Goal: Task Accomplishment & Management: Manage account settings

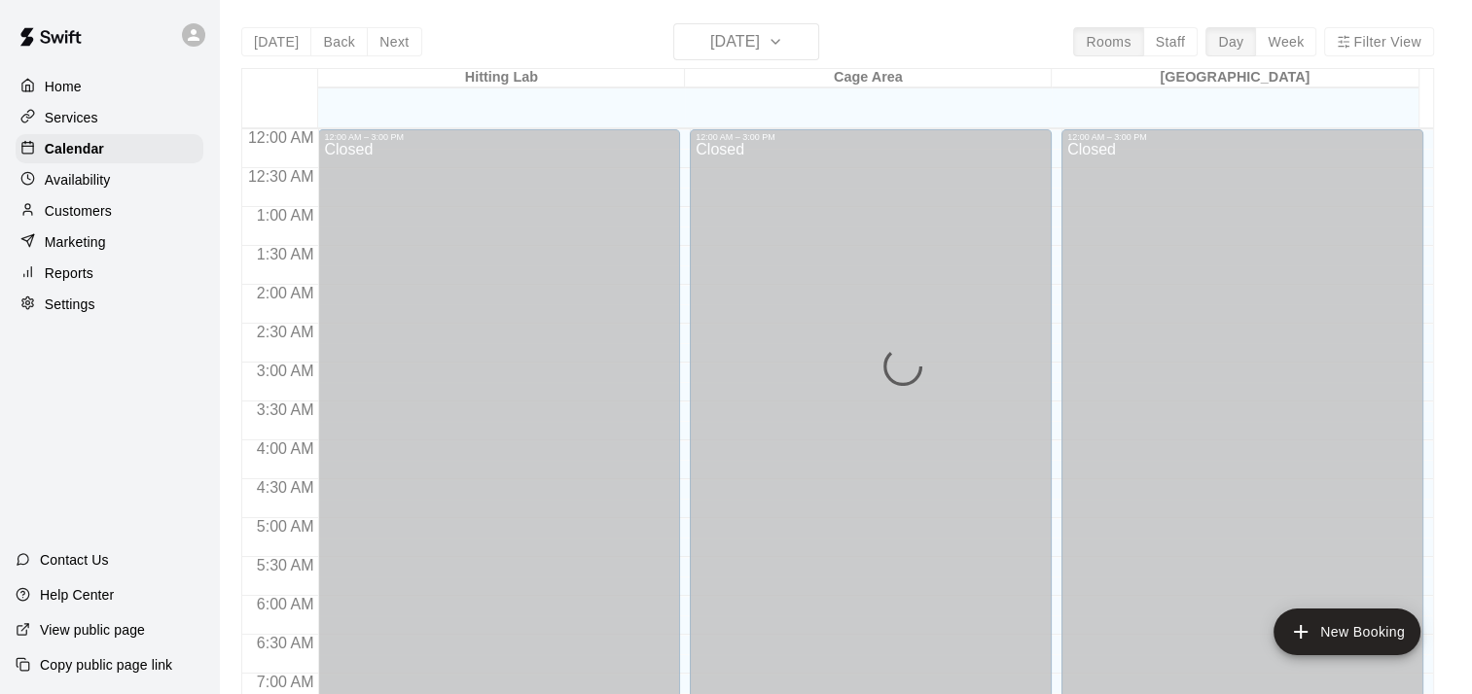
scroll to position [860, 0]
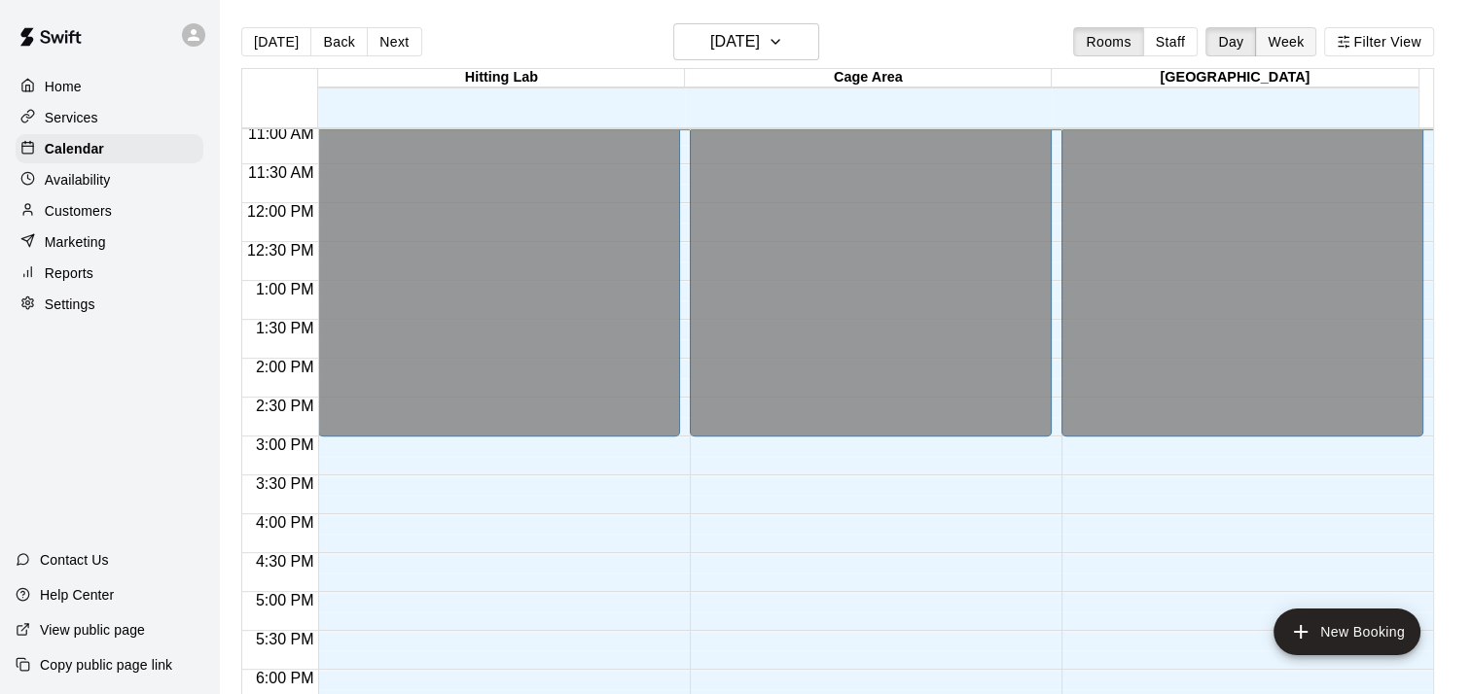
click at [1298, 51] on button "Week" at bounding box center [1285, 41] width 61 height 29
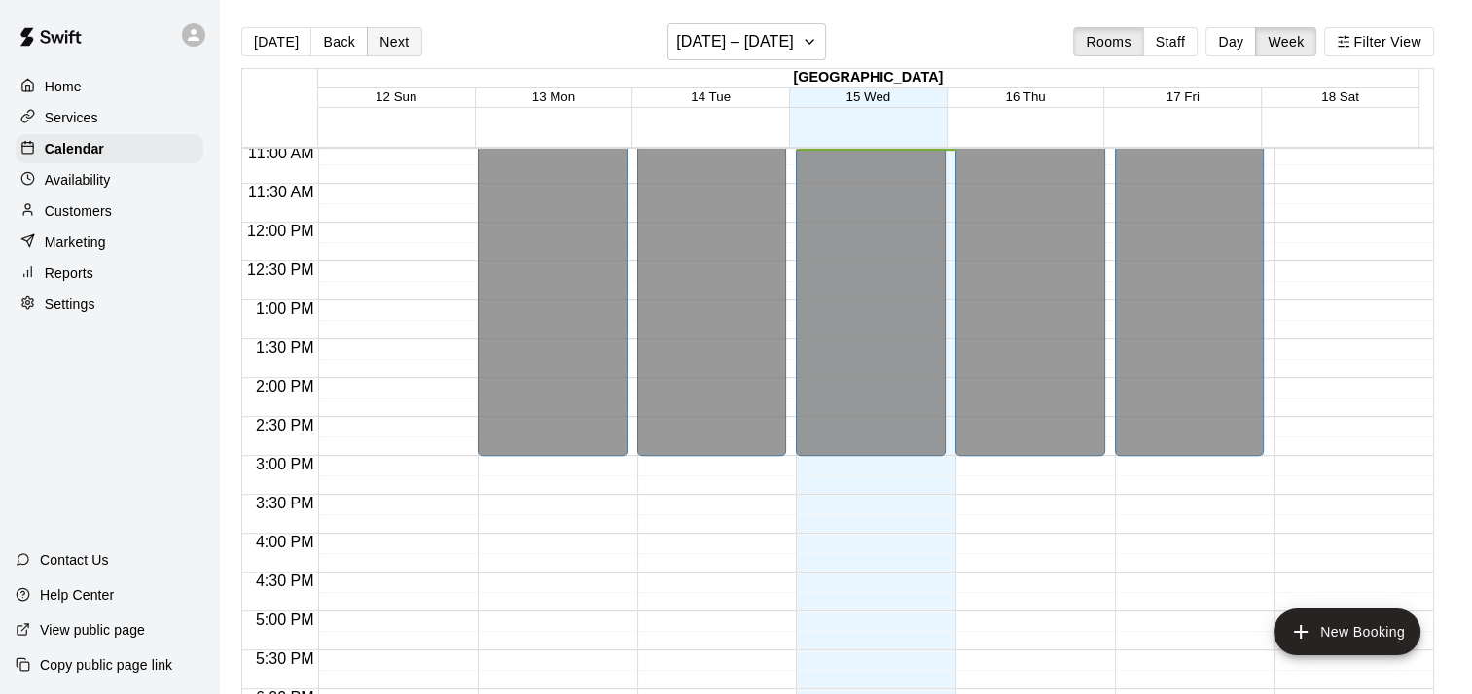
click at [392, 36] on button "Next" at bounding box center [394, 41] width 54 height 29
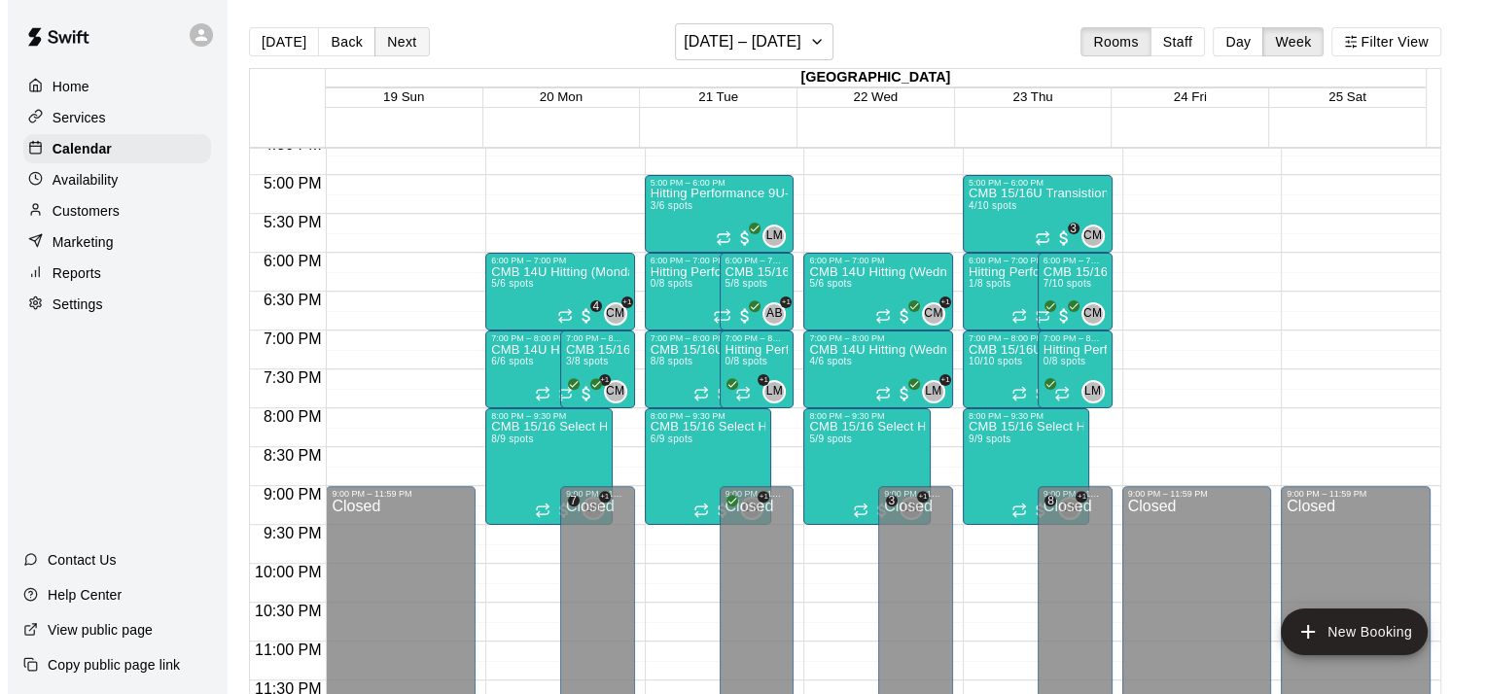
scroll to position [1298, 0]
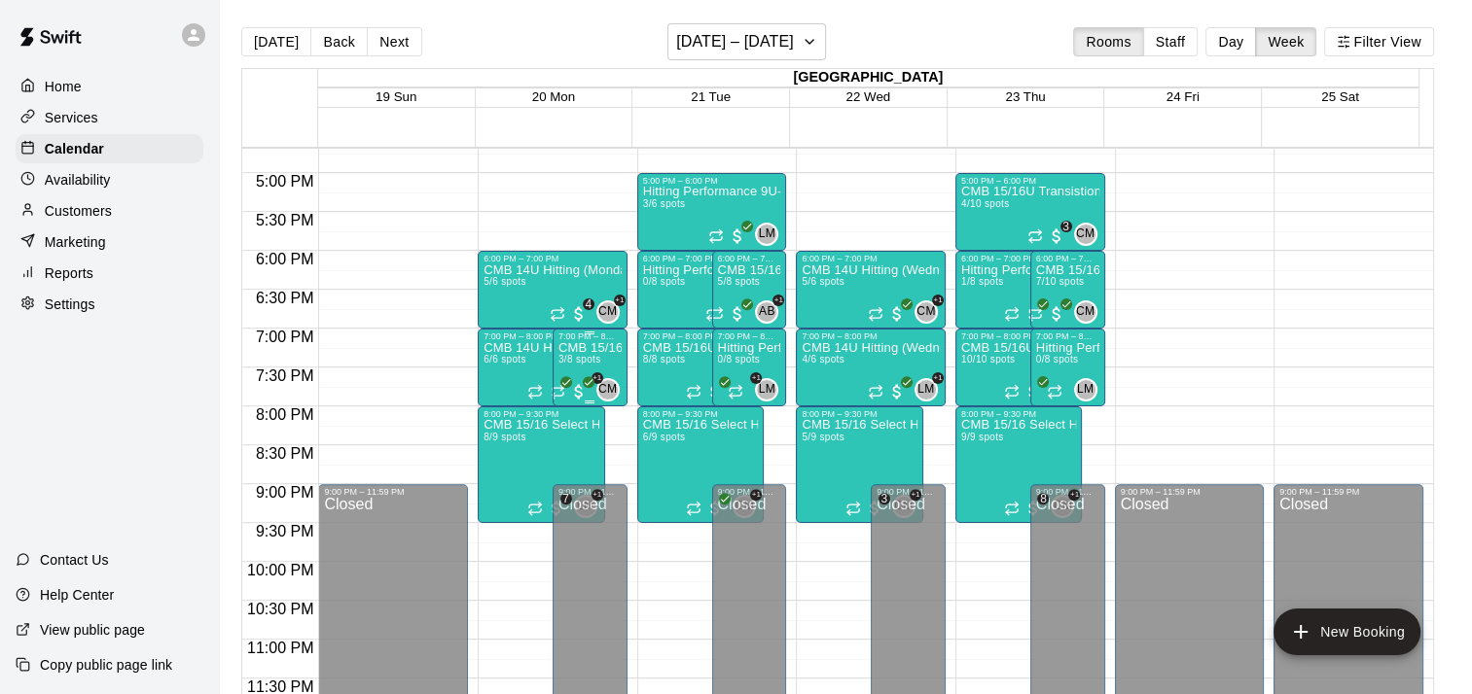
click at [595, 353] on div "CMB 15/16U Pitching Command (Mondays 7:00) 3/8 spots" at bounding box center [589, 688] width 63 height 694
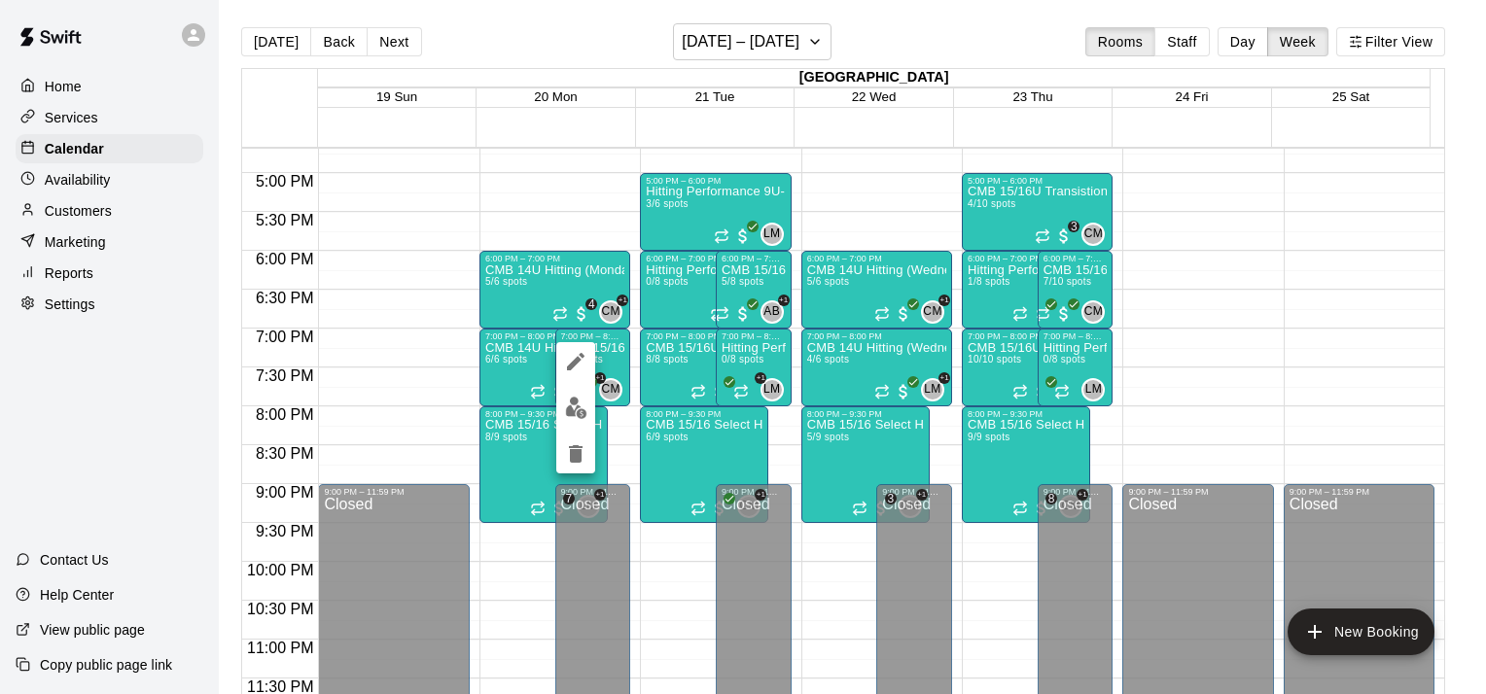
click at [579, 403] on img "edit" at bounding box center [576, 408] width 22 height 22
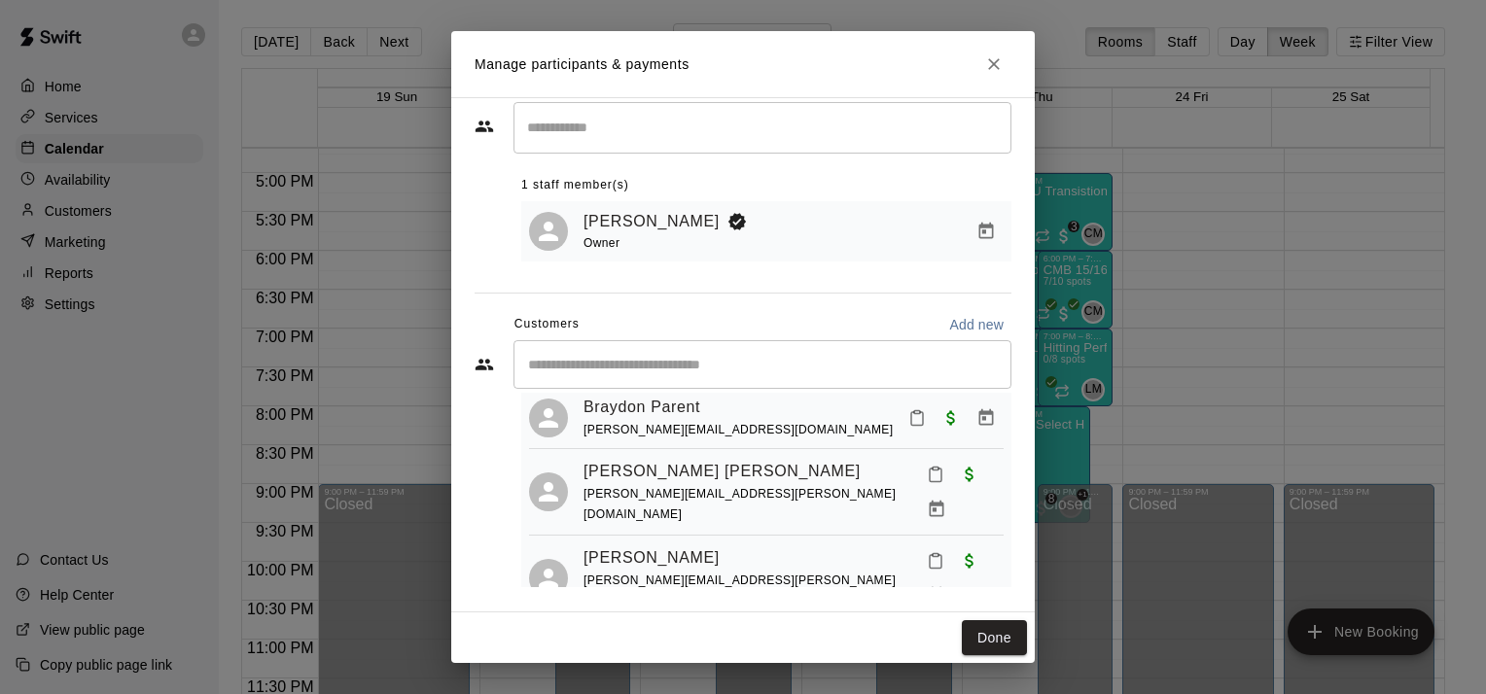
scroll to position [53, 0]
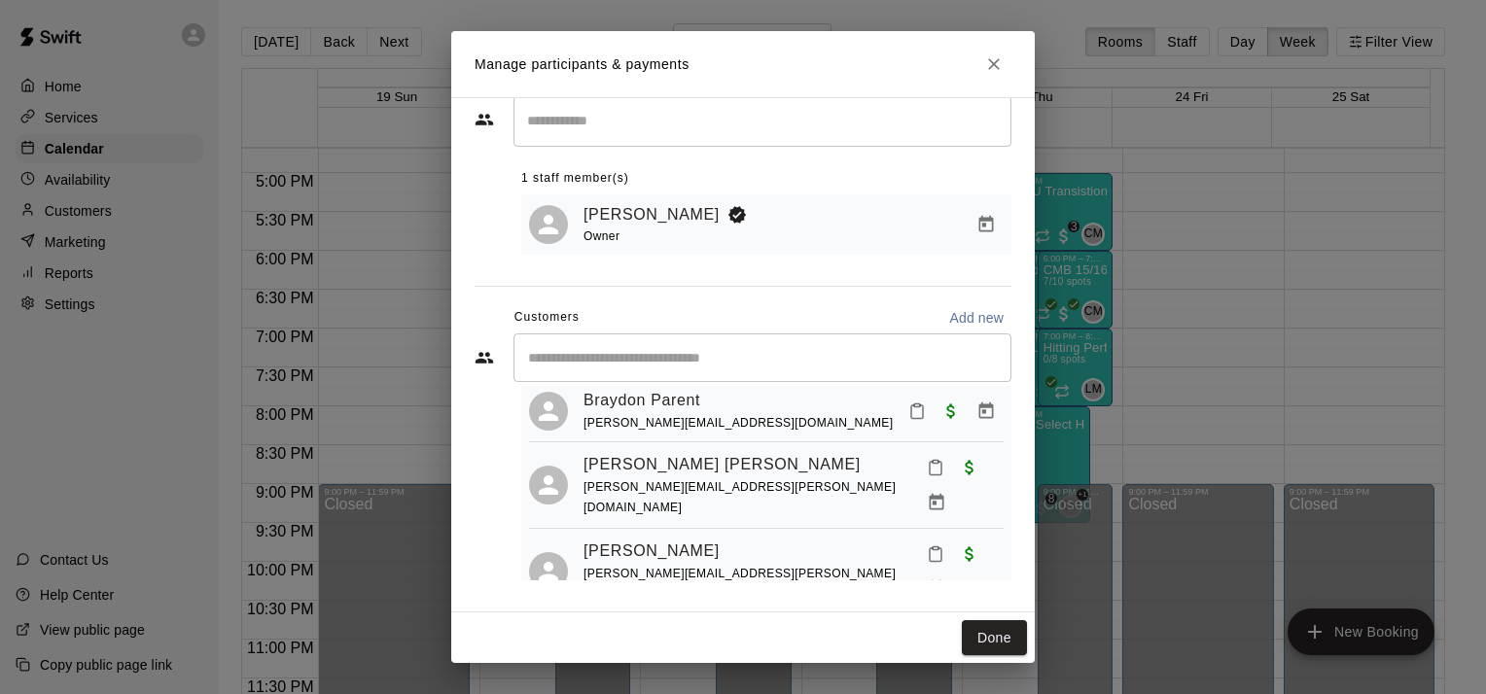
click at [749, 361] on input "Start typing to search customers..." at bounding box center [762, 357] width 480 height 19
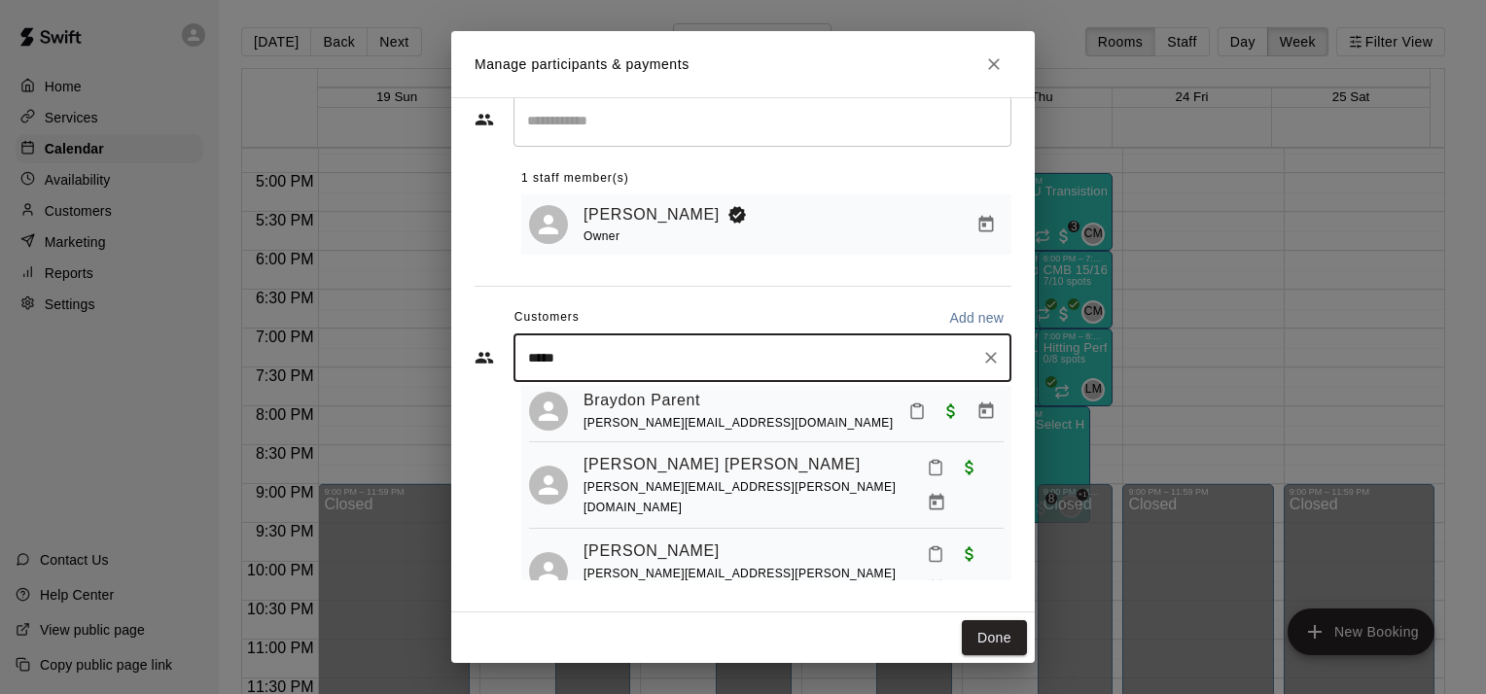
type input "******"
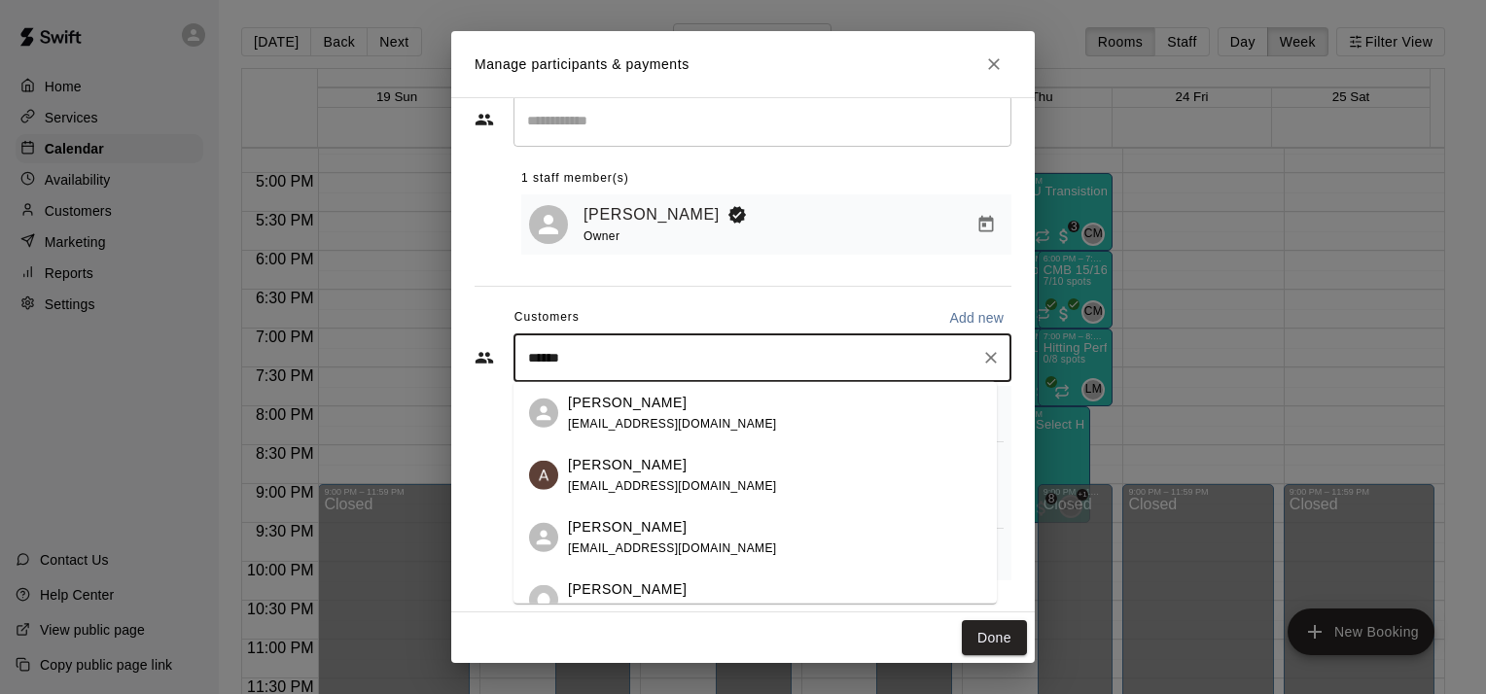
click at [625, 416] on span "[EMAIL_ADDRESS][DOMAIN_NAME]" at bounding box center [672, 423] width 209 height 14
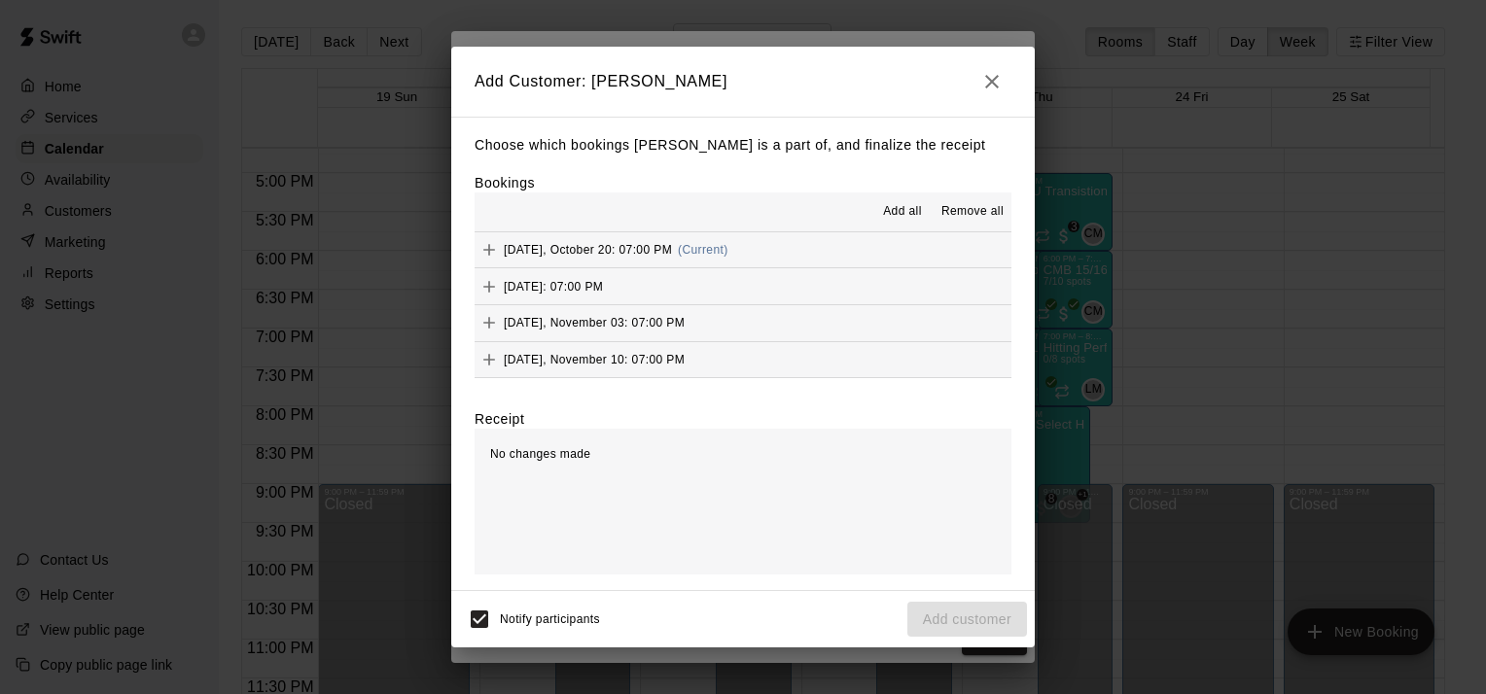
click at [905, 214] on span "Add all" at bounding box center [902, 211] width 39 height 19
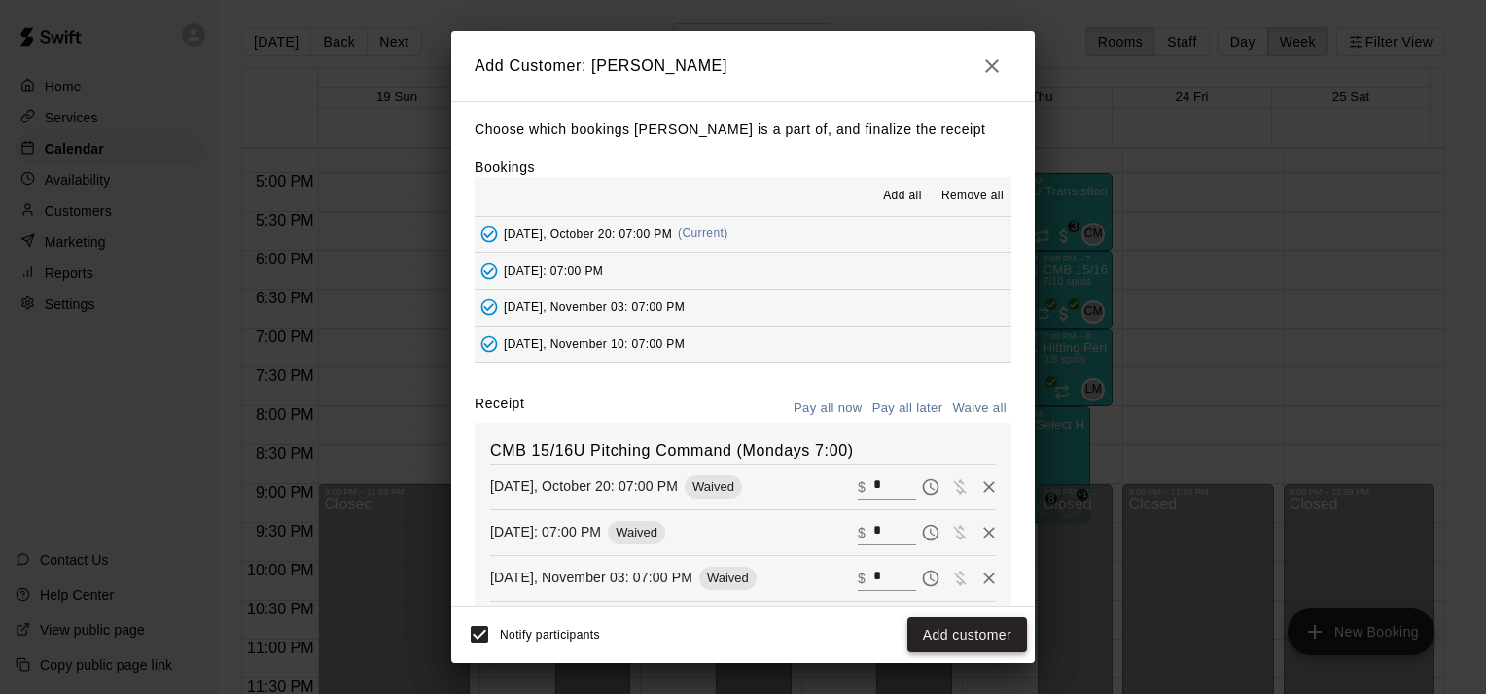
click at [976, 642] on button "Add customer" at bounding box center [967, 636] width 120 height 36
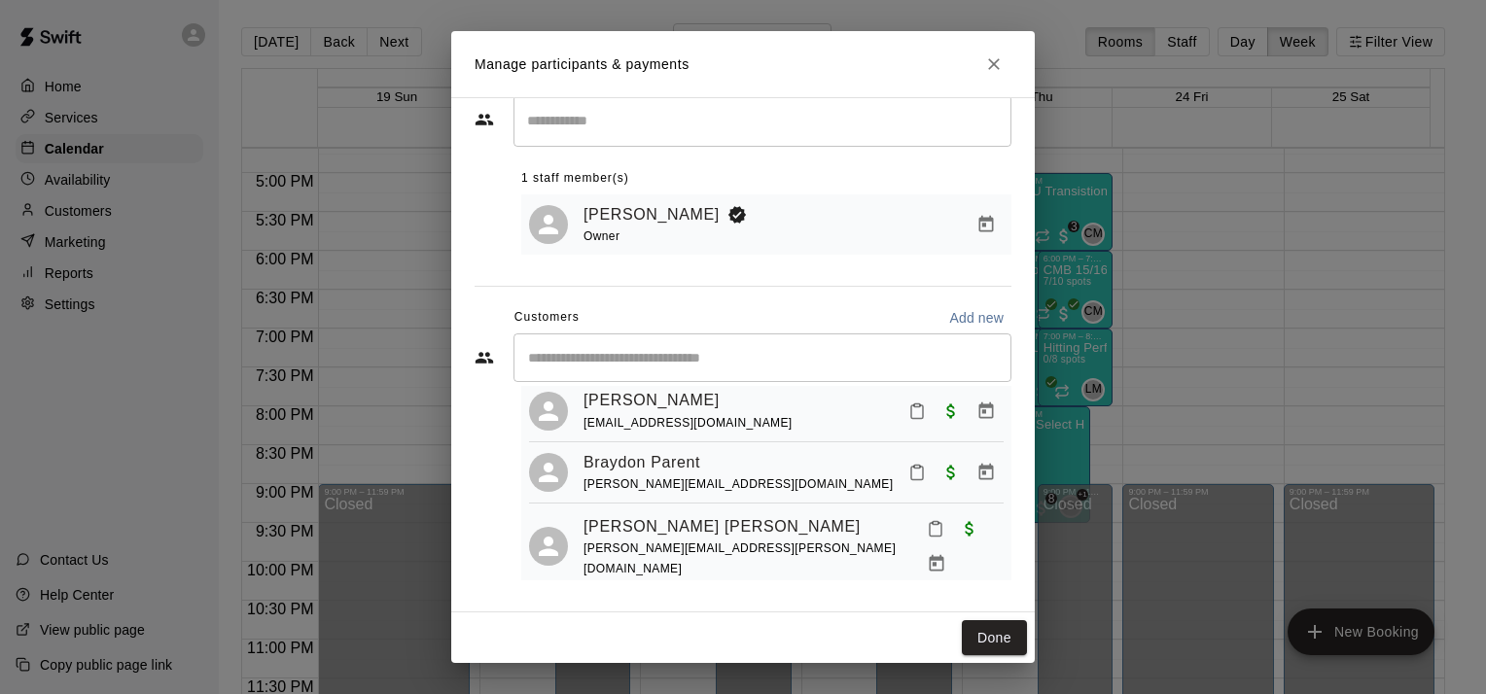
click at [738, 357] on input "Start typing to search customers..." at bounding box center [762, 357] width 480 height 19
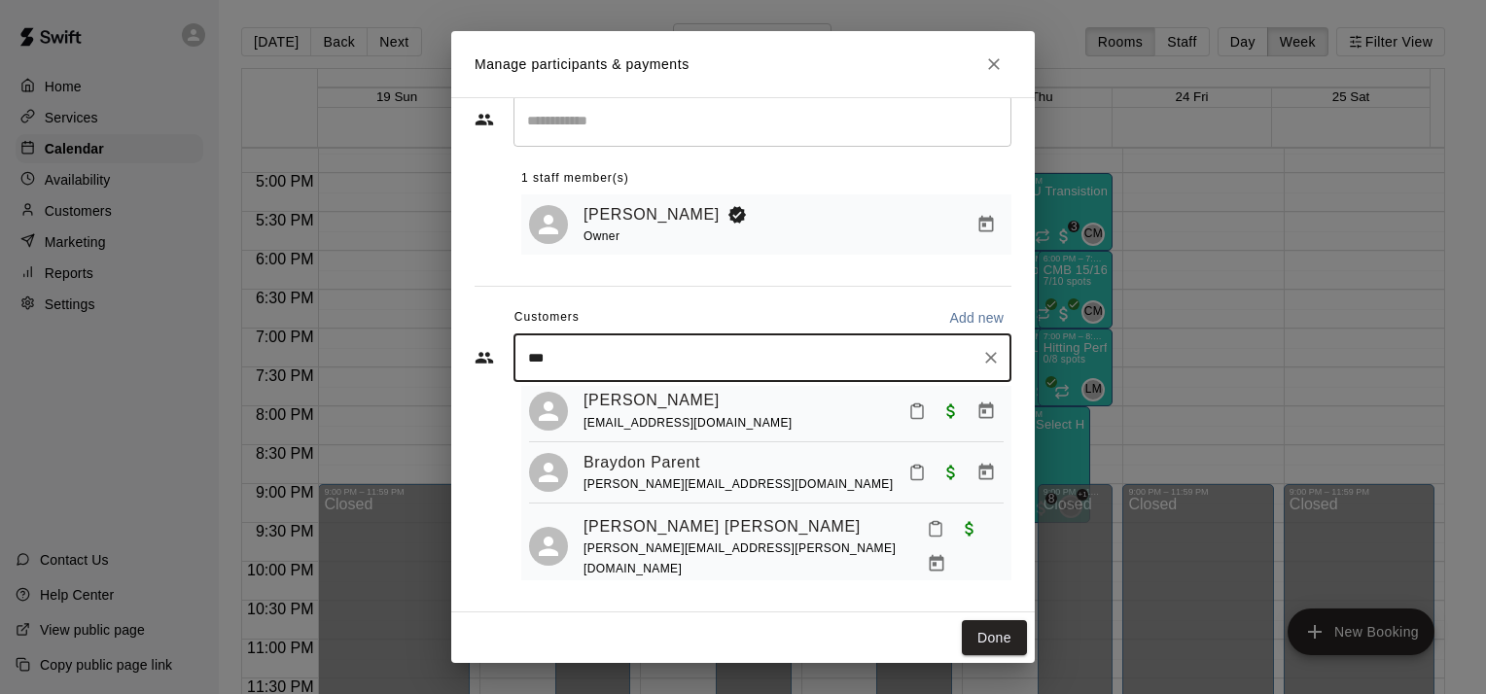
type input "****"
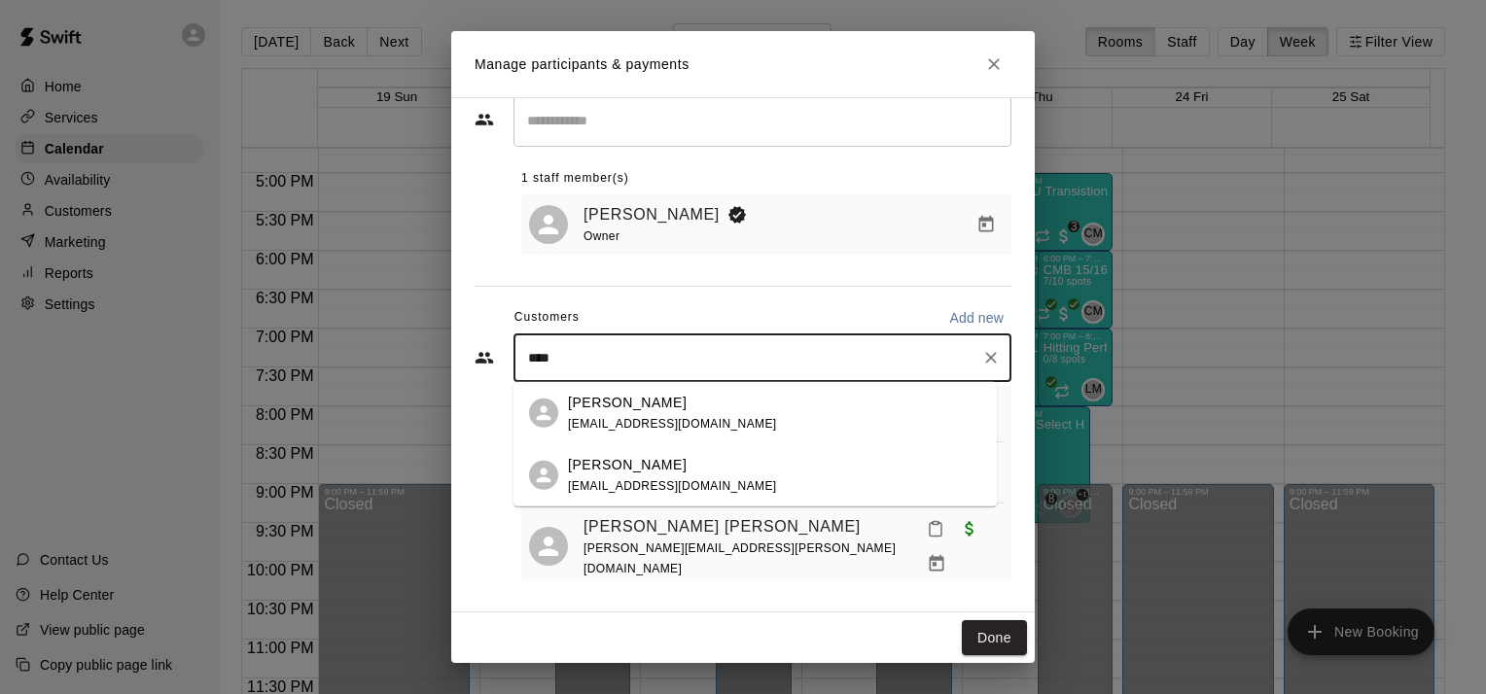
click at [626, 478] on div "[PERSON_NAME] [EMAIL_ADDRESS][DOMAIN_NAME]" at bounding box center [672, 475] width 209 height 42
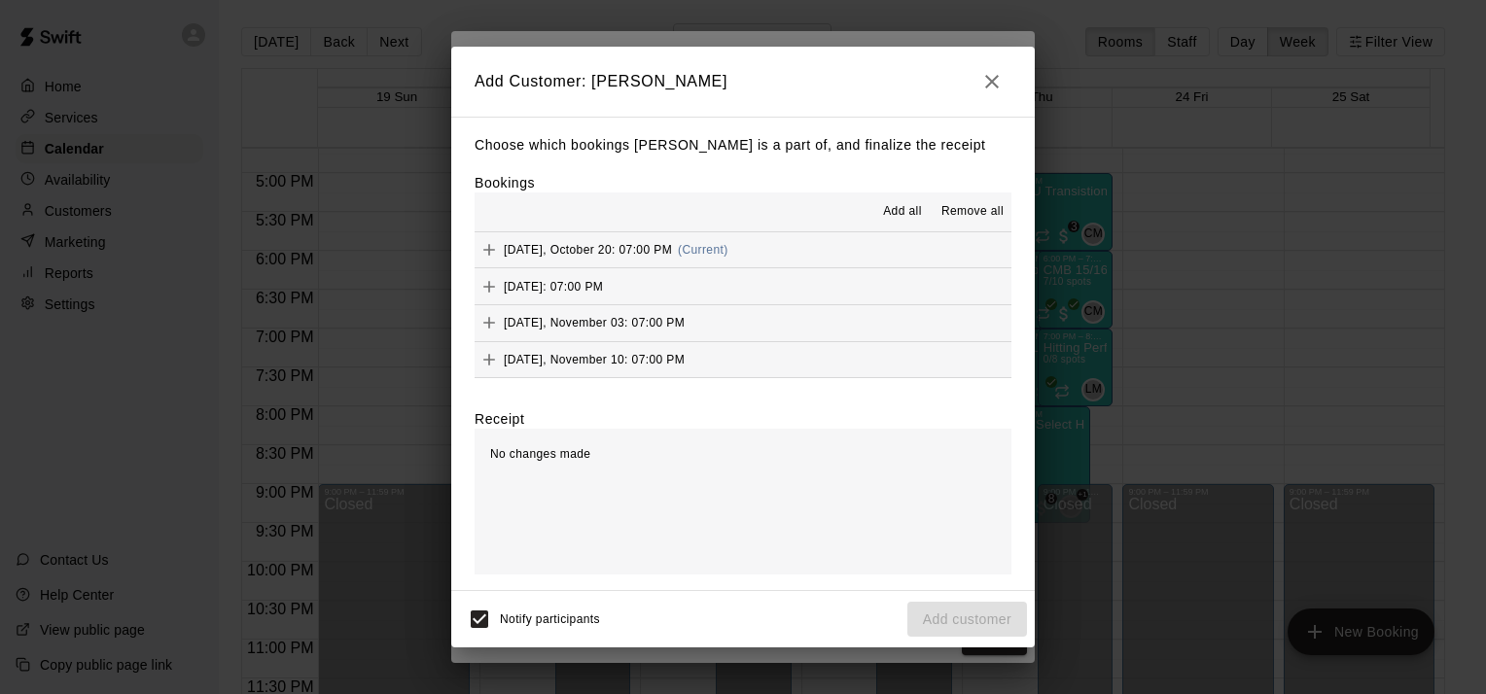
click at [913, 227] on button "Add all" at bounding box center [902, 211] width 62 height 31
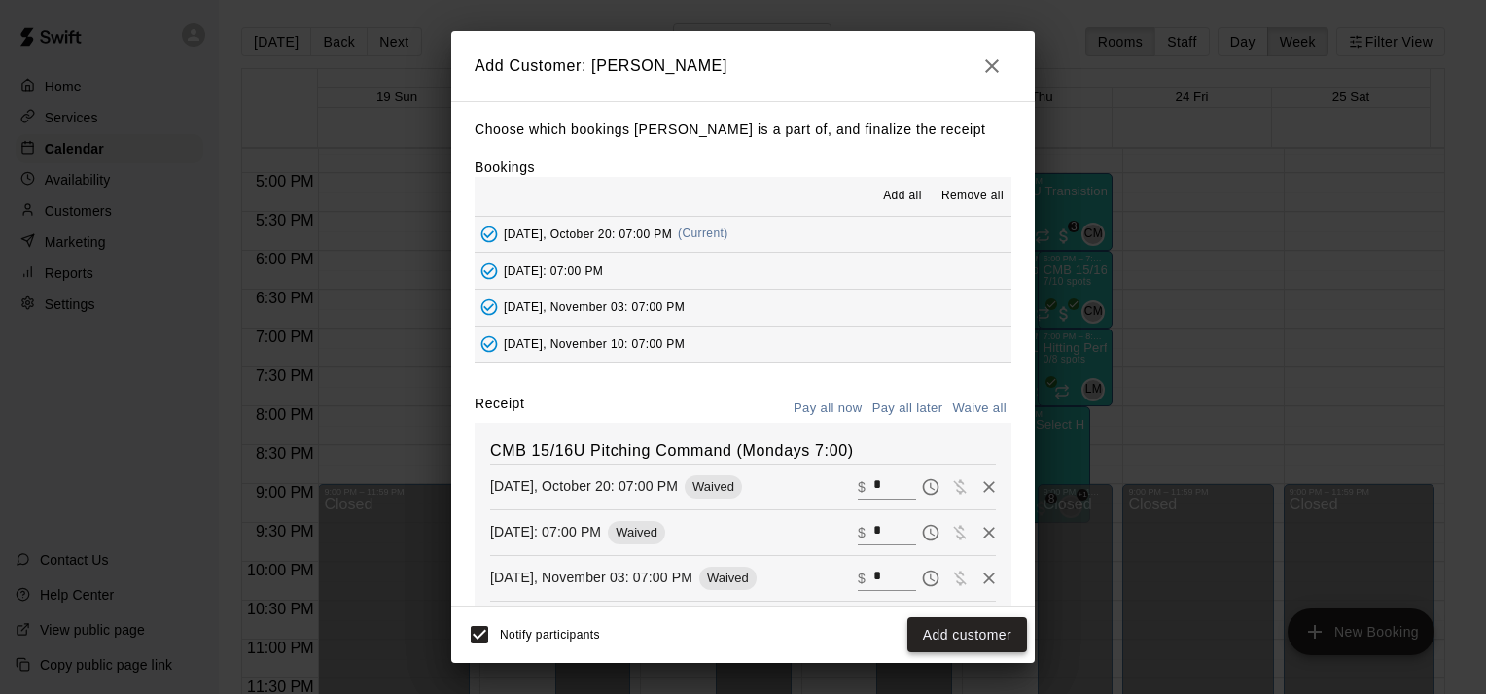
click at [969, 635] on button "Add customer" at bounding box center [967, 636] width 120 height 36
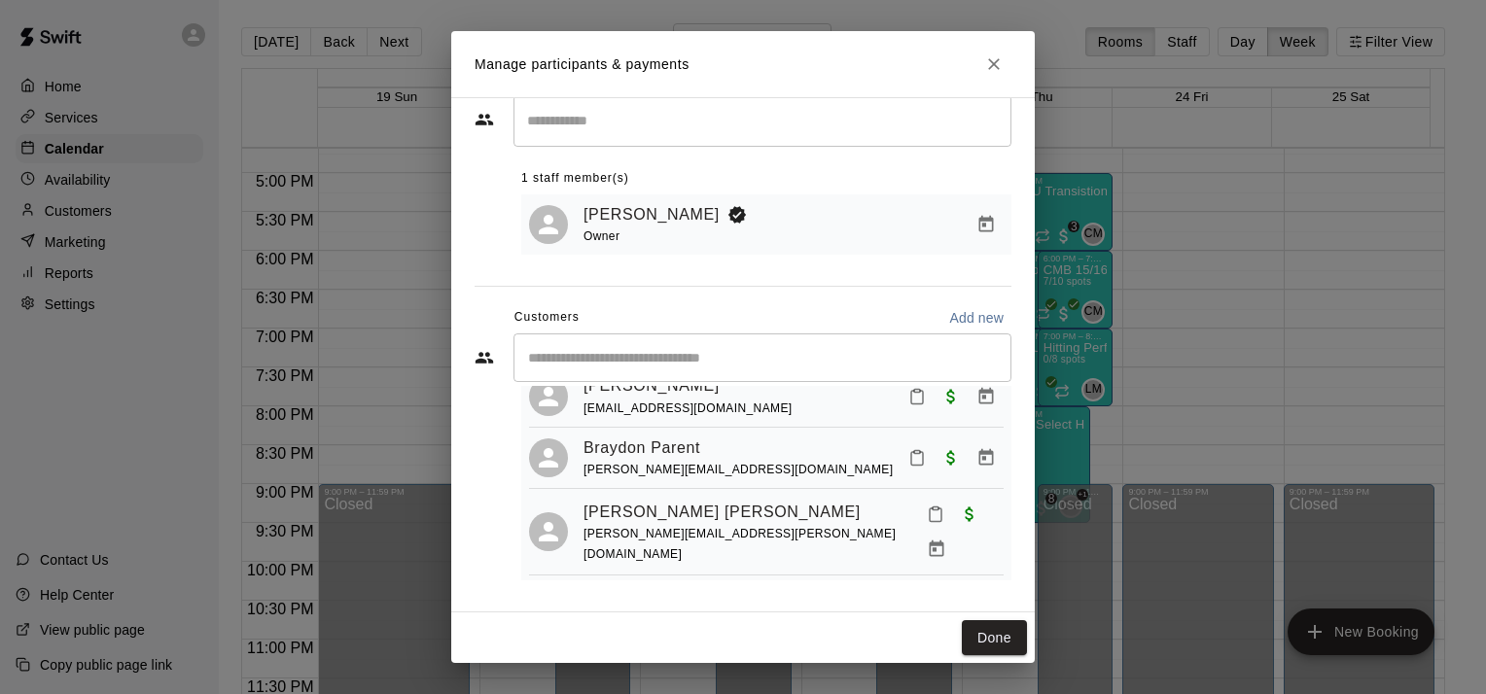
scroll to position [182, 0]
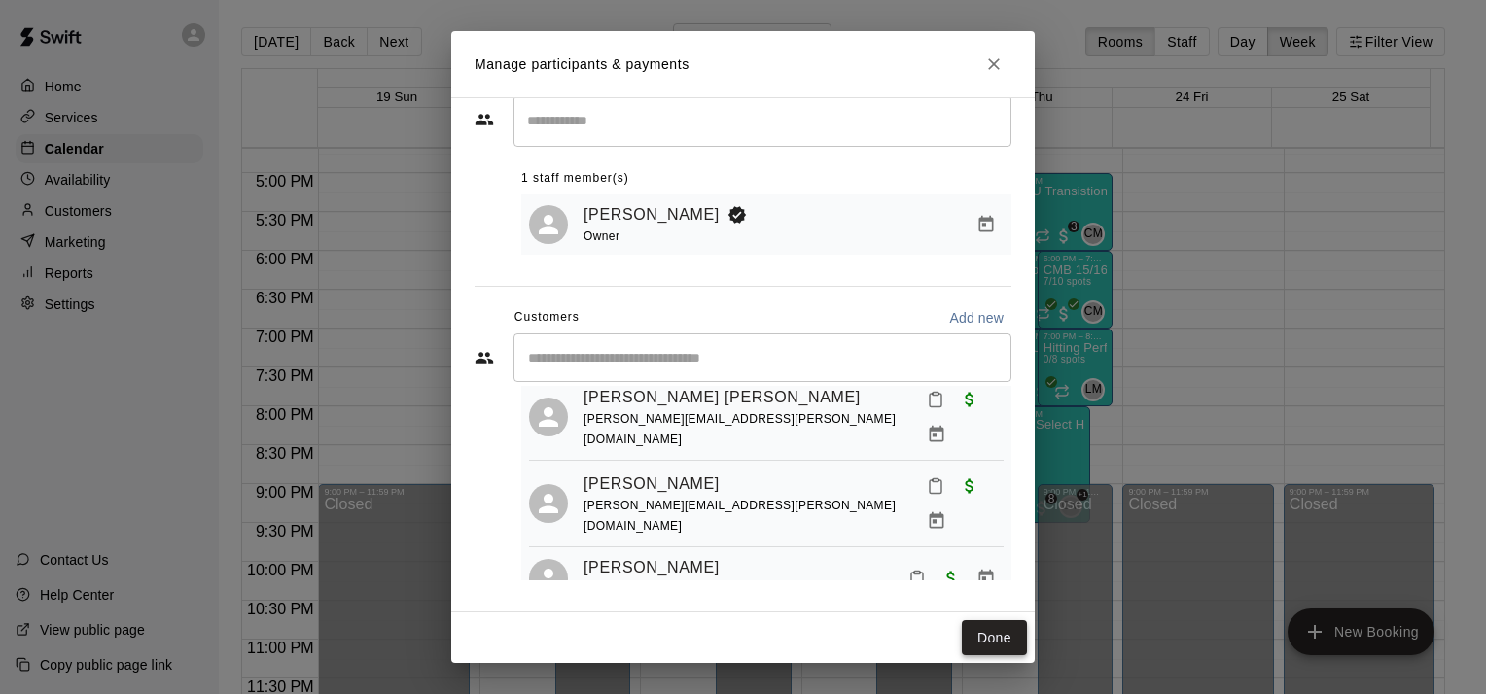
click at [992, 638] on button "Done" at bounding box center [994, 639] width 65 height 36
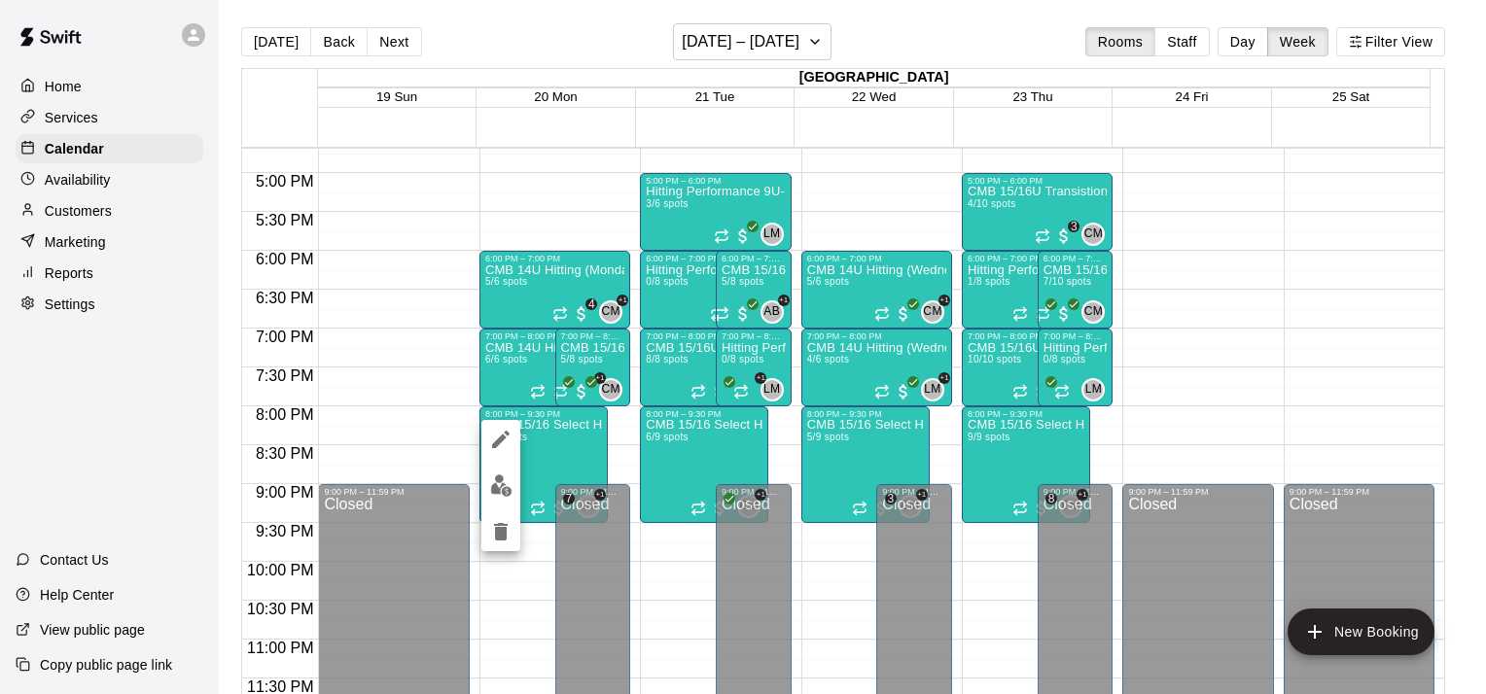
click at [509, 490] on img "edit" at bounding box center [501, 486] width 22 height 22
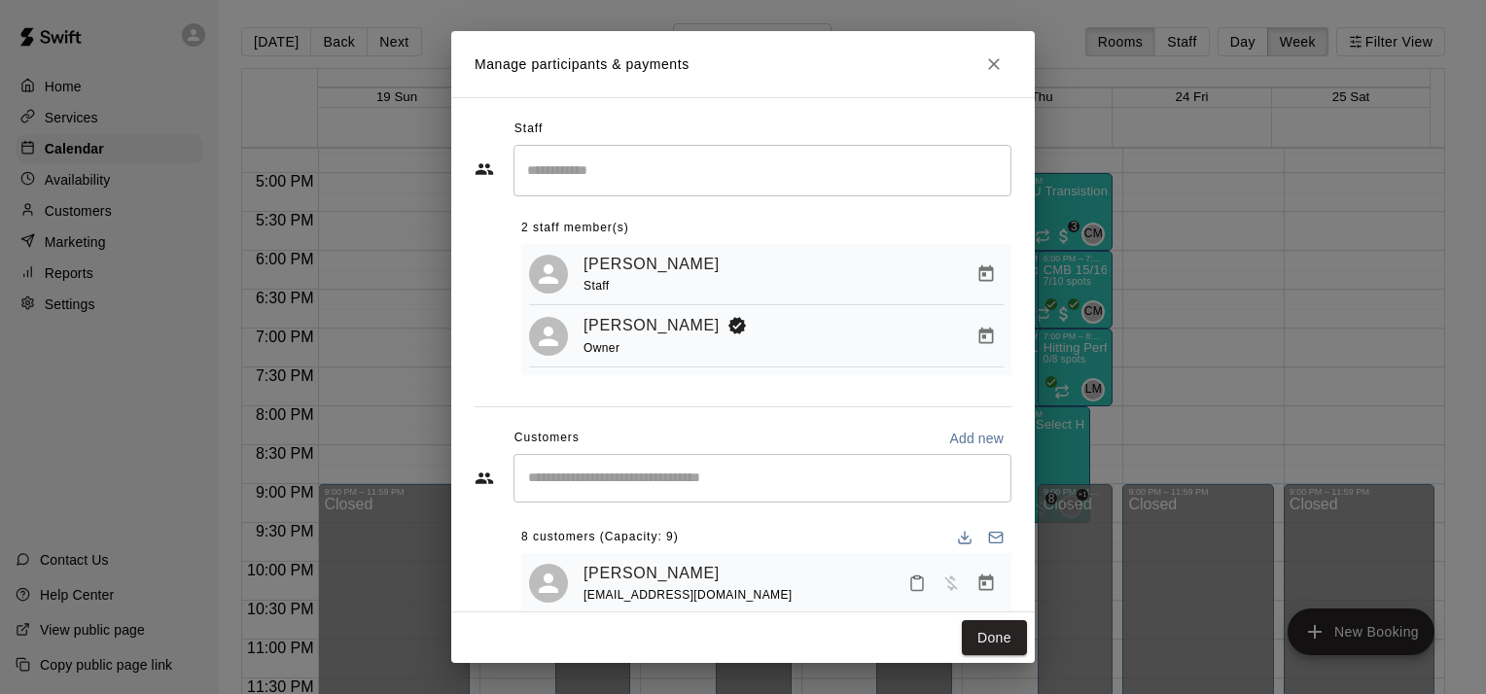
click at [940, 580] on div at bounding box center [952, 583] width 103 height 35
click at [805, 487] on input "Start typing to search customers..." at bounding box center [762, 478] width 480 height 19
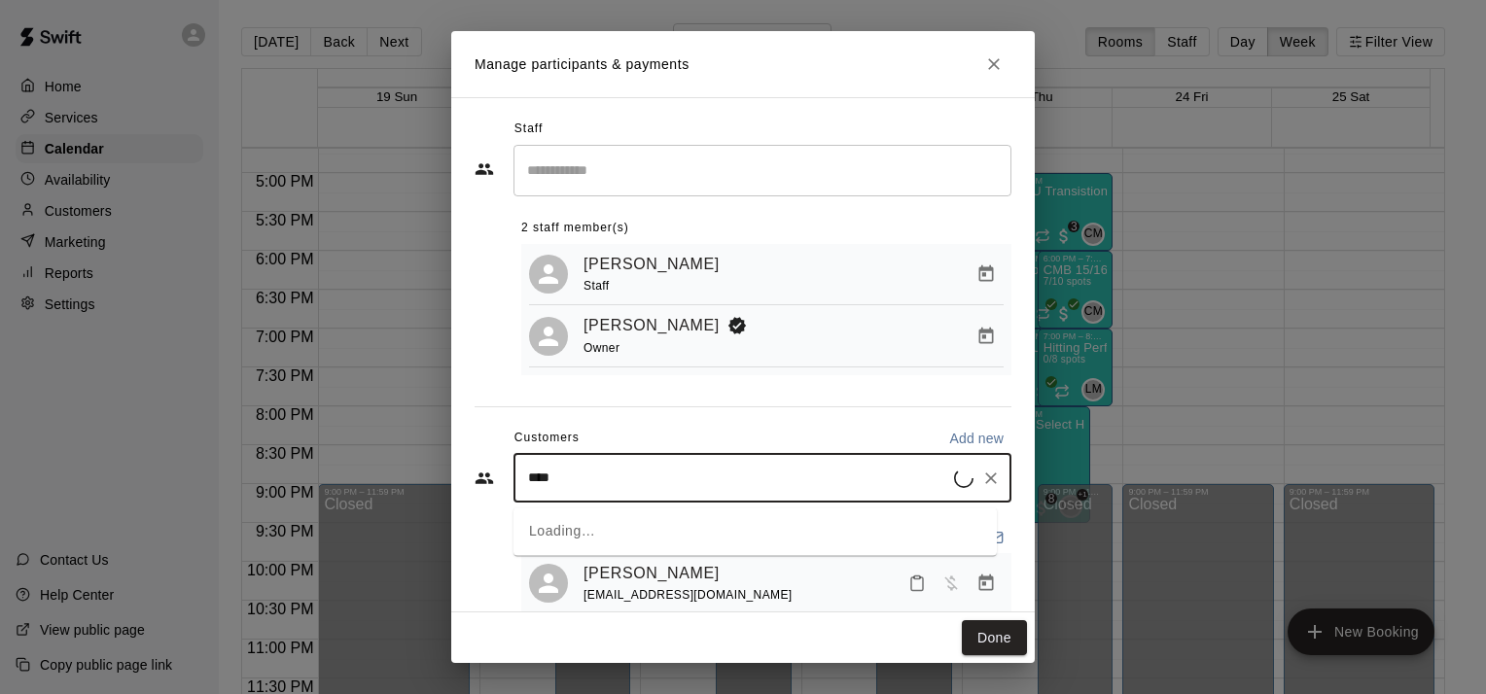
type input "*****"
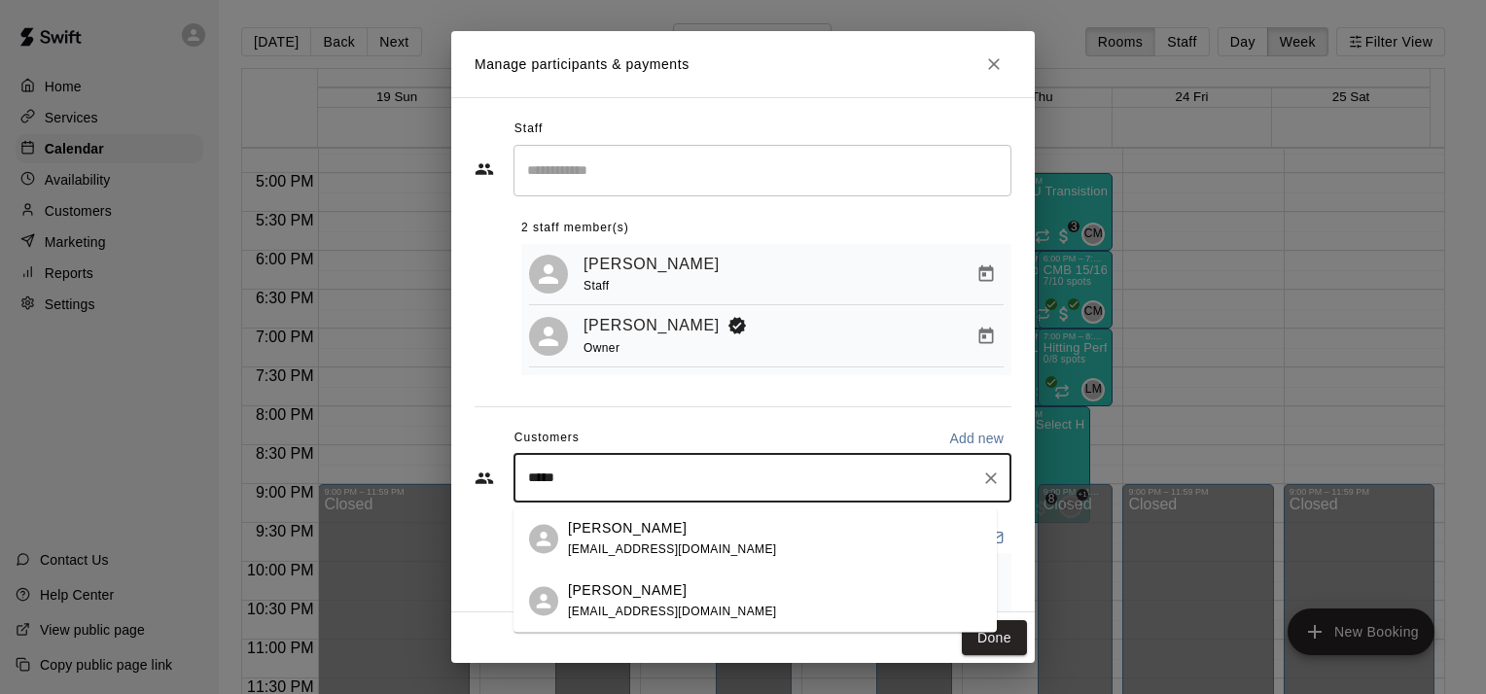
click at [612, 596] on p "[PERSON_NAME]" at bounding box center [627, 591] width 119 height 20
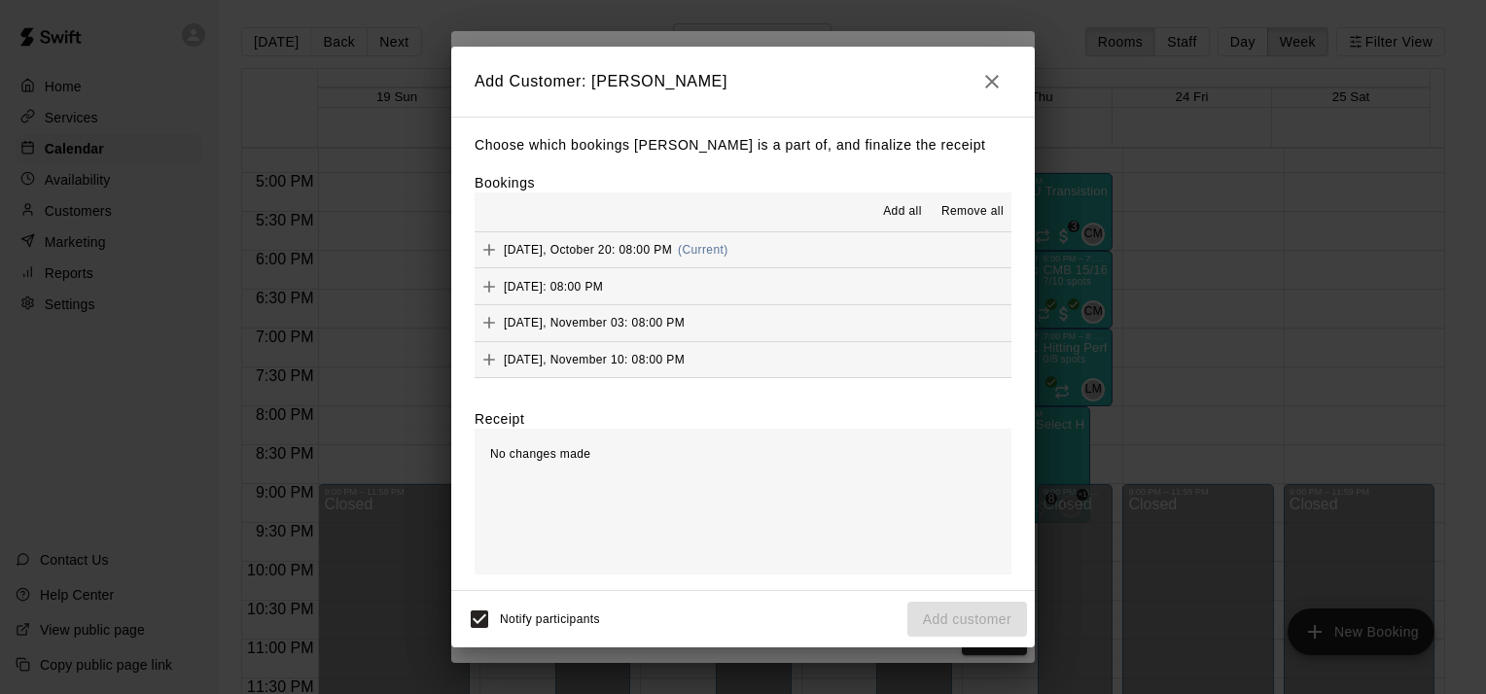
click at [909, 215] on span "Add all" at bounding box center [902, 211] width 39 height 19
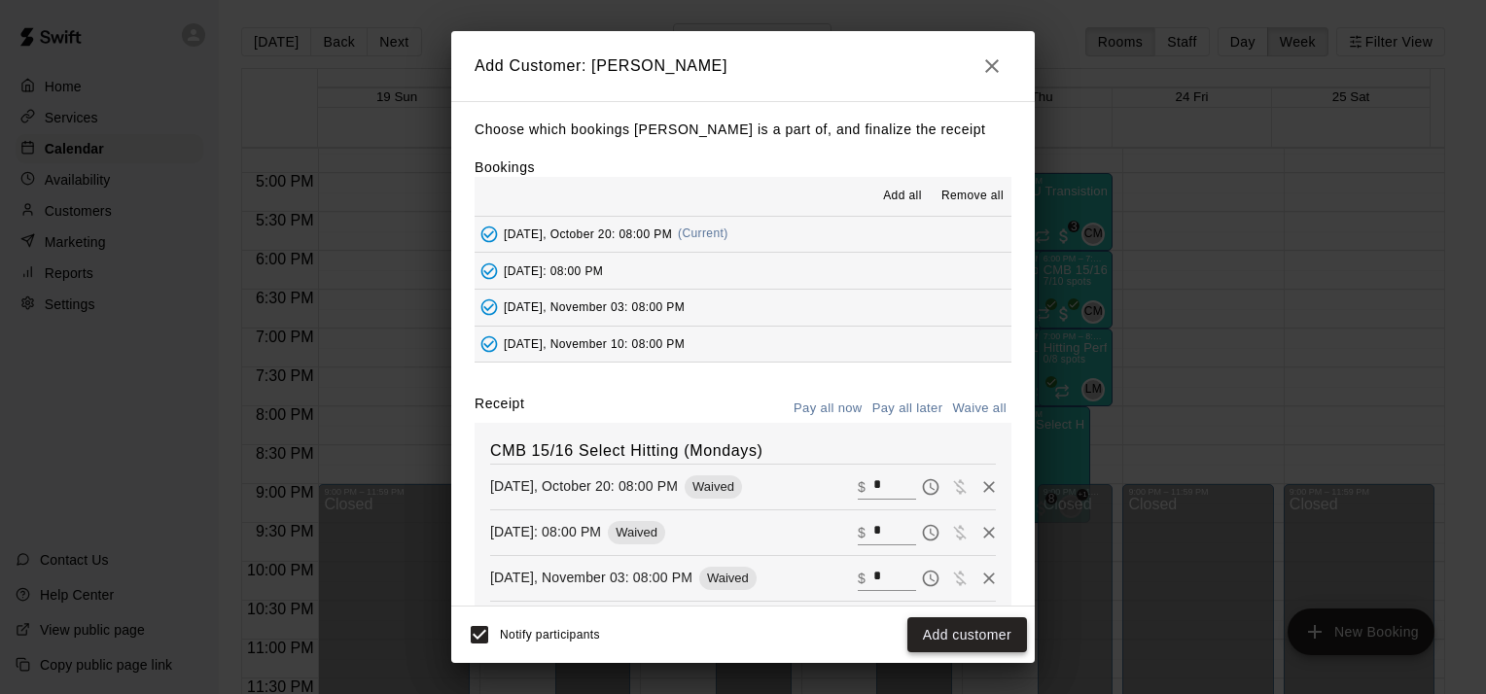
click at [967, 647] on button "Add customer" at bounding box center [967, 636] width 120 height 36
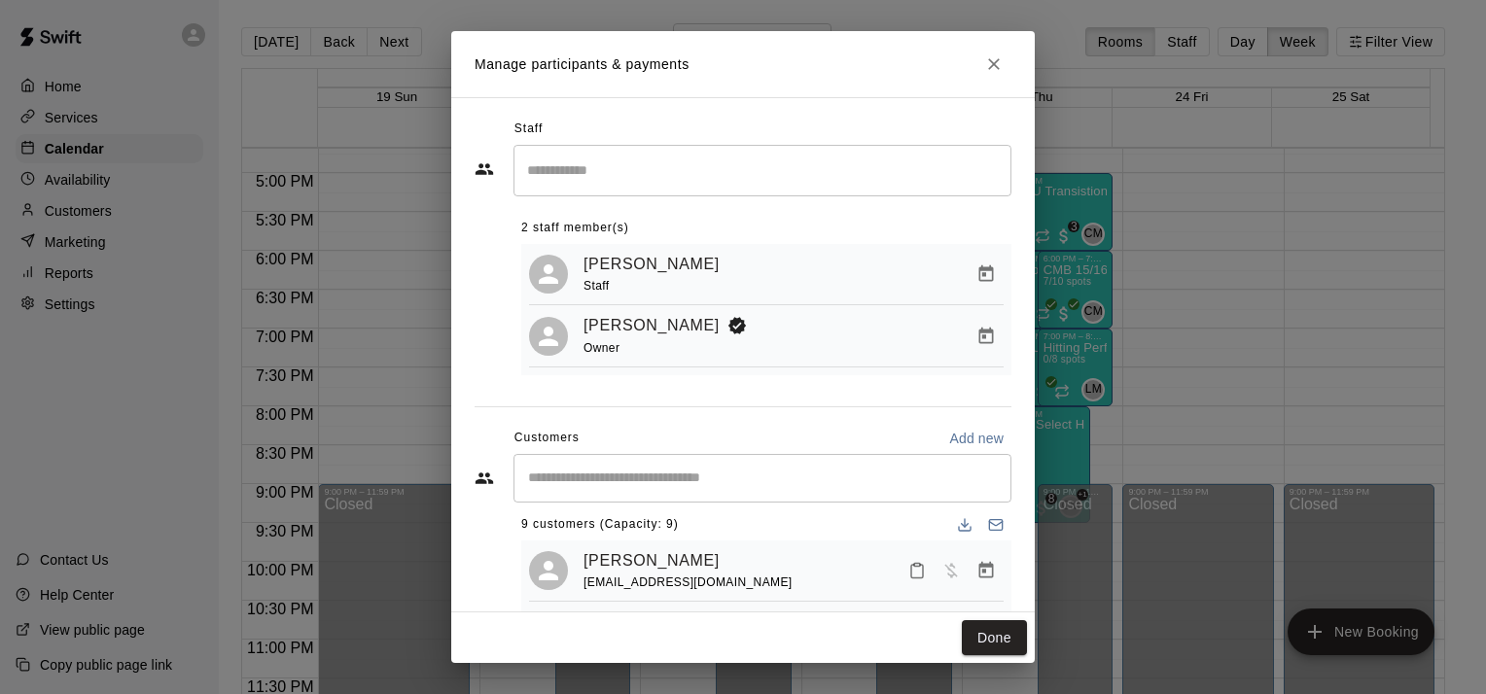
scroll to position [0, 0]
click at [996, 638] on button "Done" at bounding box center [994, 639] width 65 height 36
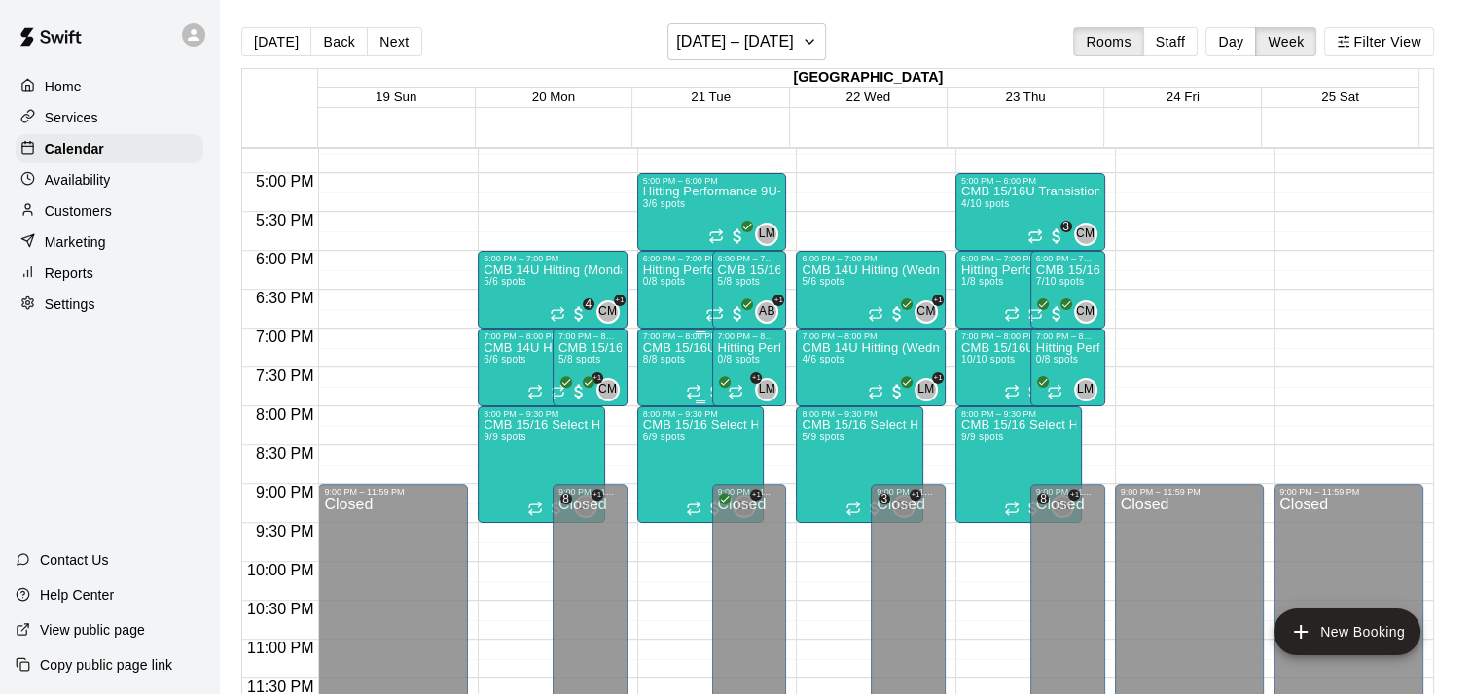
click at [669, 358] on span "8/8 spots" at bounding box center [664, 359] width 43 height 11
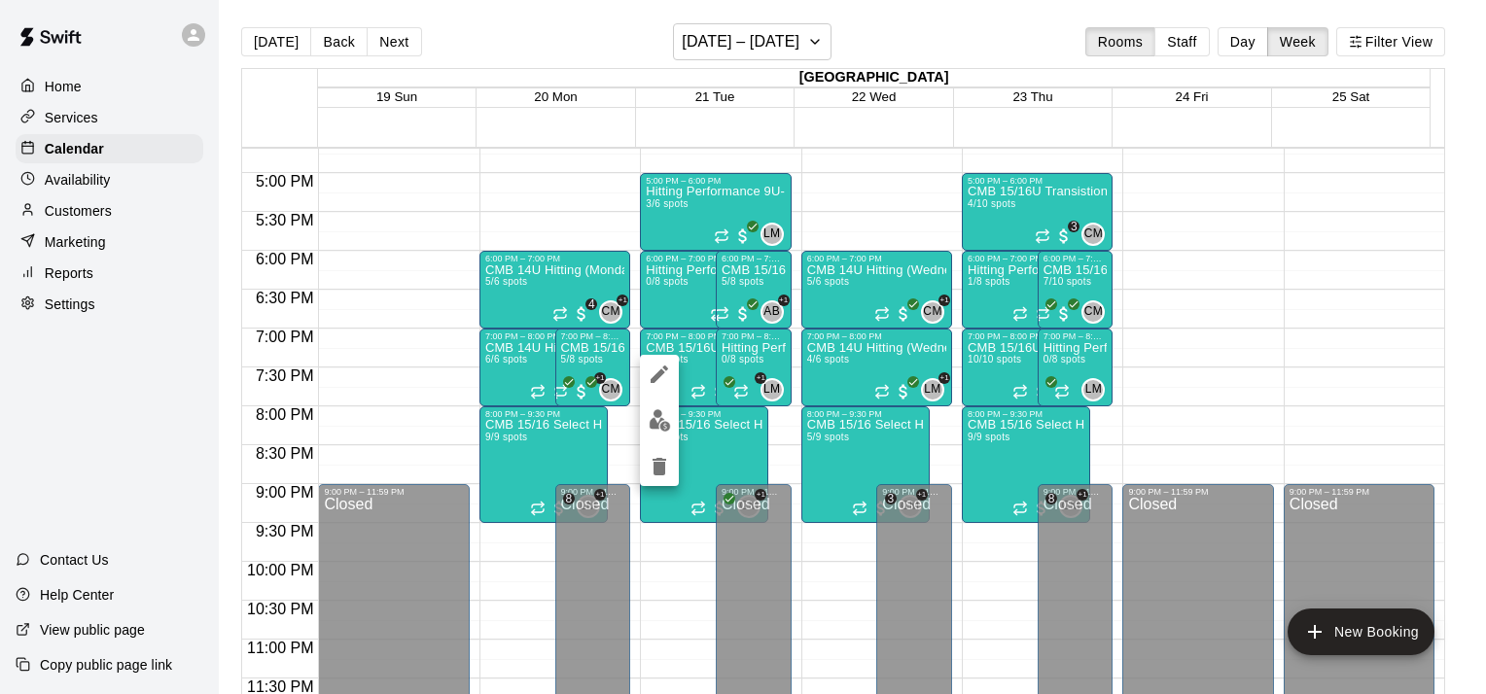
click at [666, 419] on img "edit" at bounding box center [660, 420] width 22 height 22
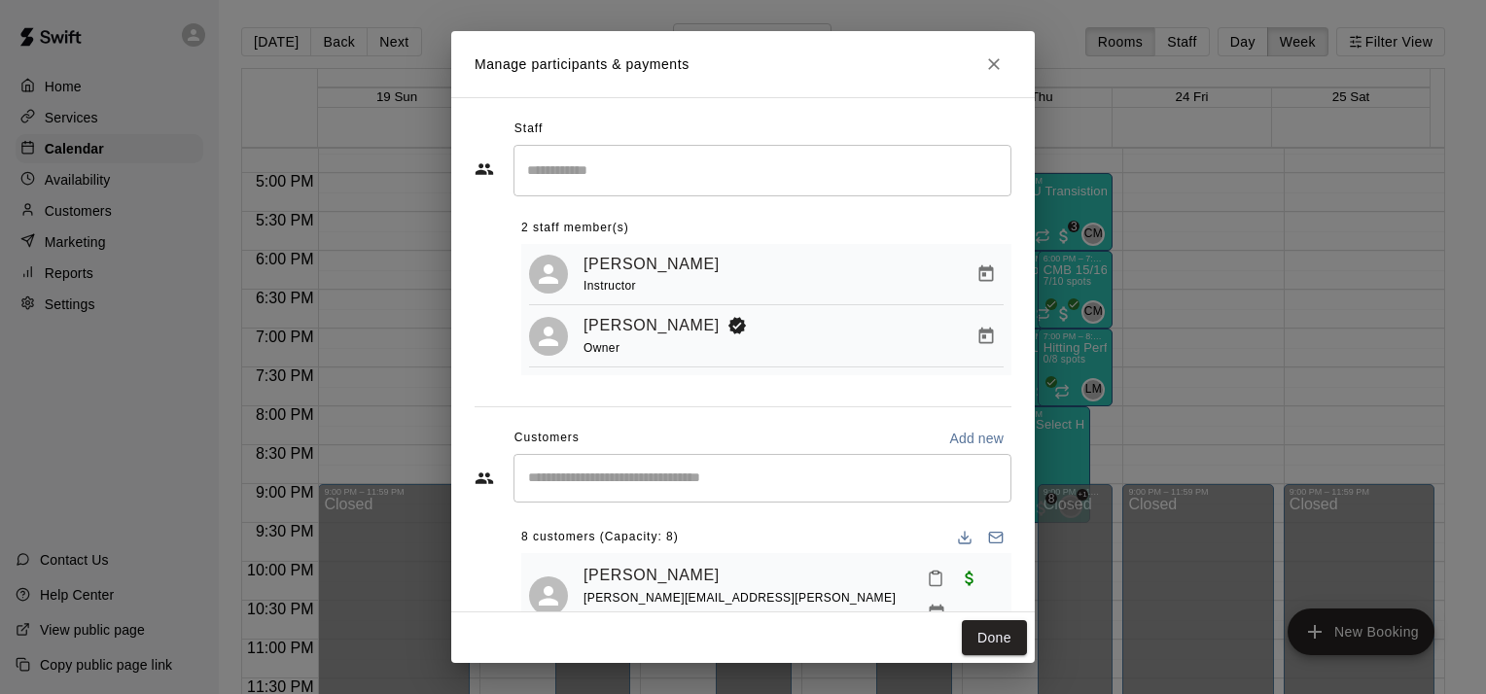
click at [999, 63] on icon "Close" at bounding box center [993, 63] width 19 height 19
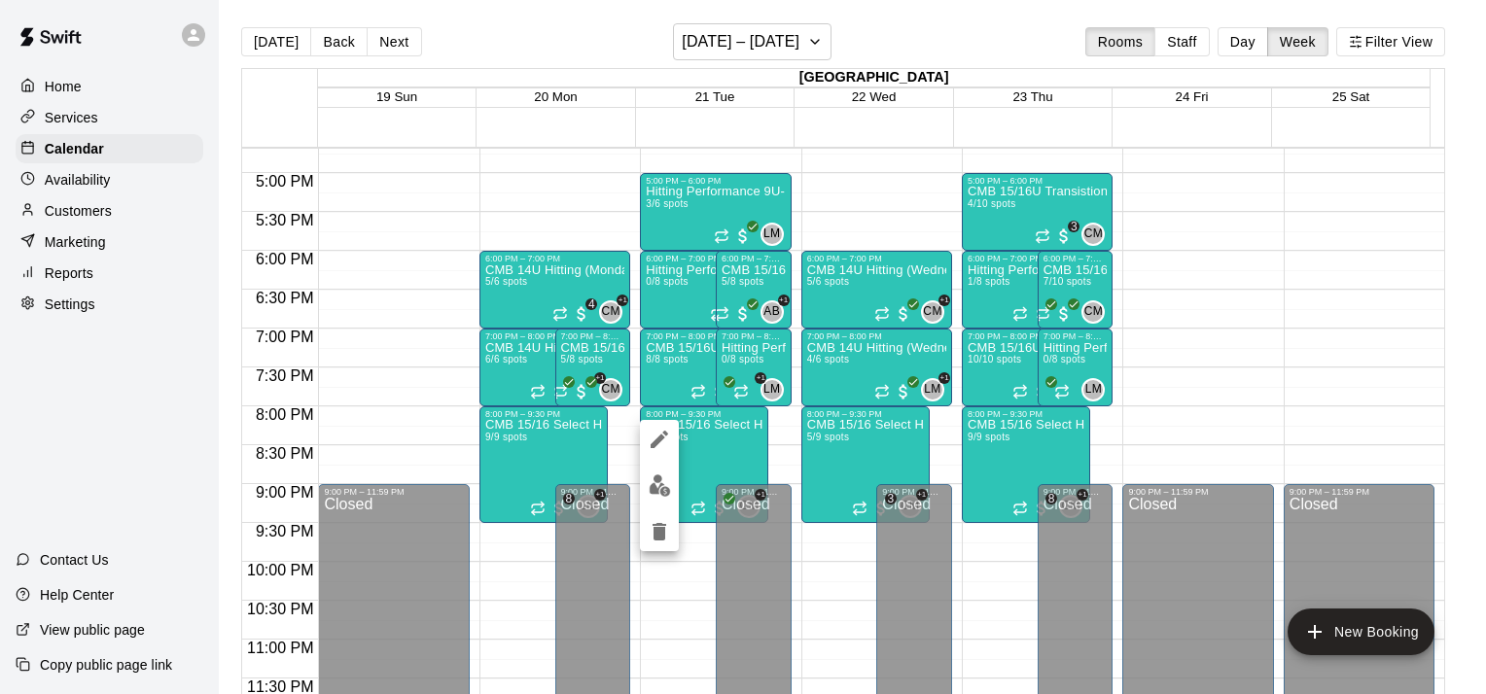
click at [660, 492] on img "edit" at bounding box center [660, 486] width 22 height 22
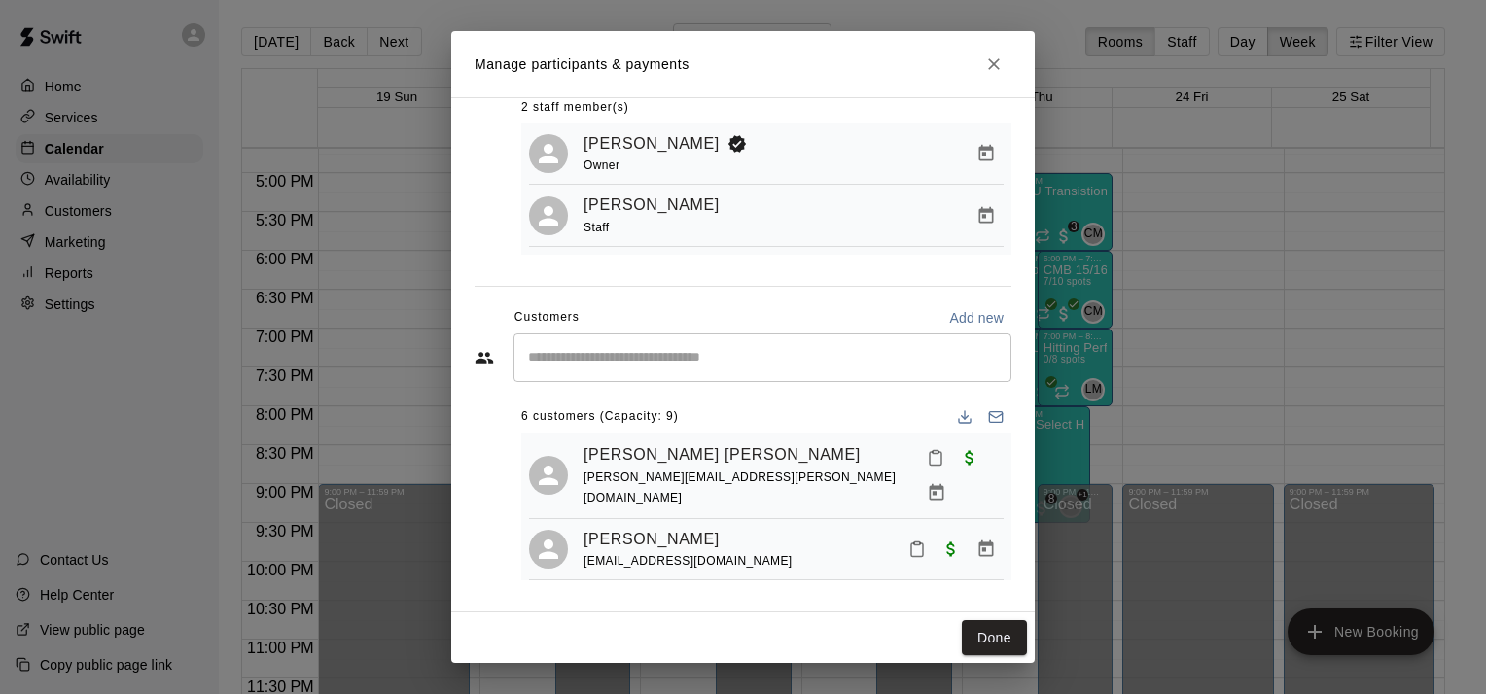
click at [1010, 70] on button "Close" at bounding box center [993, 64] width 35 height 35
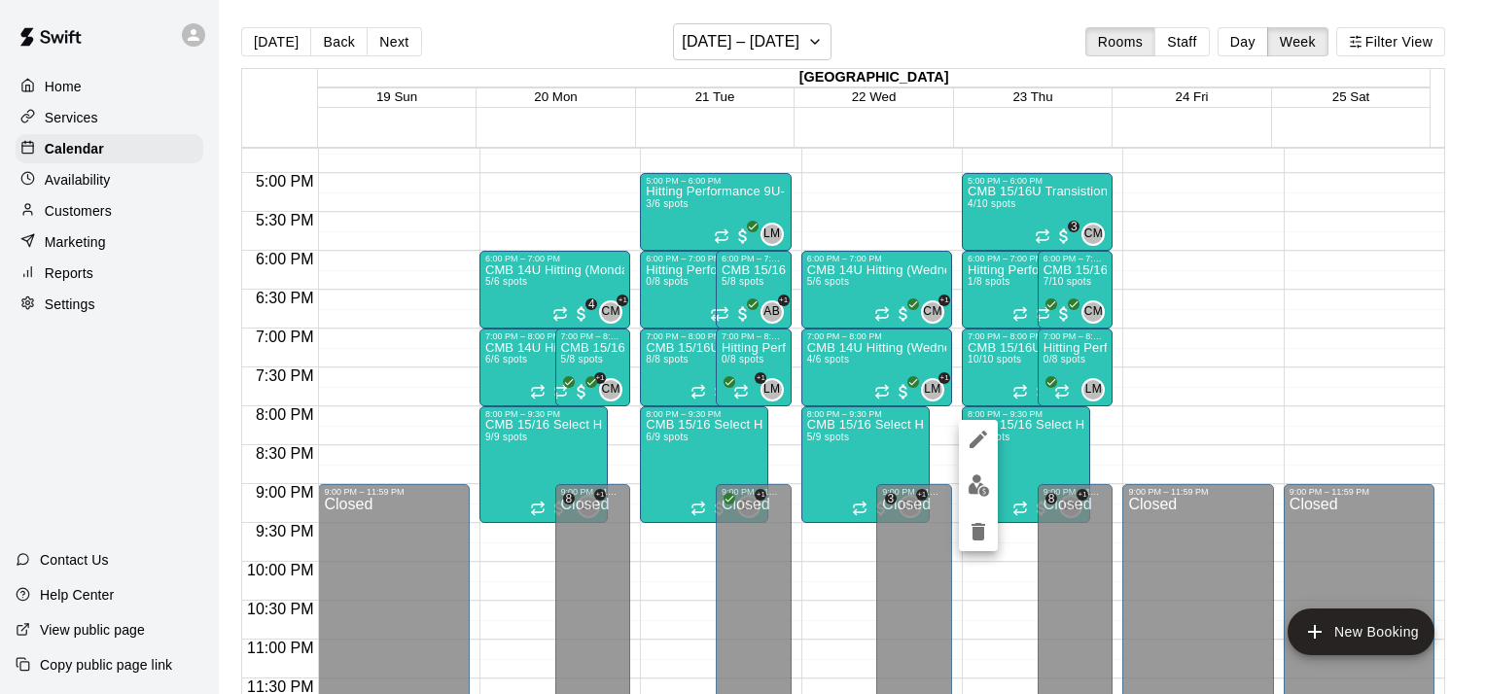
click at [988, 497] on button "edit" at bounding box center [978, 486] width 39 height 38
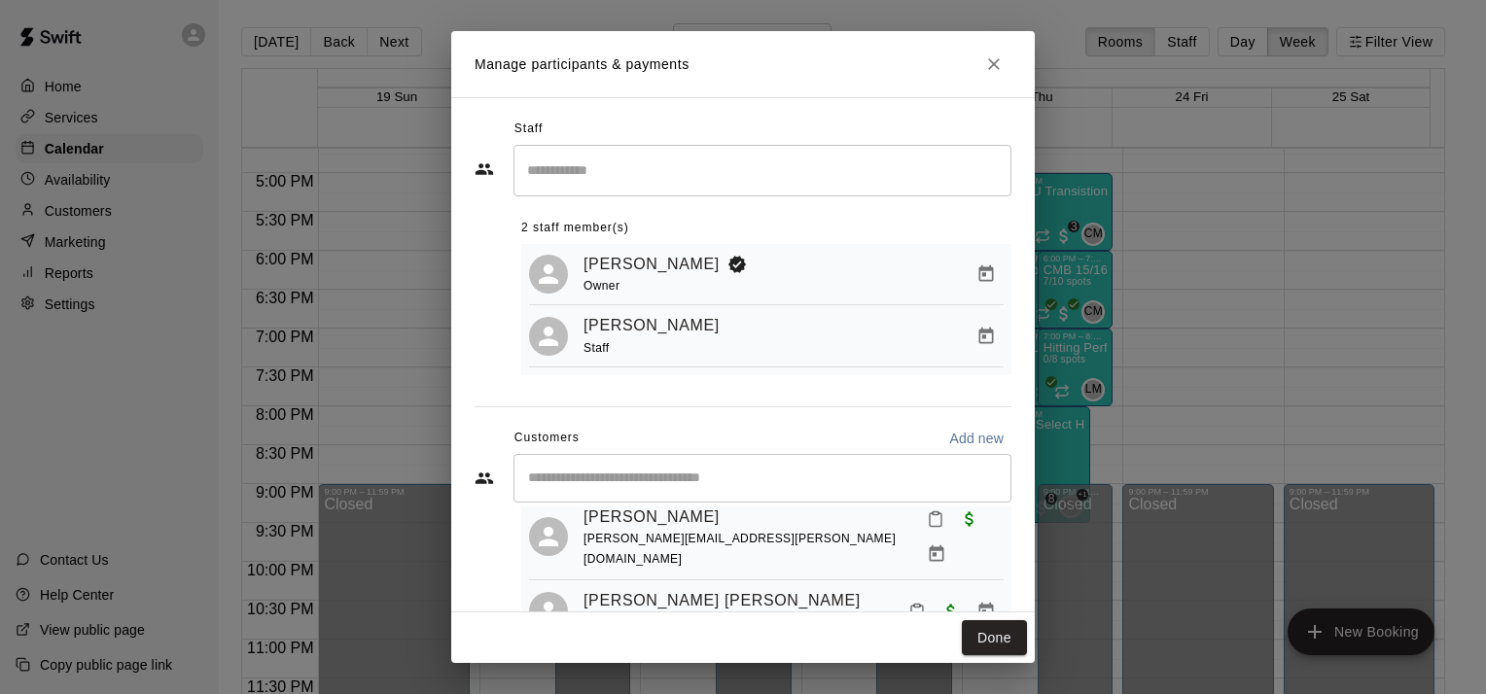
scroll to position [440, 0]
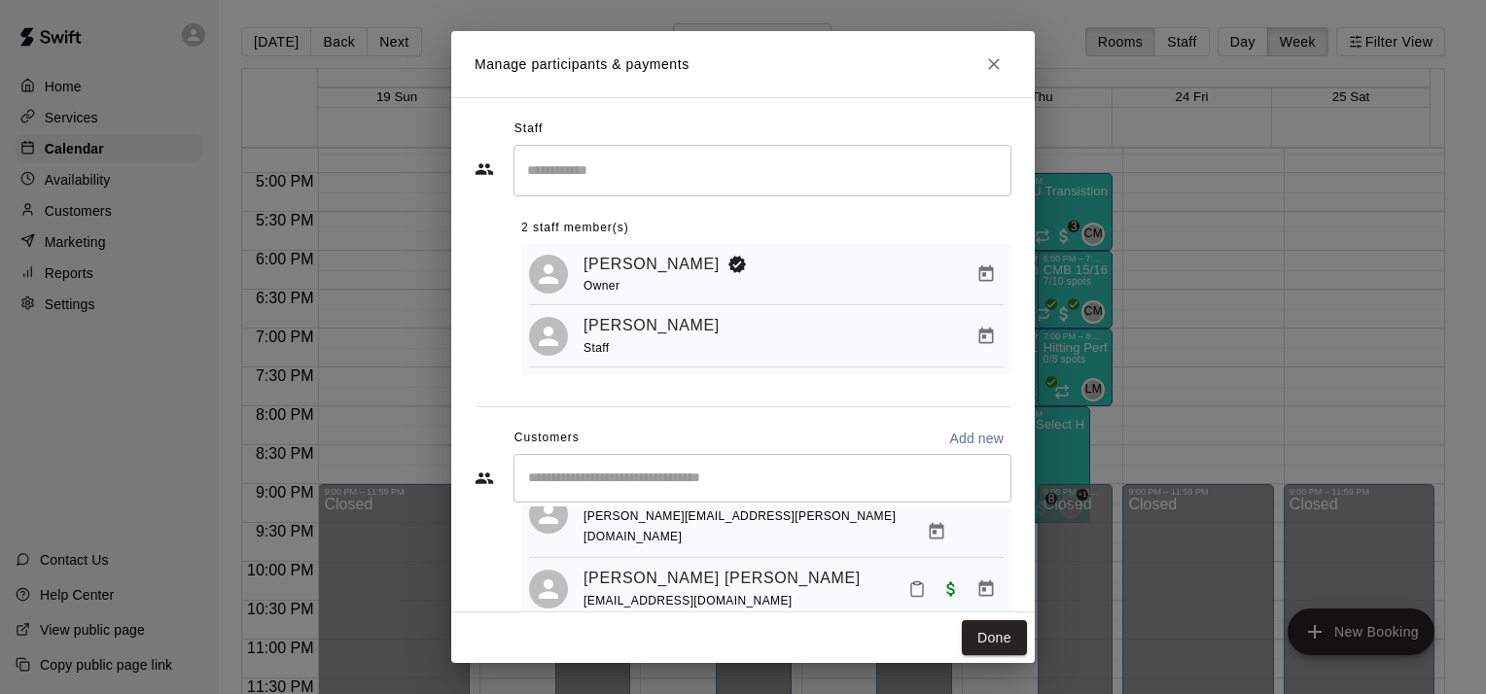
click at [979, 642] on icon "Manage bookings & payment" at bounding box center [986, 650] width 15 height 17
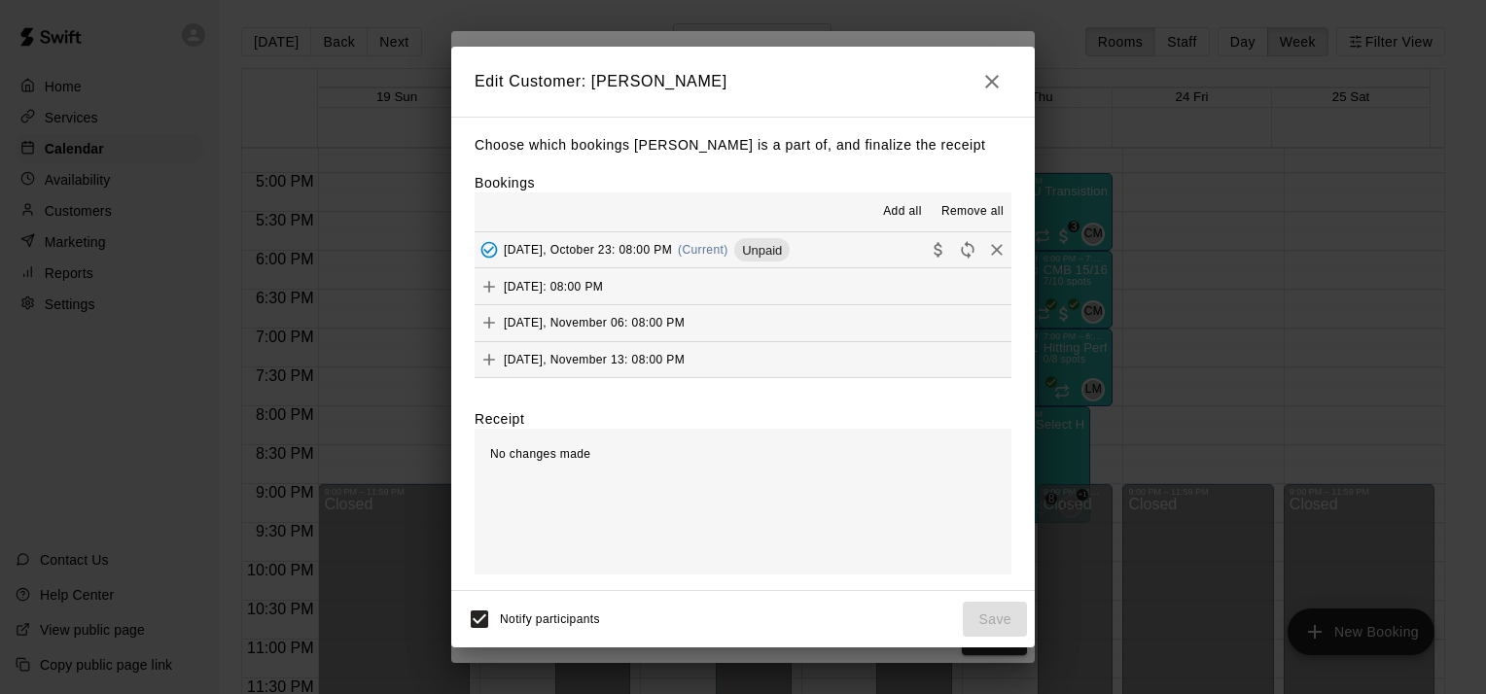
click at [973, 212] on span "Remove all" at bounding box center [972, 211] width 62 height 19
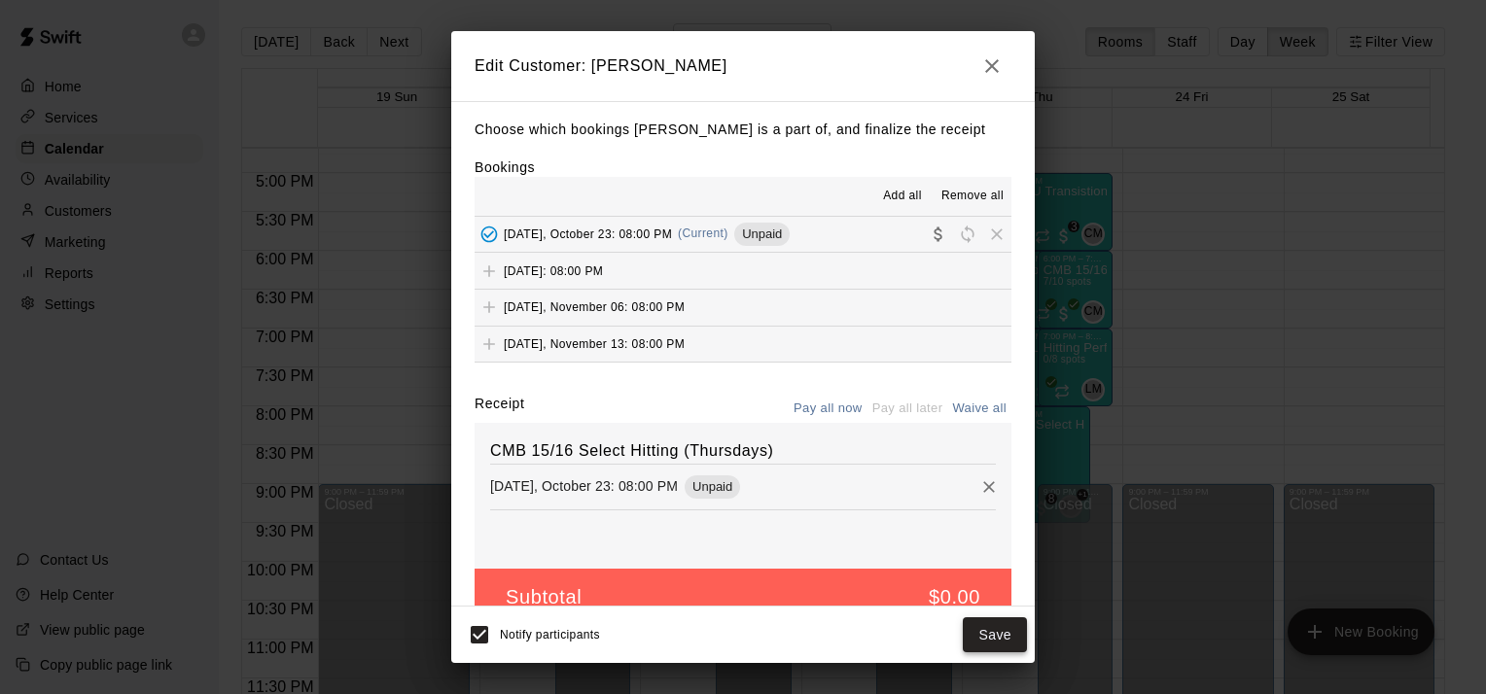
click at [994, 634] on button "Save" at bounding box center [995, 636] width 64 height 36
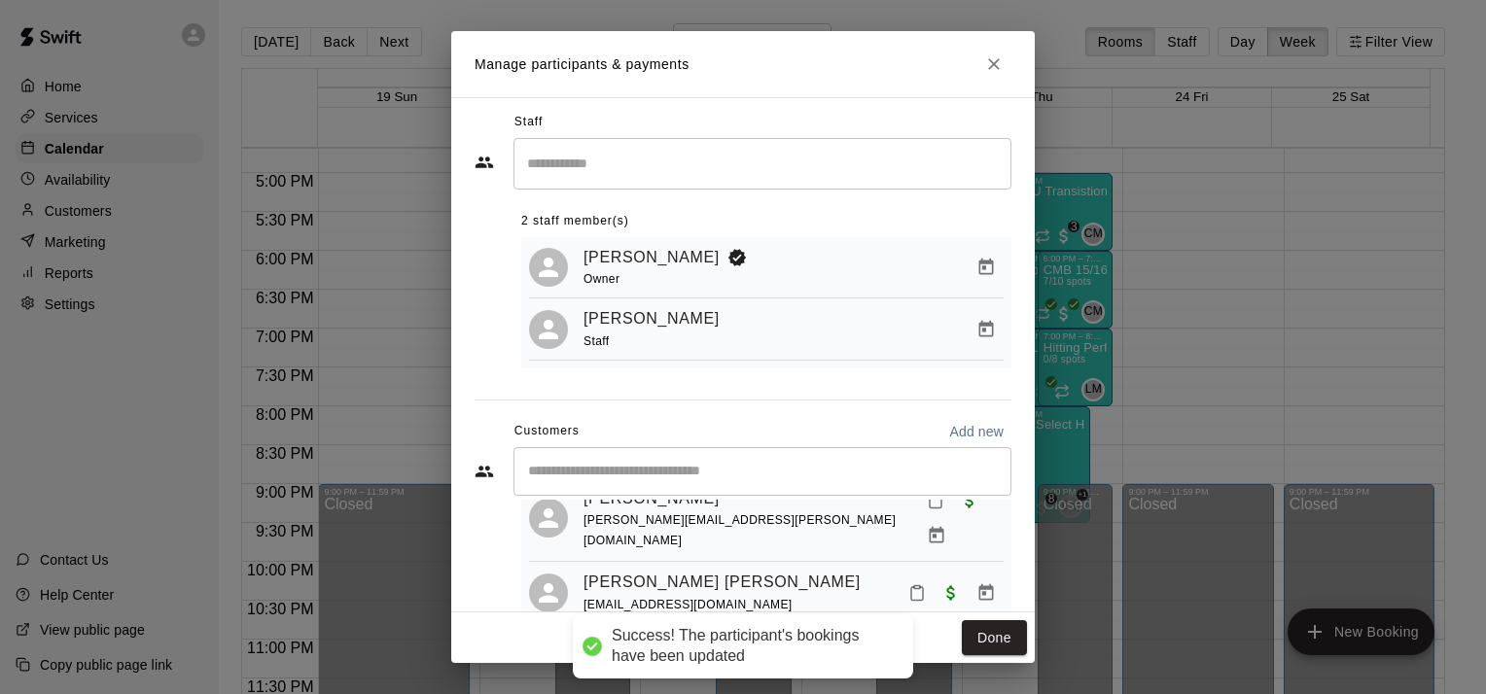
scroll to position [375, 0]
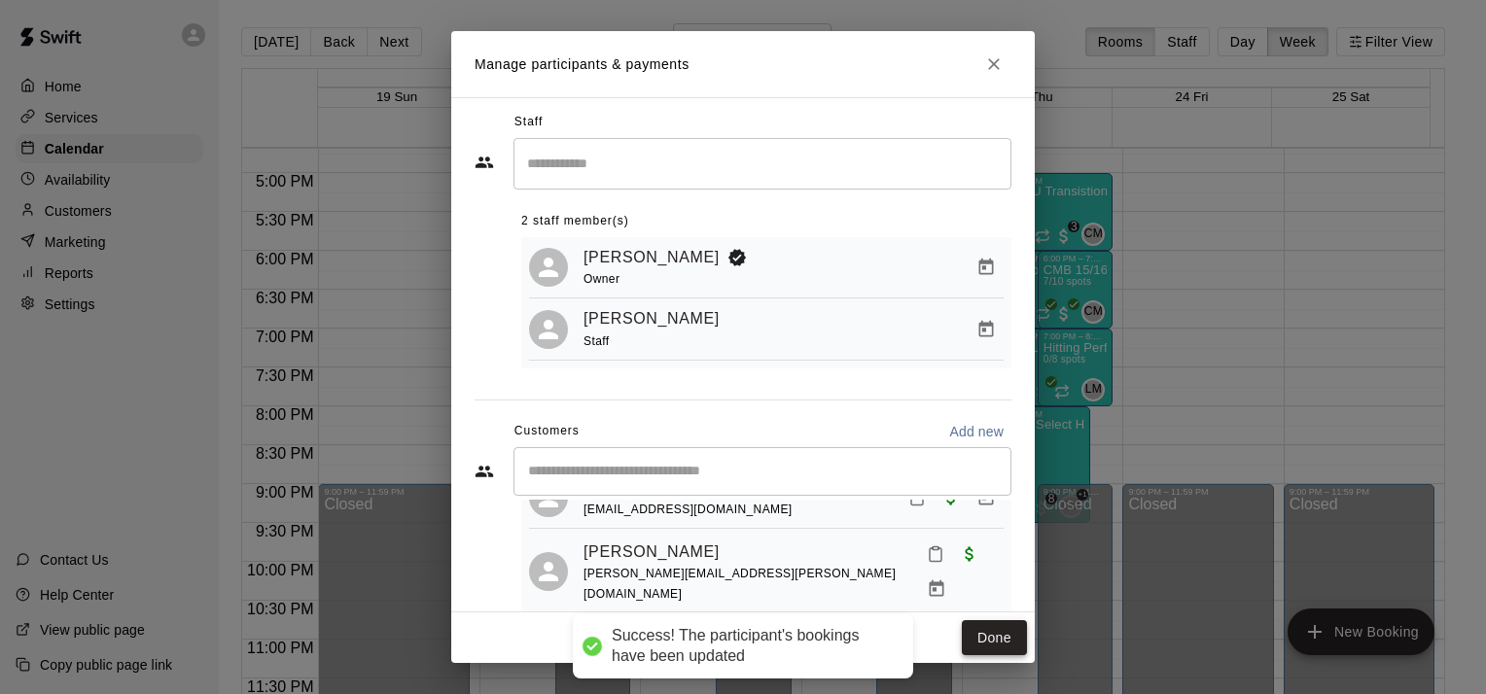
click at [991, 634] on button "Done" at bounding box center [994, 639] width 65 height 36
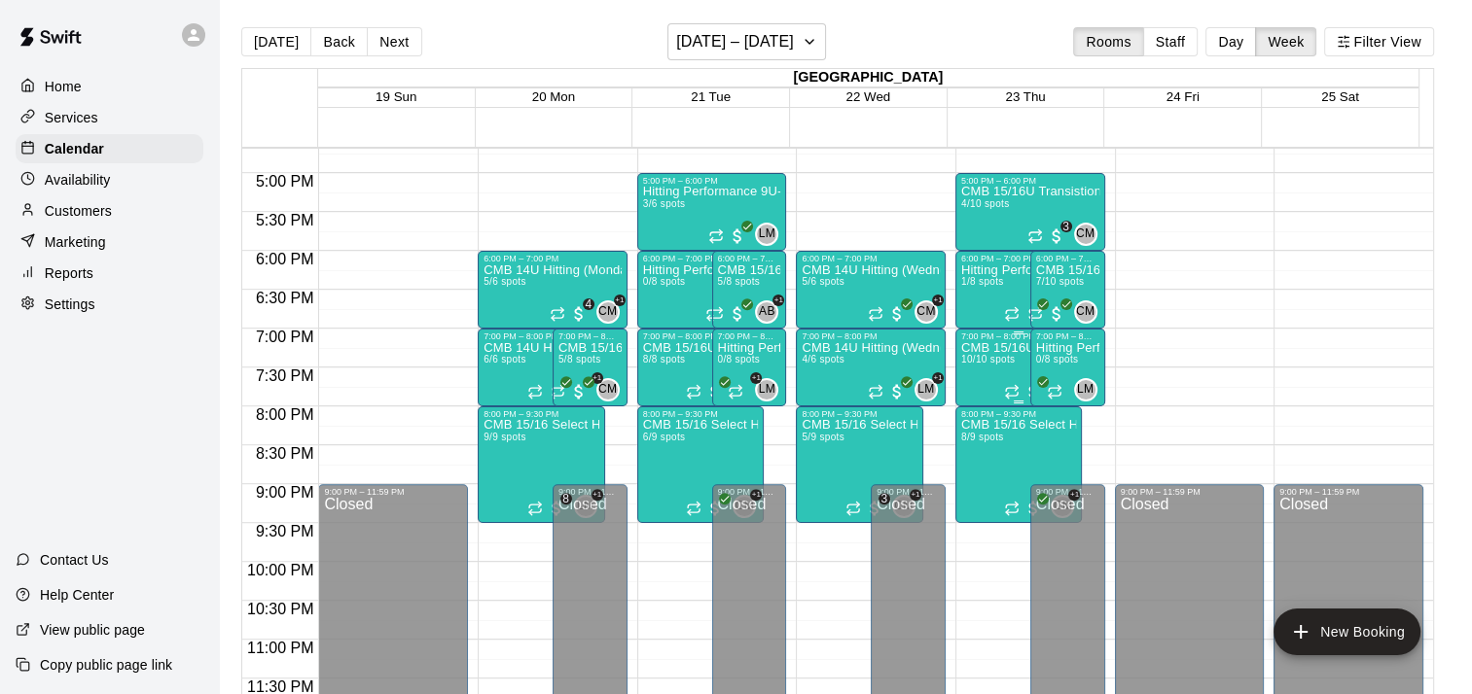
click at [991, 358] on span "10/10 spots" at bounding box center [987, 359] width 53 height 11
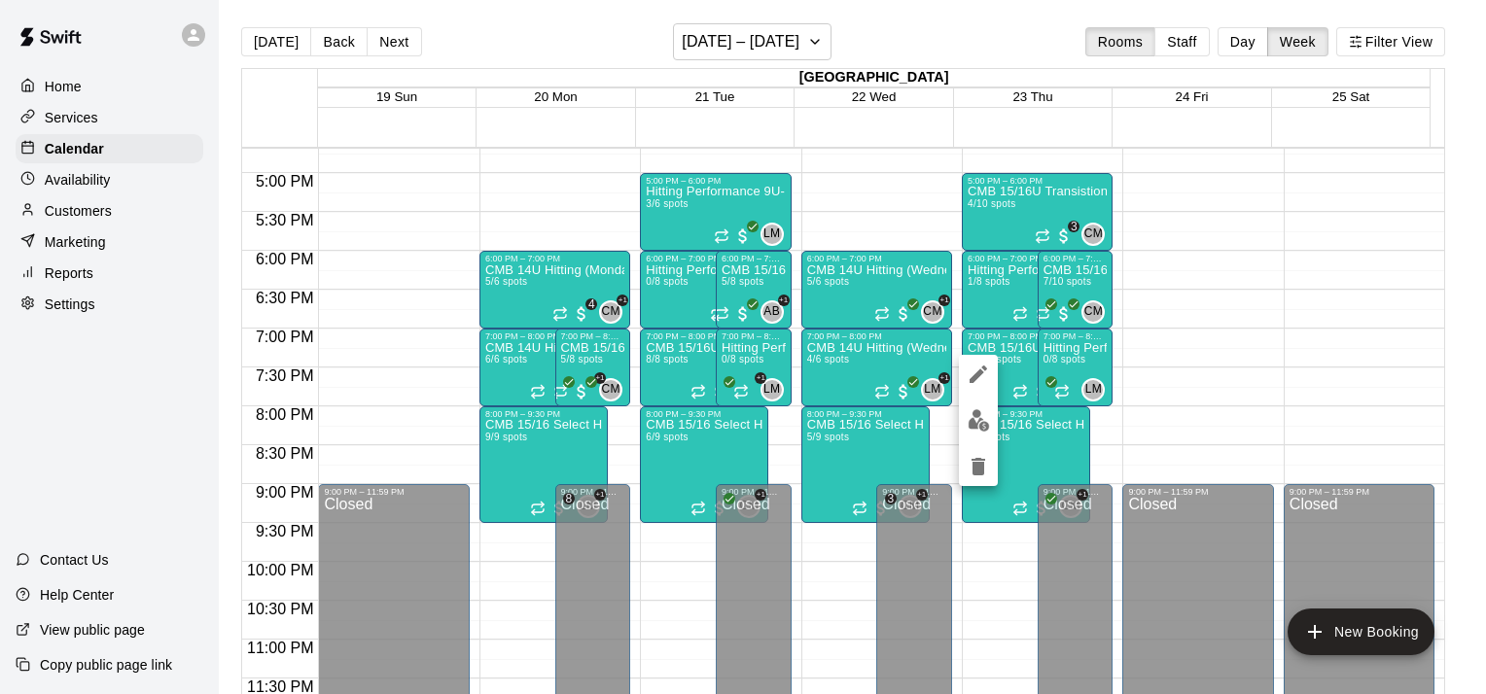
click at [983, 421] on img "edit" at bounding box center [979, 420] width 22 height 22
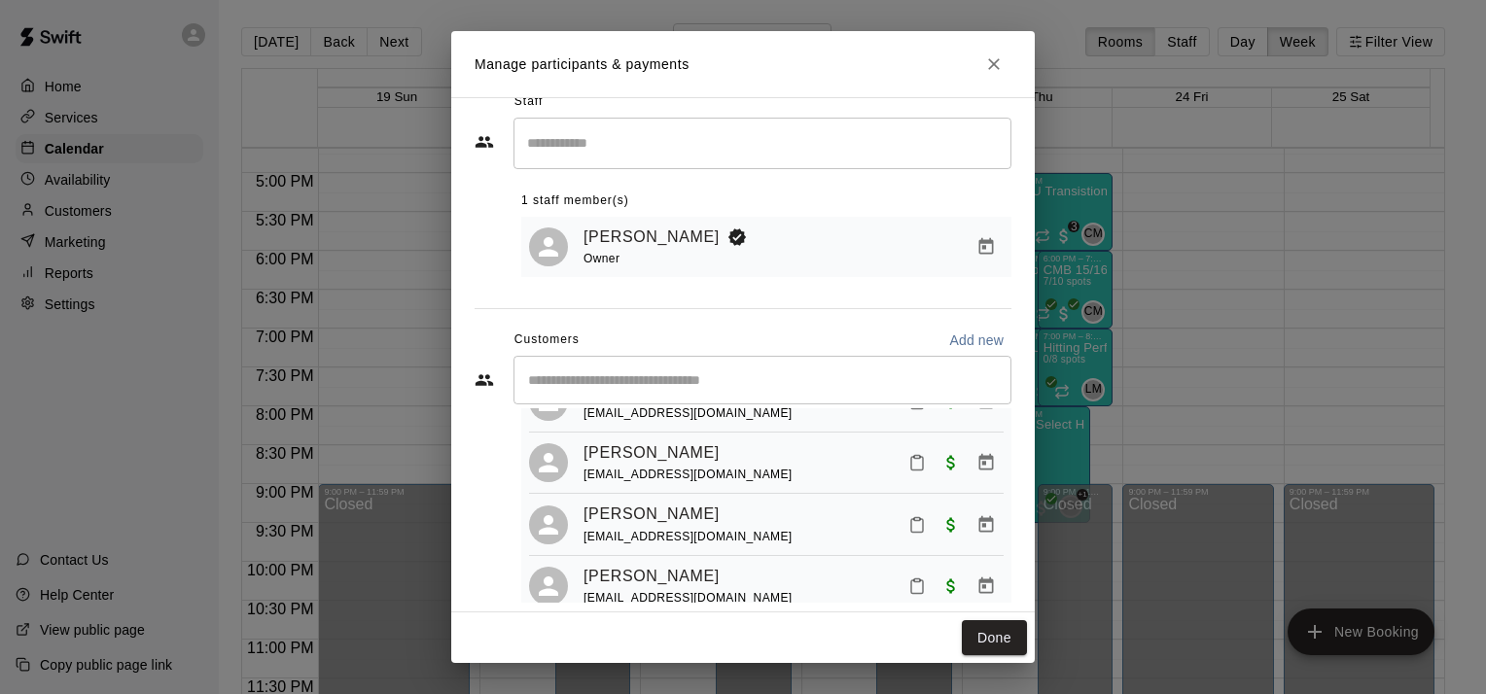
scroll to position [53, 0]
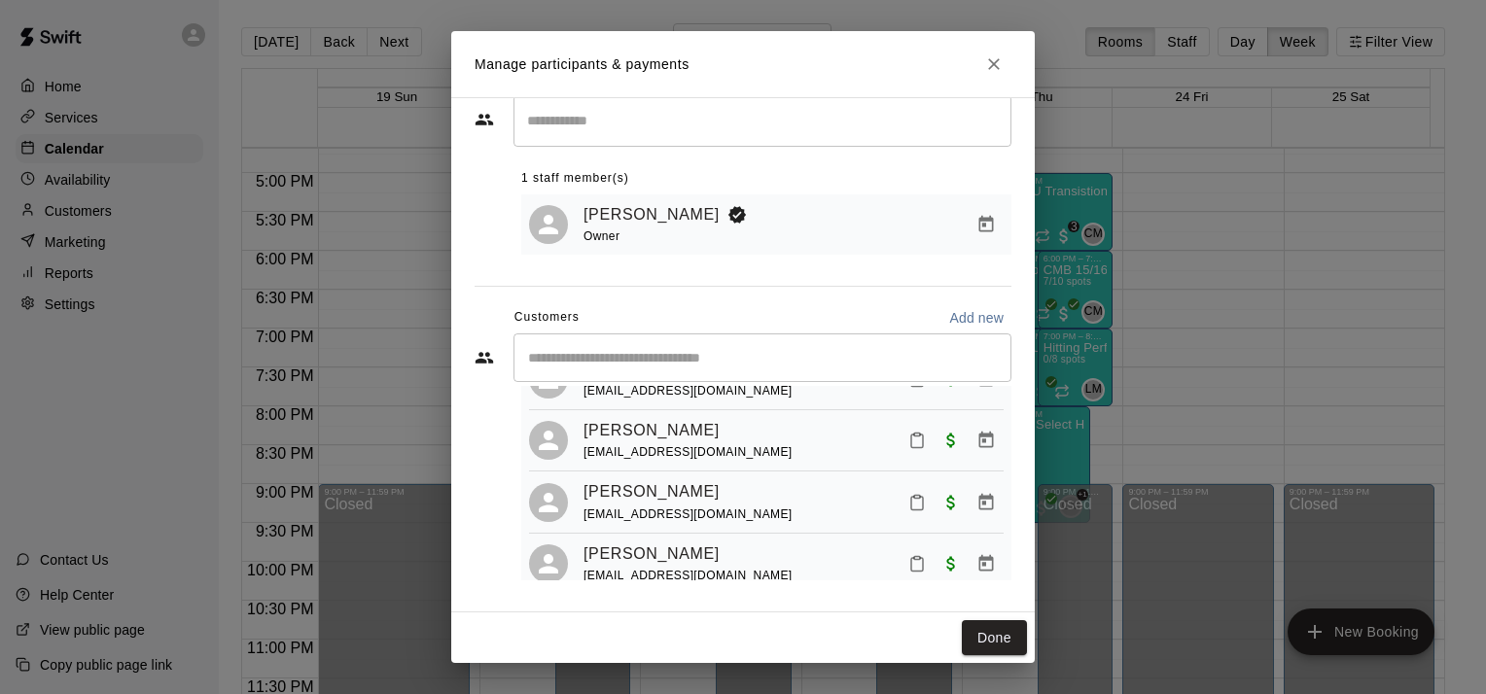
click at [994, 63] on icon "Close" at bounding box center [994, 64] width 12 height 12
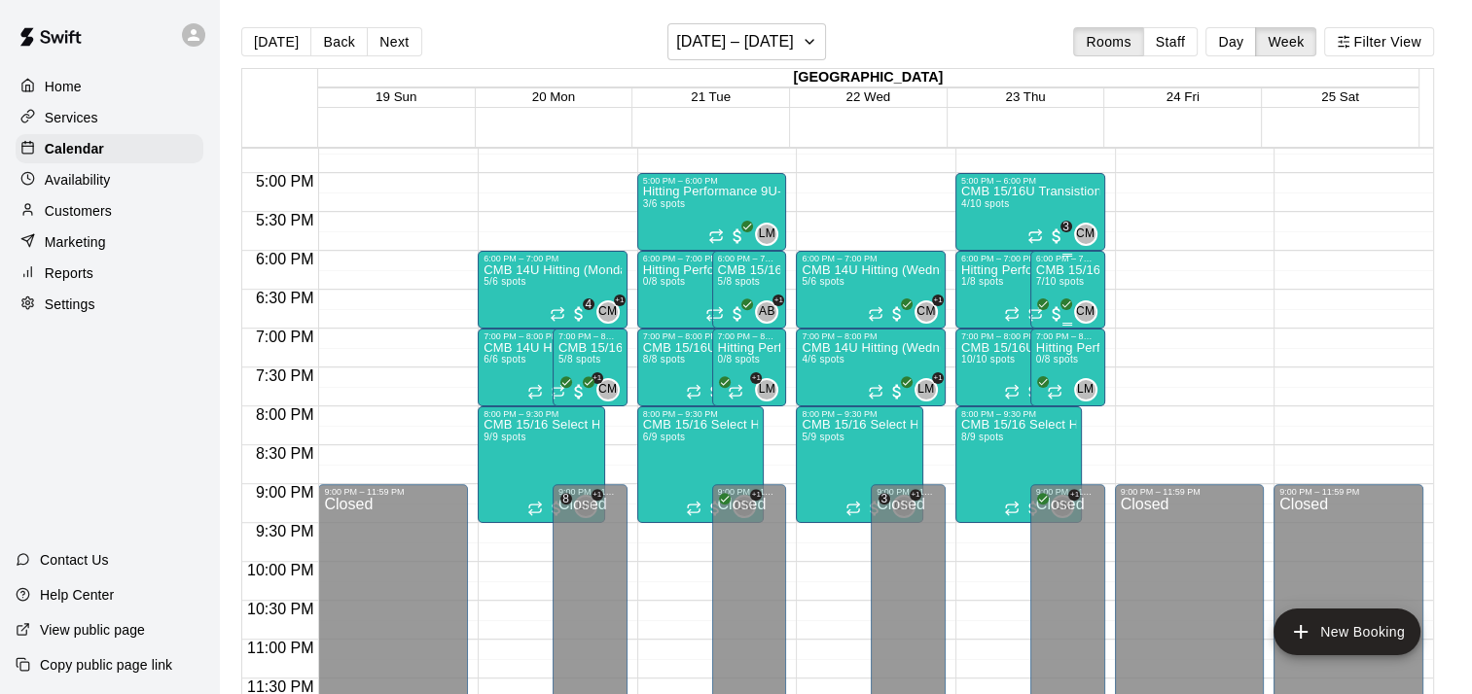
click at [1065, 279] on span "7/10 spots" at bounding box center [1060, 281] width 48 height 11
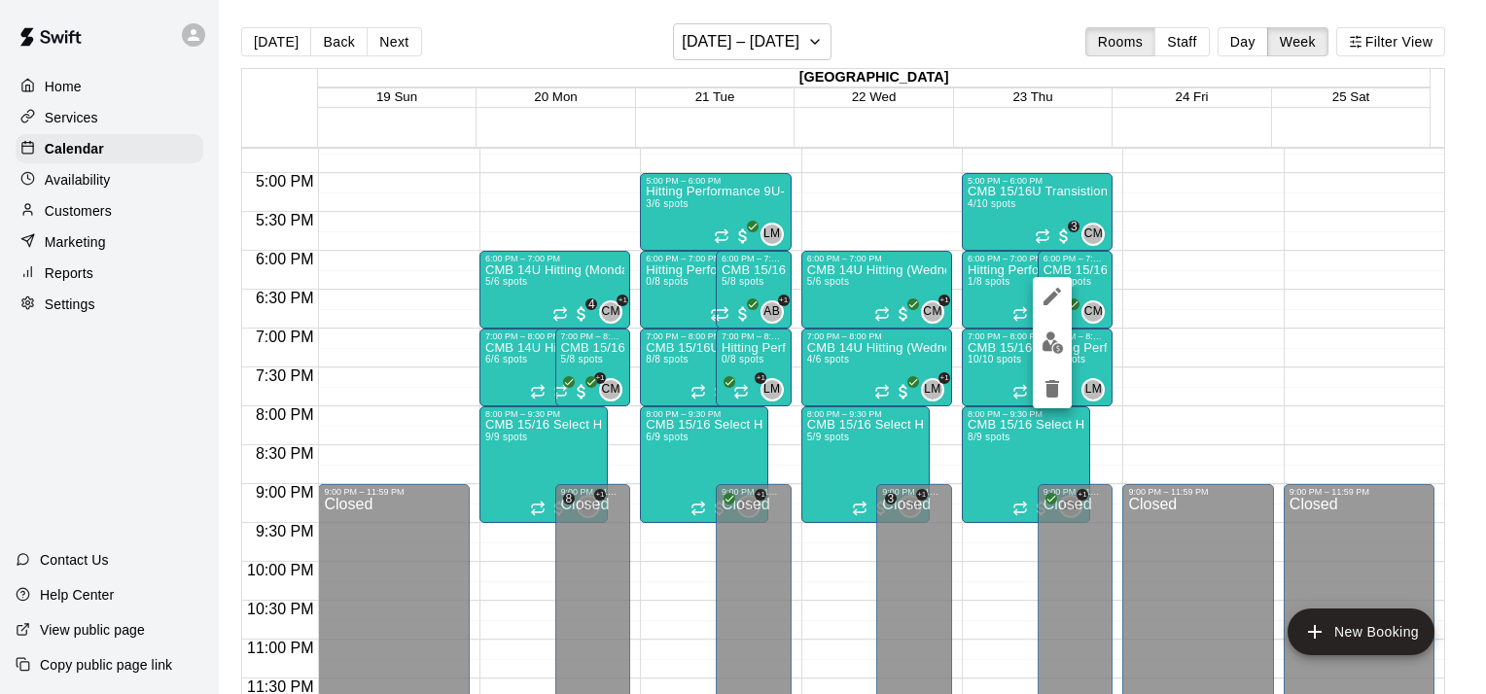
click at [1049, 347] on img "edit" at bounding box center [1053, 343] width 22 height 22
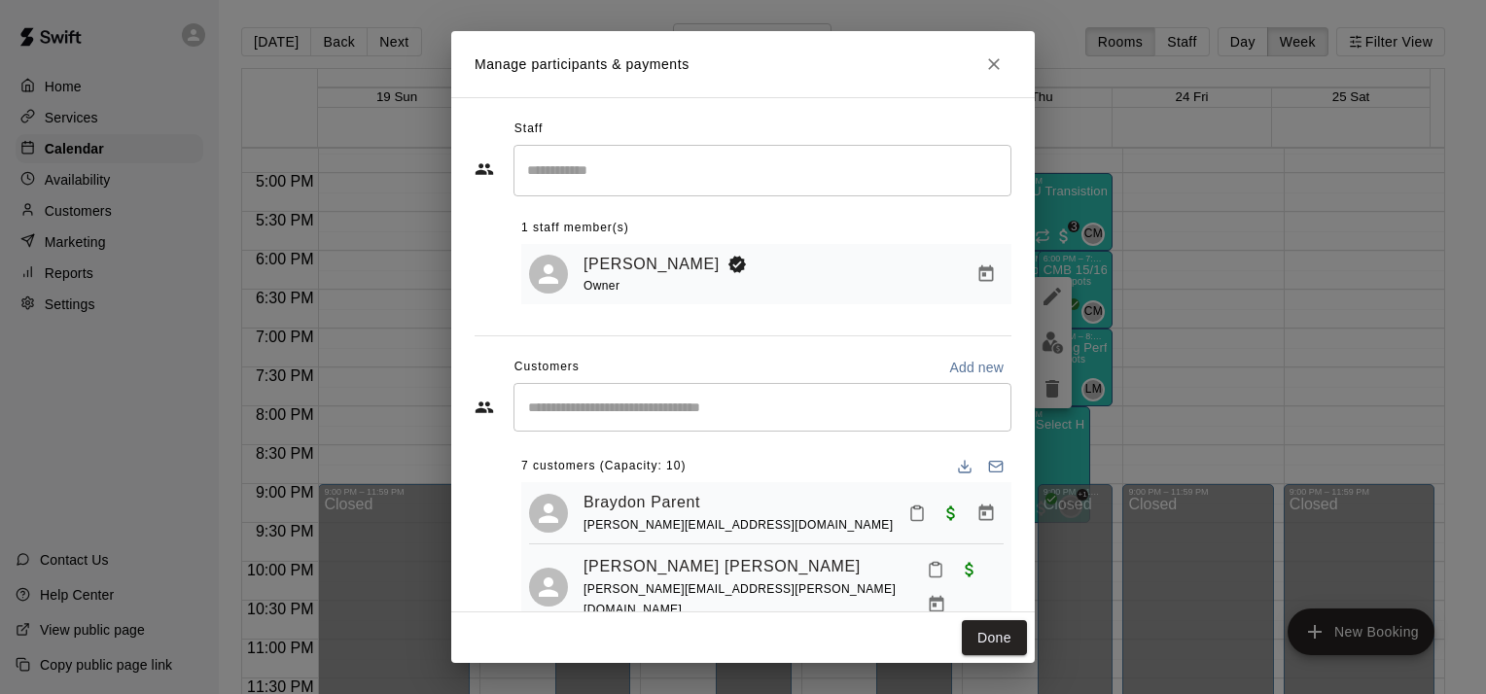
click at [764, 402] on input "Start typing to search customers..." at bounding box center [762, 407] width 480 height 19
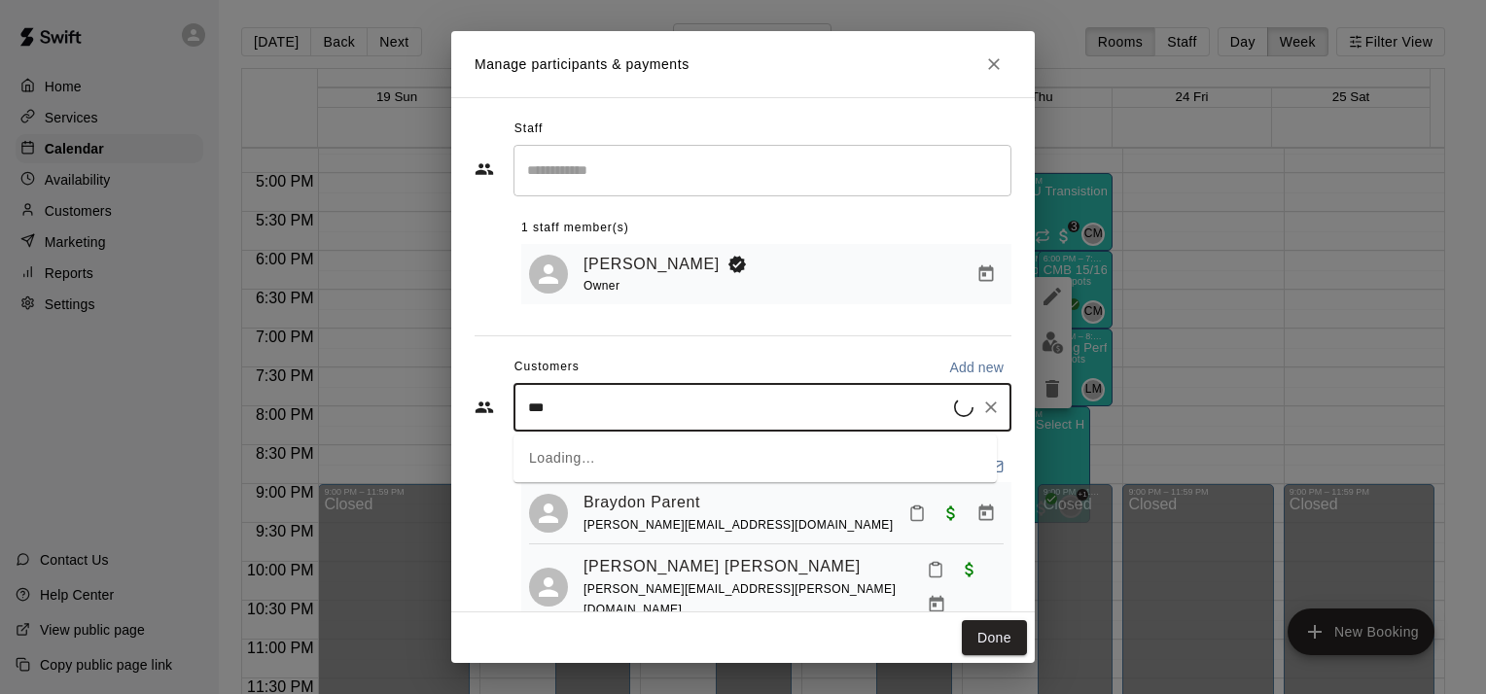
type input "****"
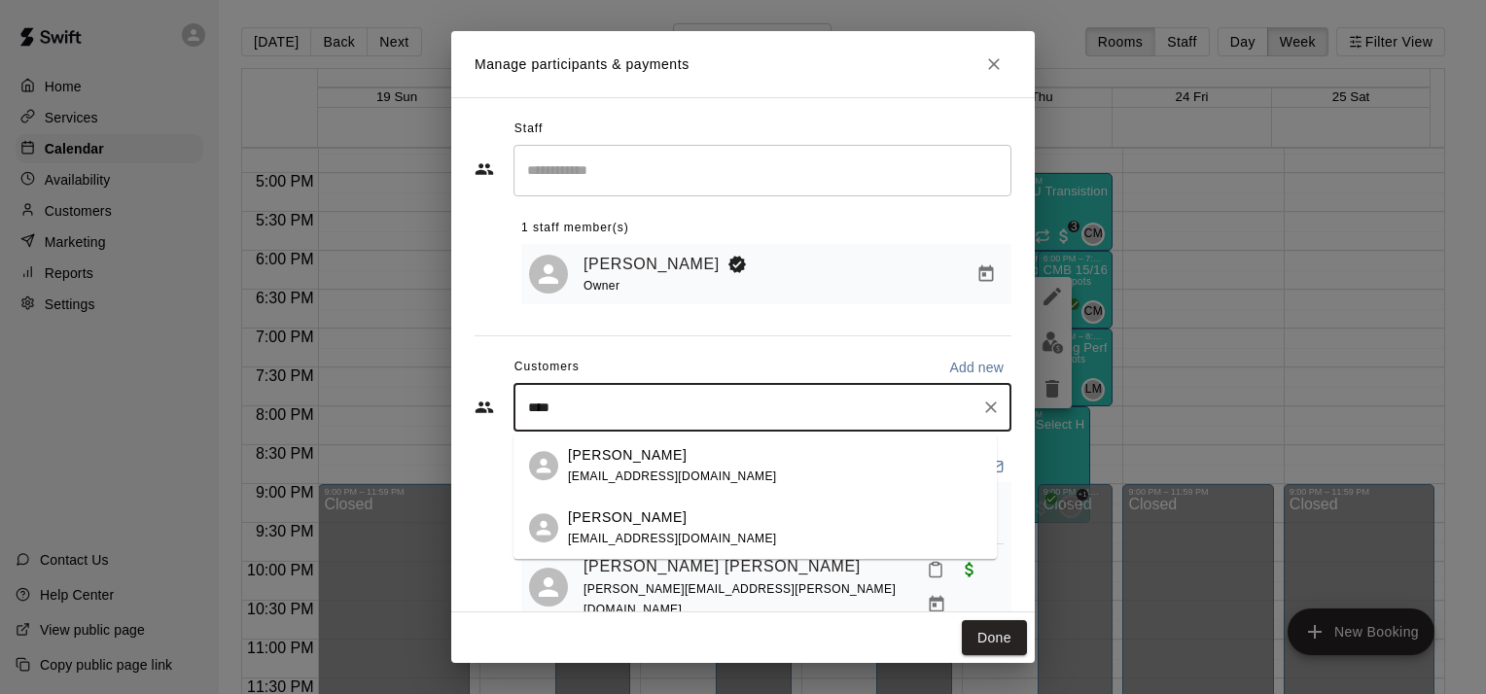
click at [631, 524] on p "[PERSON_NAME]" at bounding box center [627, 518] width 119 height 20
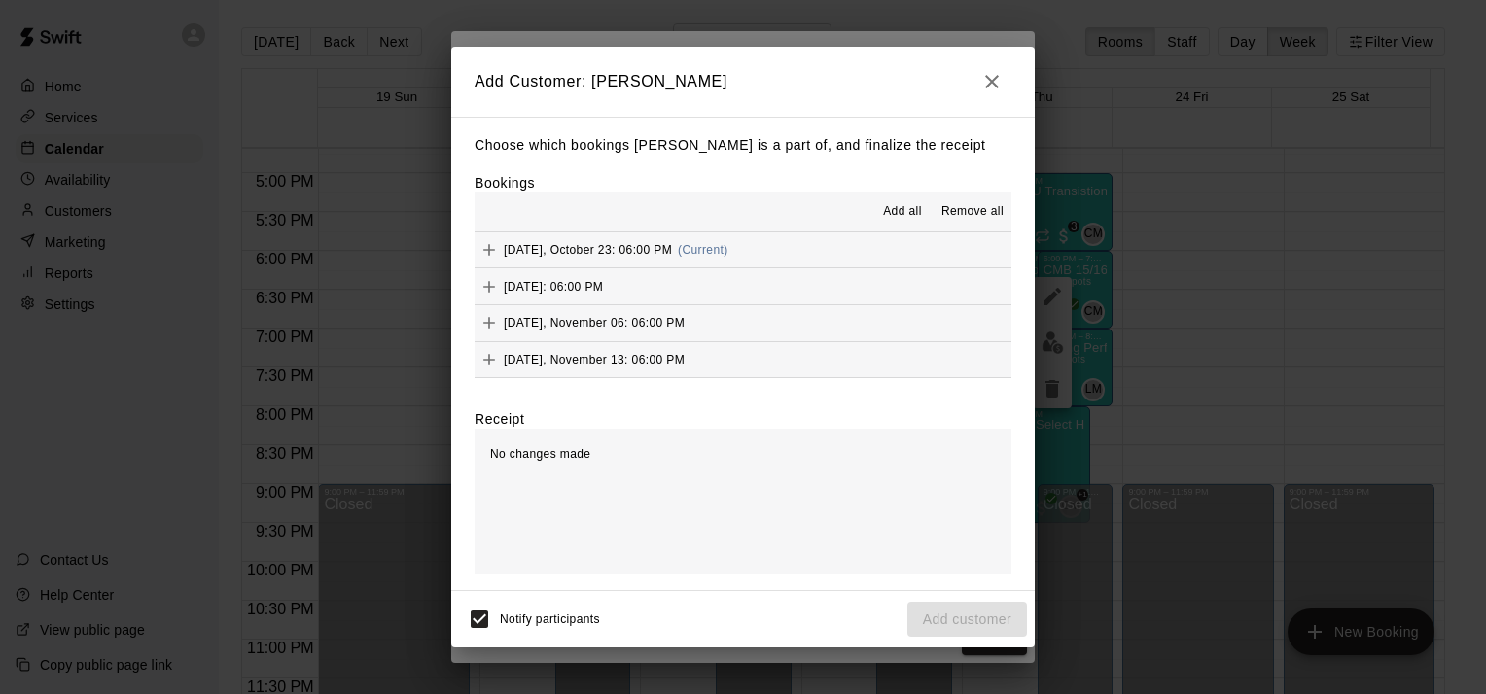
click at [922, 211] on span "Add all" at bounding box center [902, 211] width 39 height 19
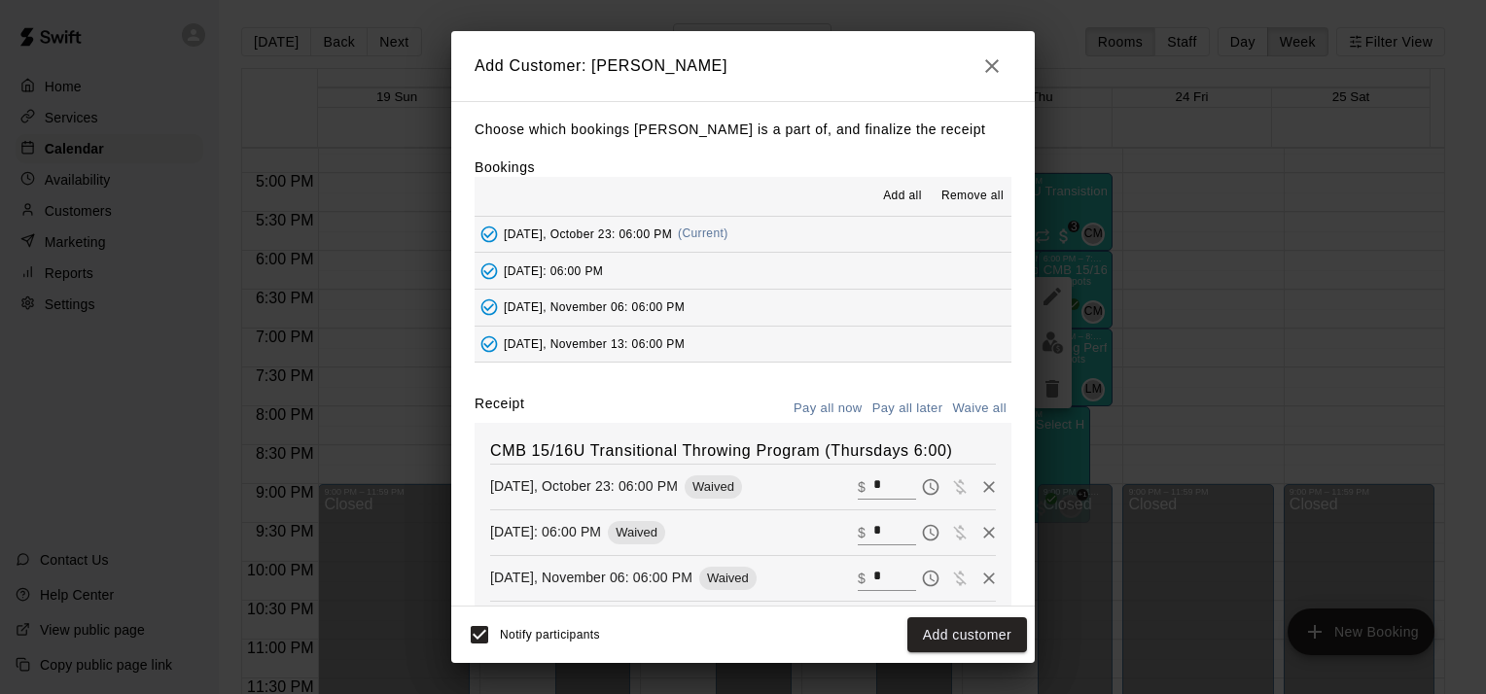
click at [970, 640] on button "Add customer" at bounding box center [967, 636] width 120 height 36
click at [976, 633] on div "Notify participants Add customer" at bounding box center [743, 635] width 568 height 41
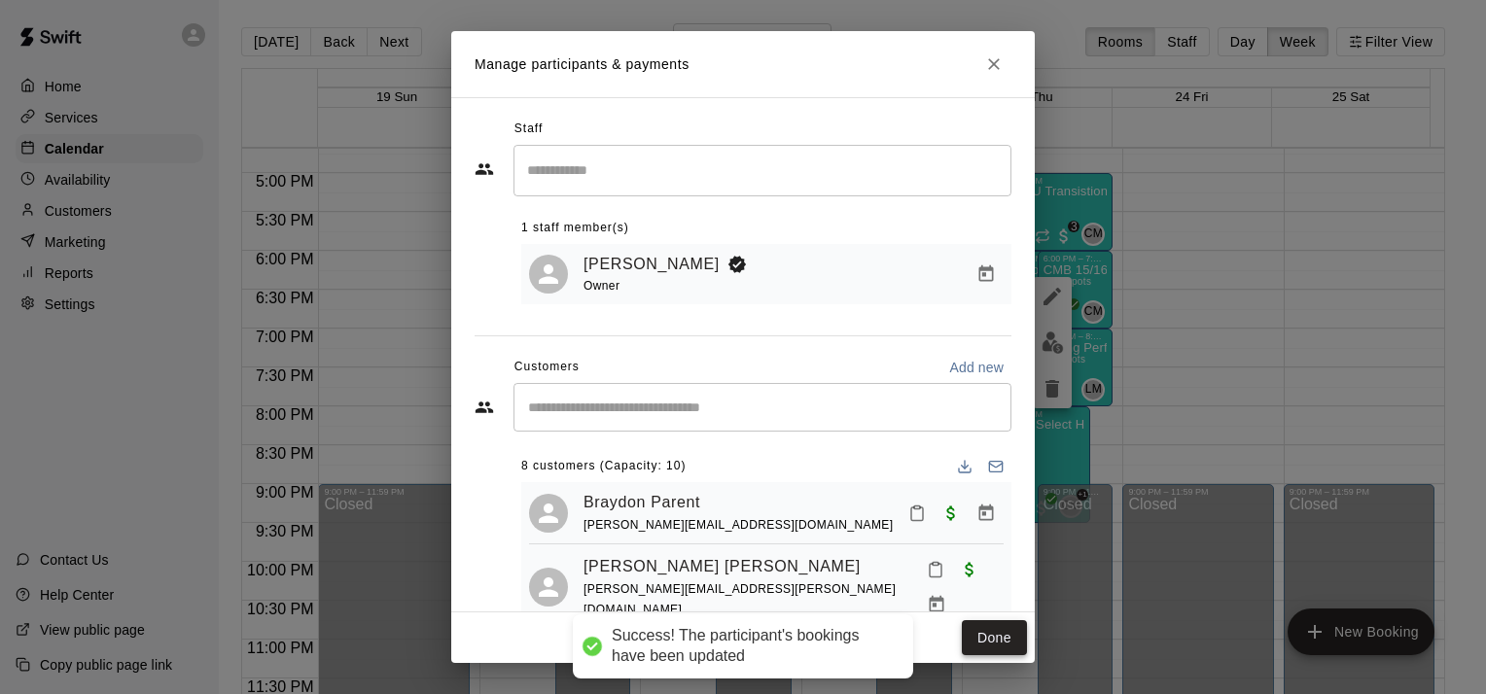
click at [1003, 635] on button "Done" at bounding box center [994, 639] width 65 height 36
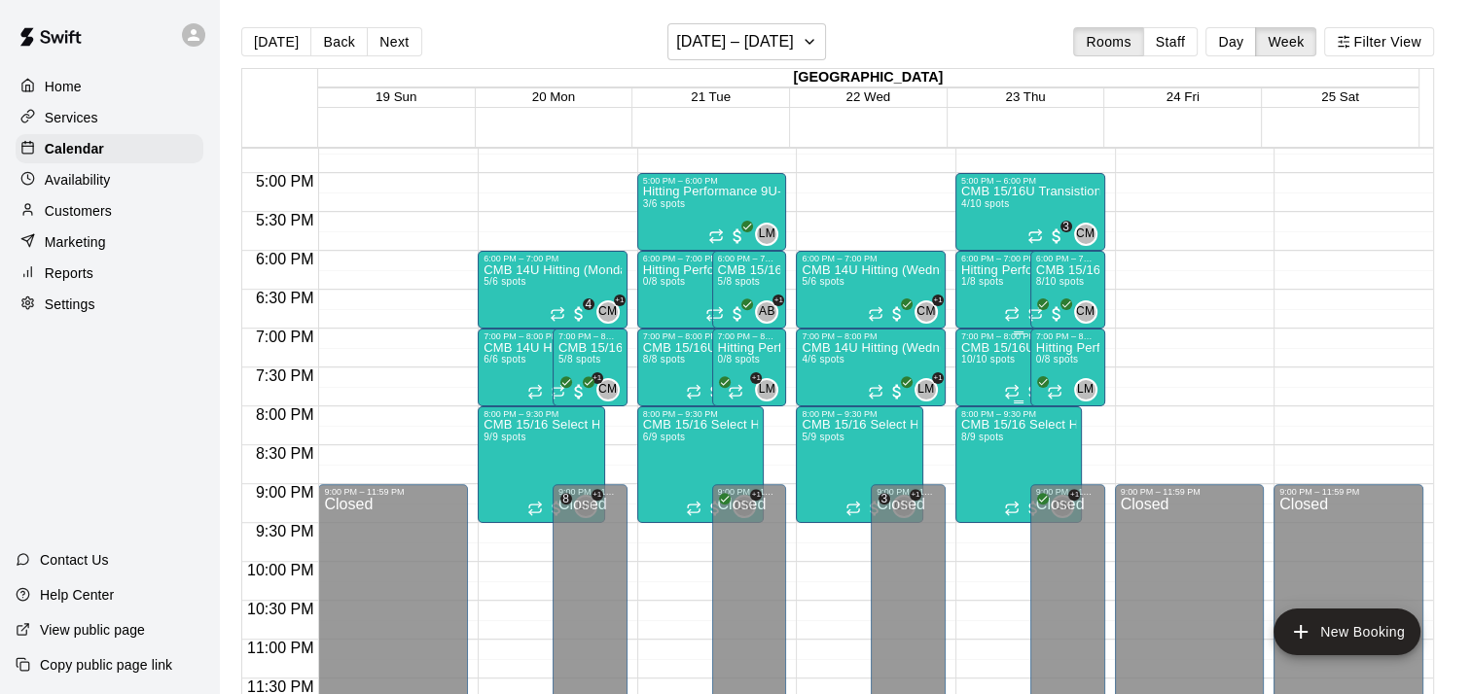
click at [981, 365] on span "10/10 spots" at bounding box center [987, 359] width 53 height 11
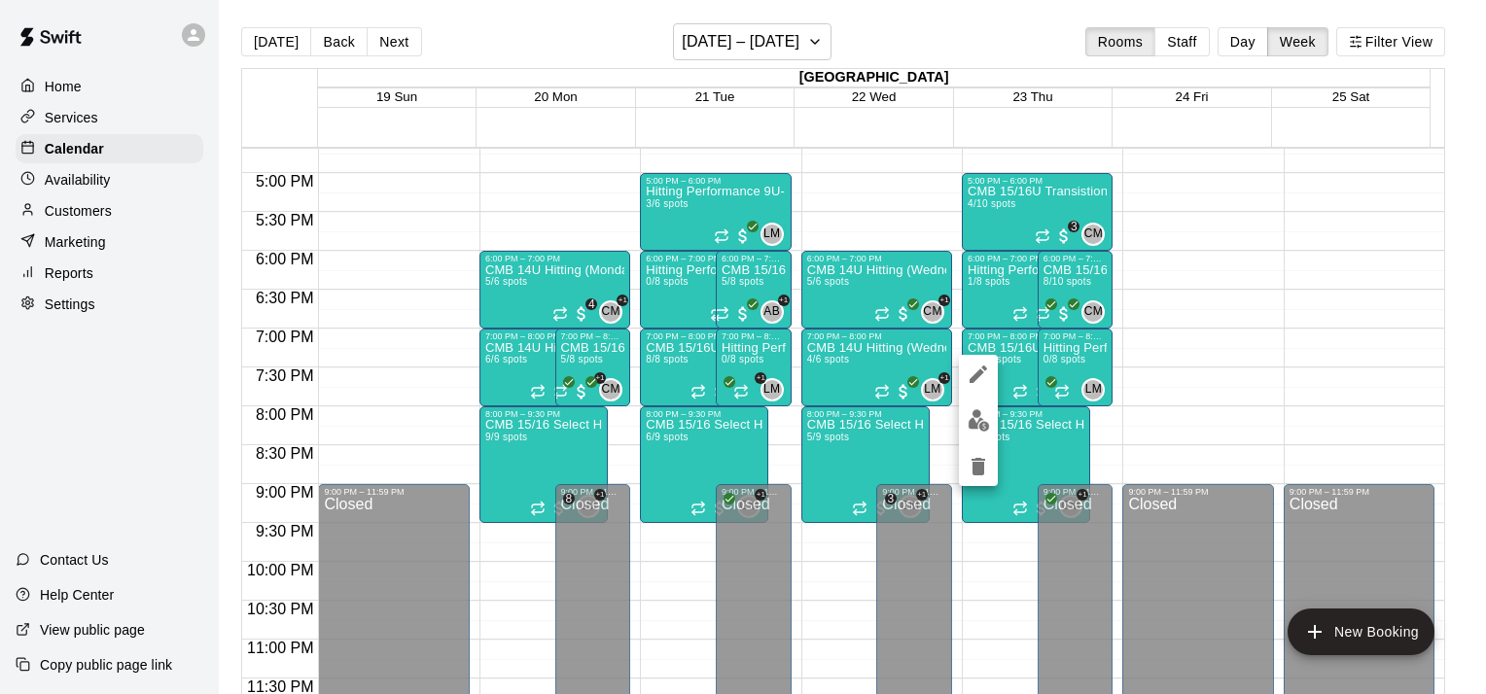
click at [984, 432] on button "edit" at bounding box center [978, 421] width 39 height 38
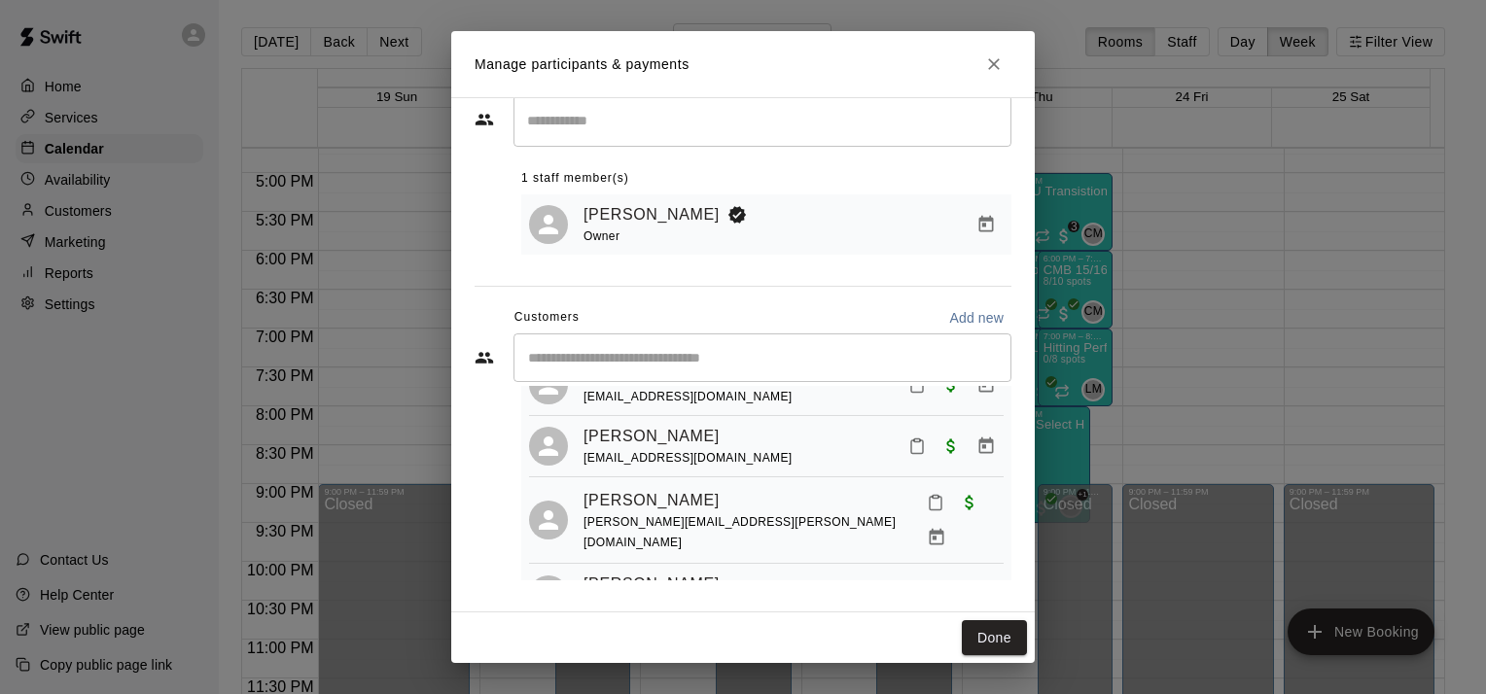
scroll to position [0, 0]
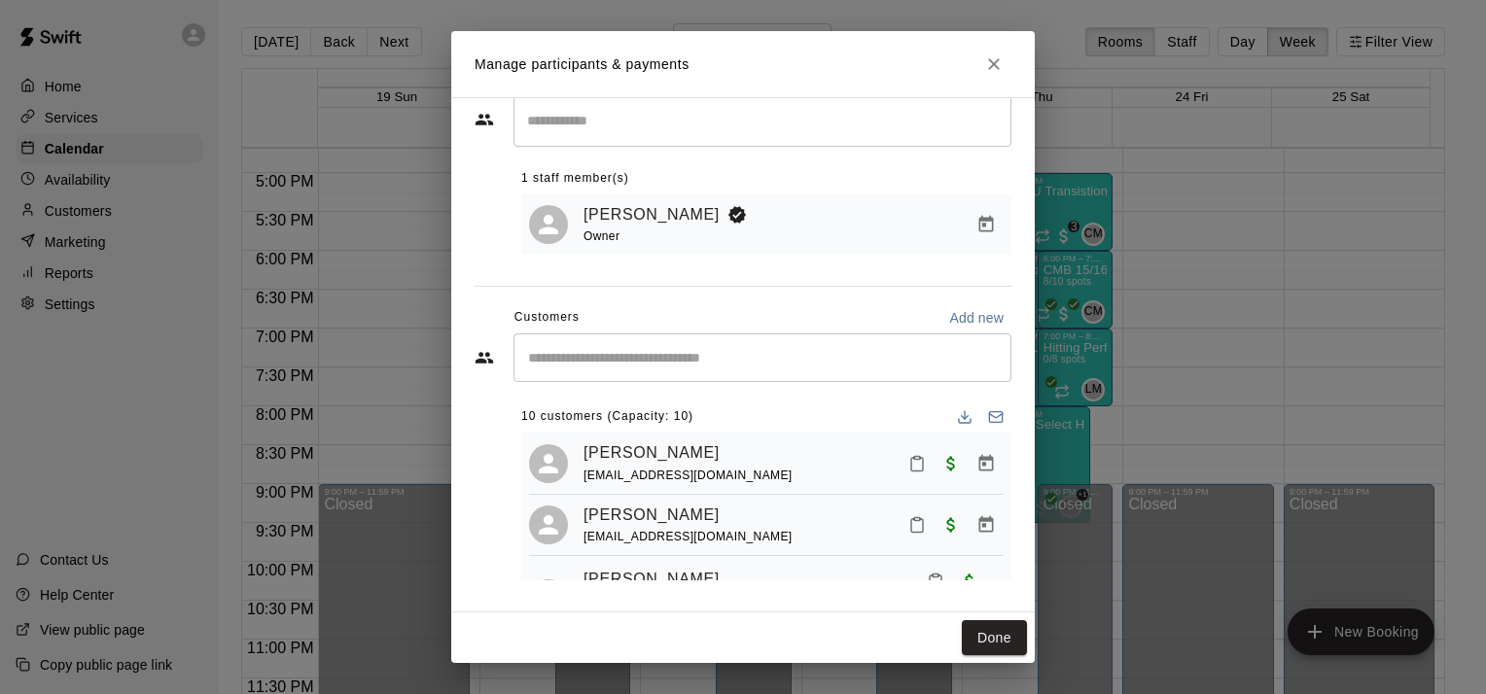
click at [993, 63] on icon "Close" at bounding box center [994, 64] width 12 height 12
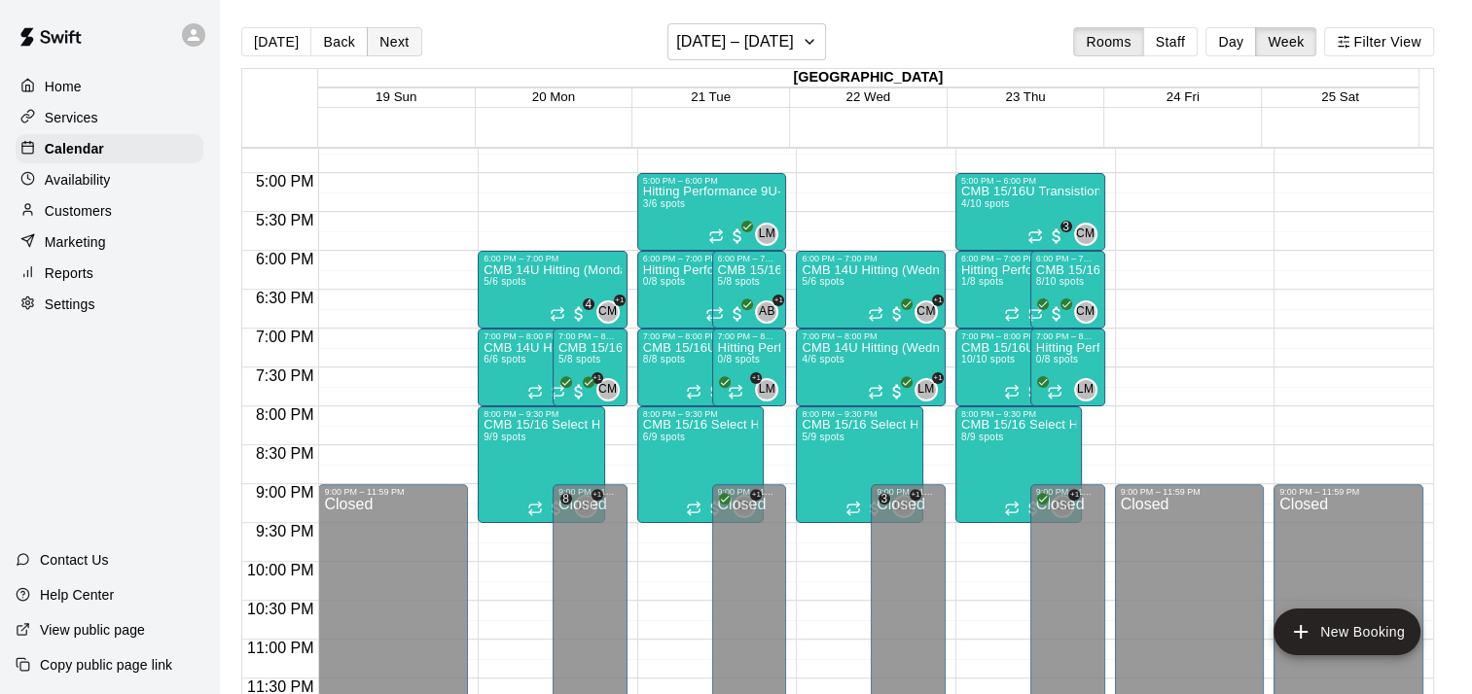
click at [393, 49] on button "Next" at bounding box center [394, 41] width 54 height 29
click at [995, 365] on span "5/10 spots" at bounding box center [985, 359] width 48 height 11
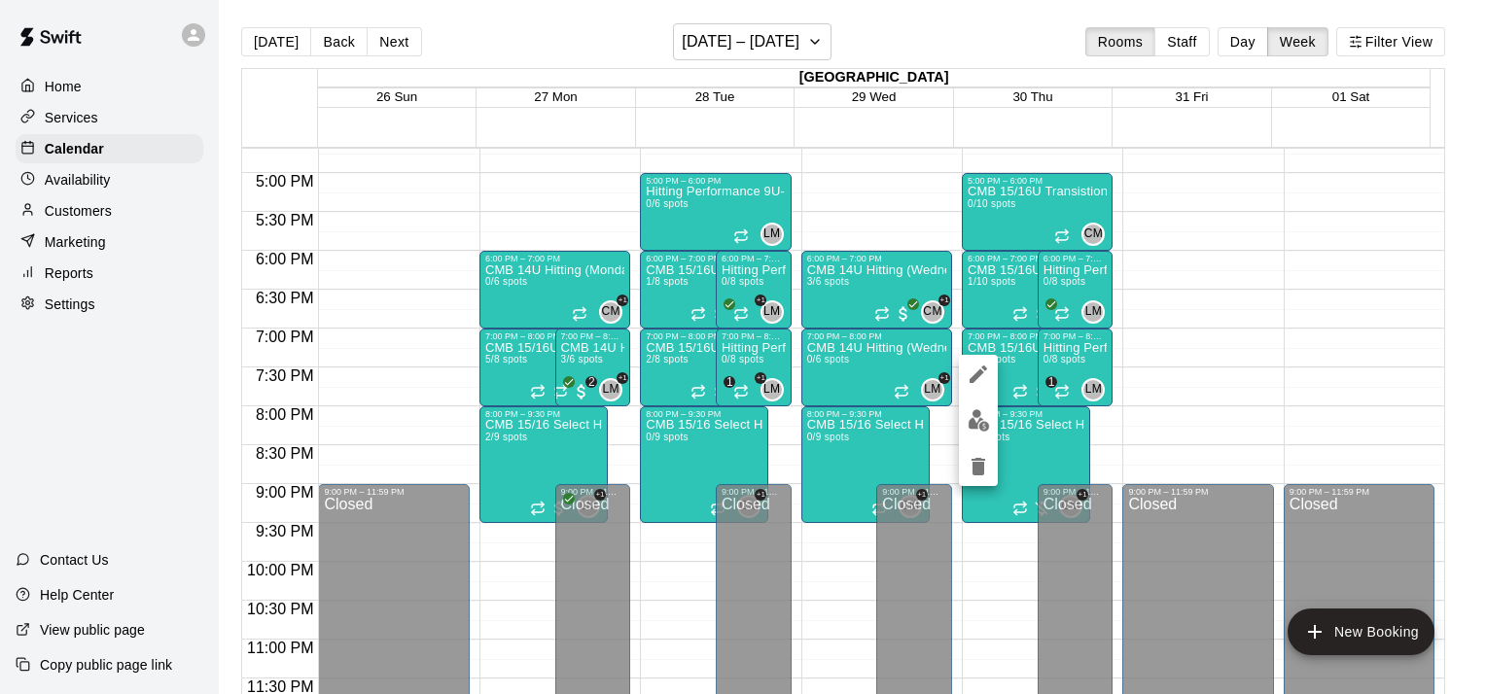
click at [972, 426] on img "edit" at bounding box center [979, 420] width 22 height 22
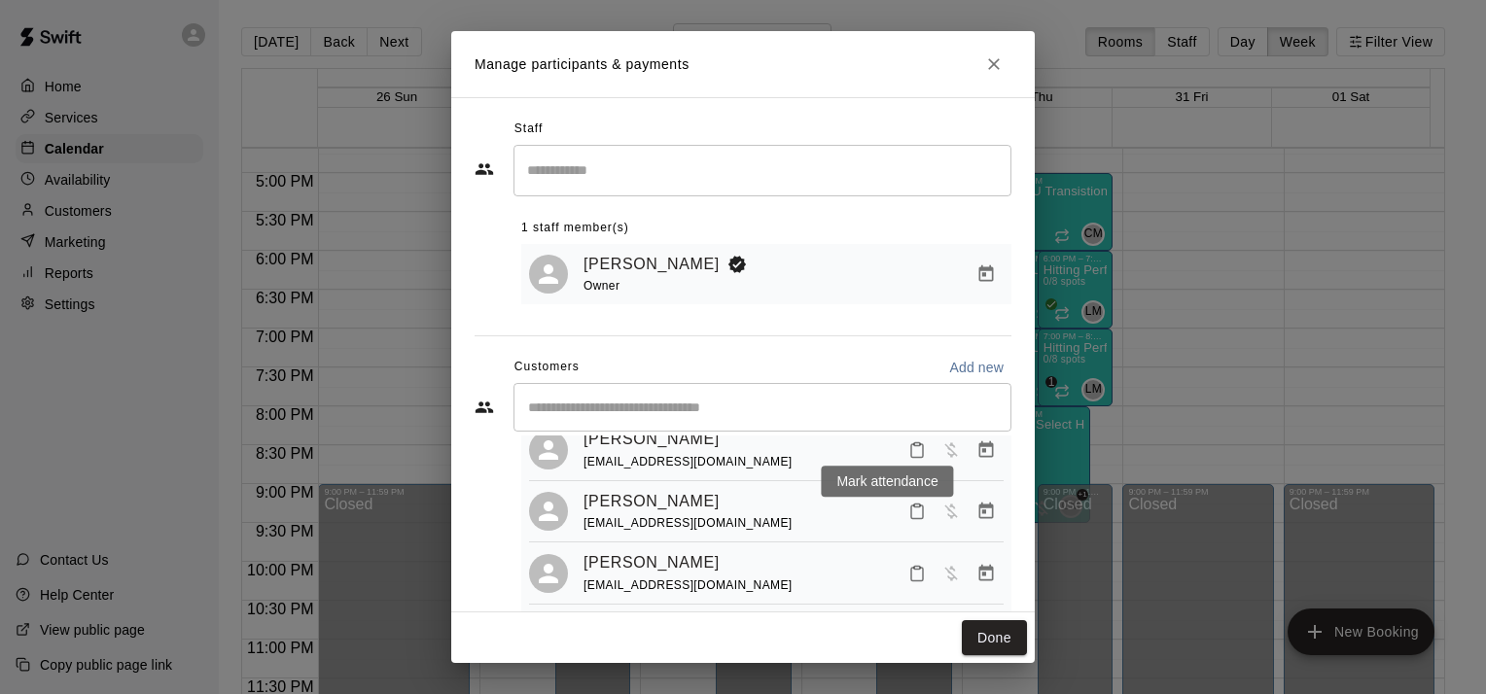
scroll to position [156, 0]
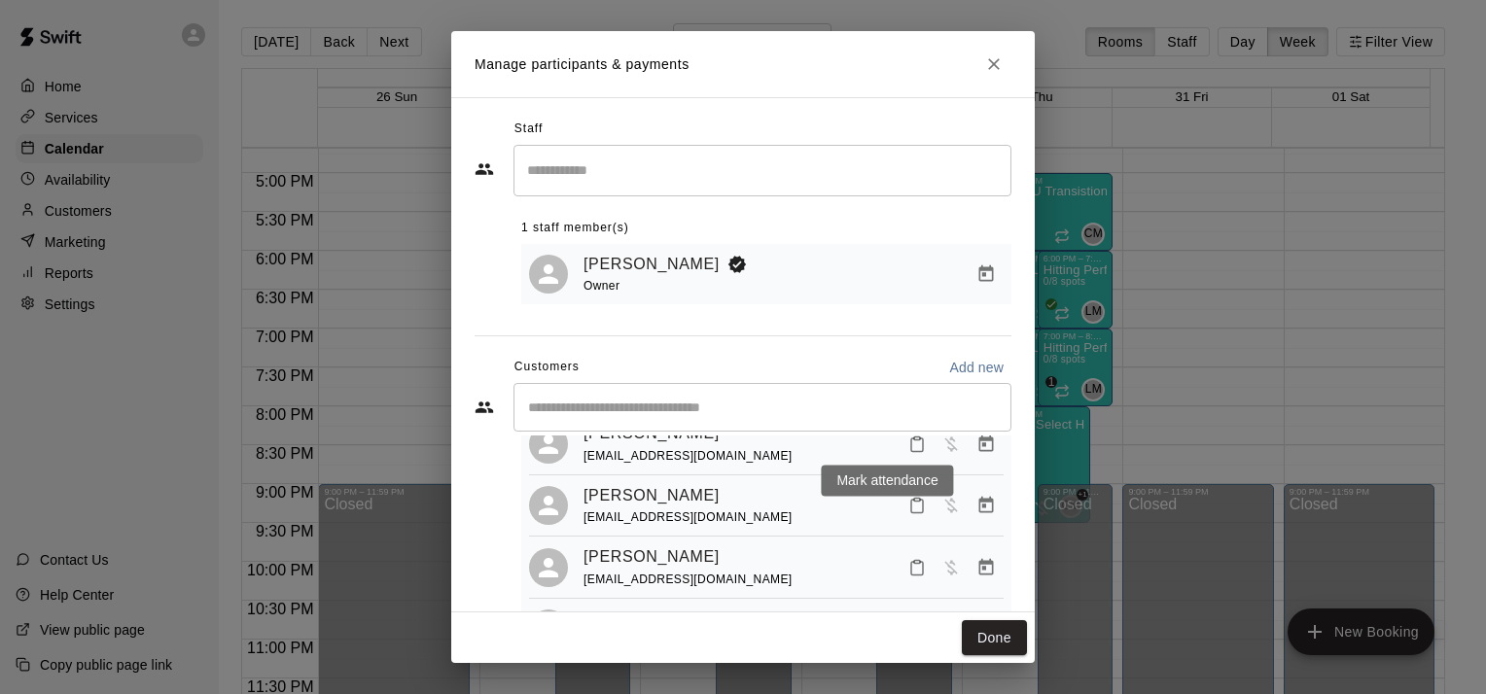
click at [976, 496] on icon "Manage bookings & payment" at bounding box center [985, 505] width 19 height 19
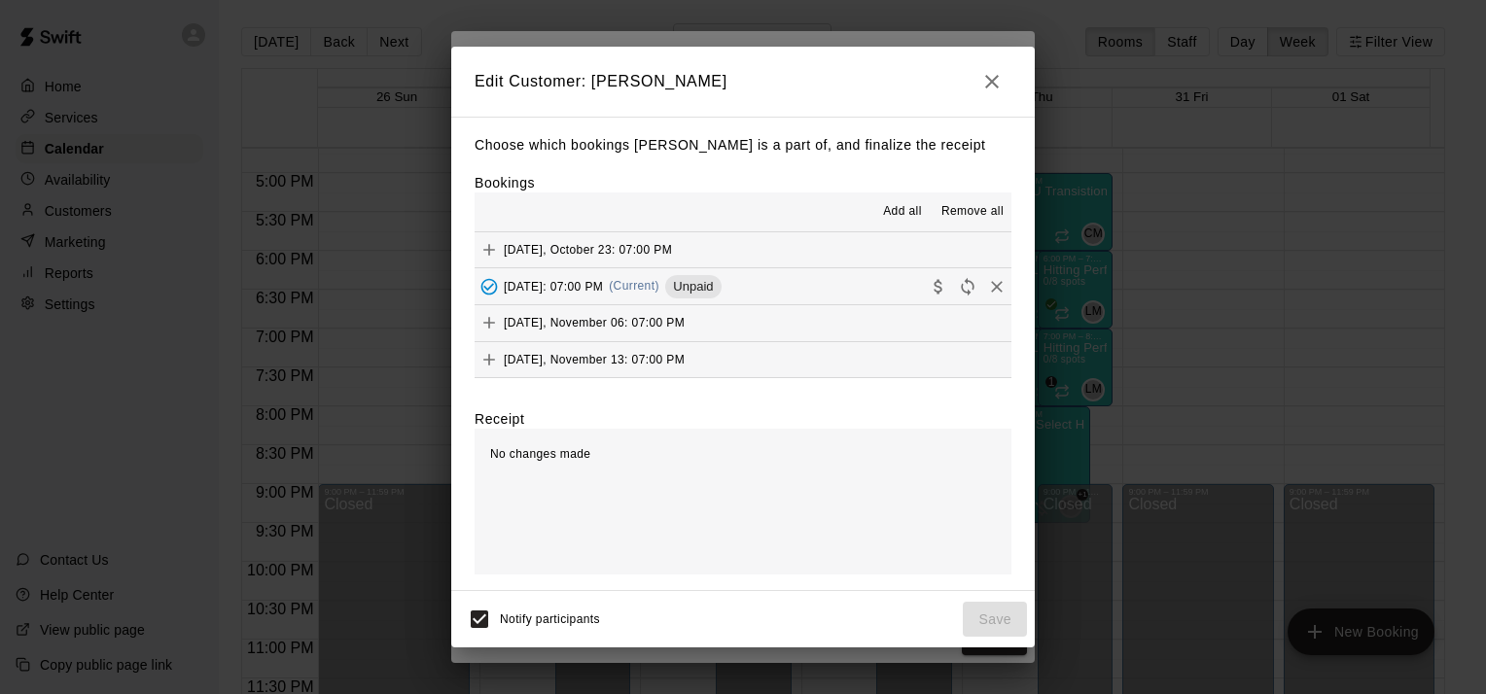
click at [972, 218] on span "Remove all" at bounding box center [972, 211] width 62 height 19
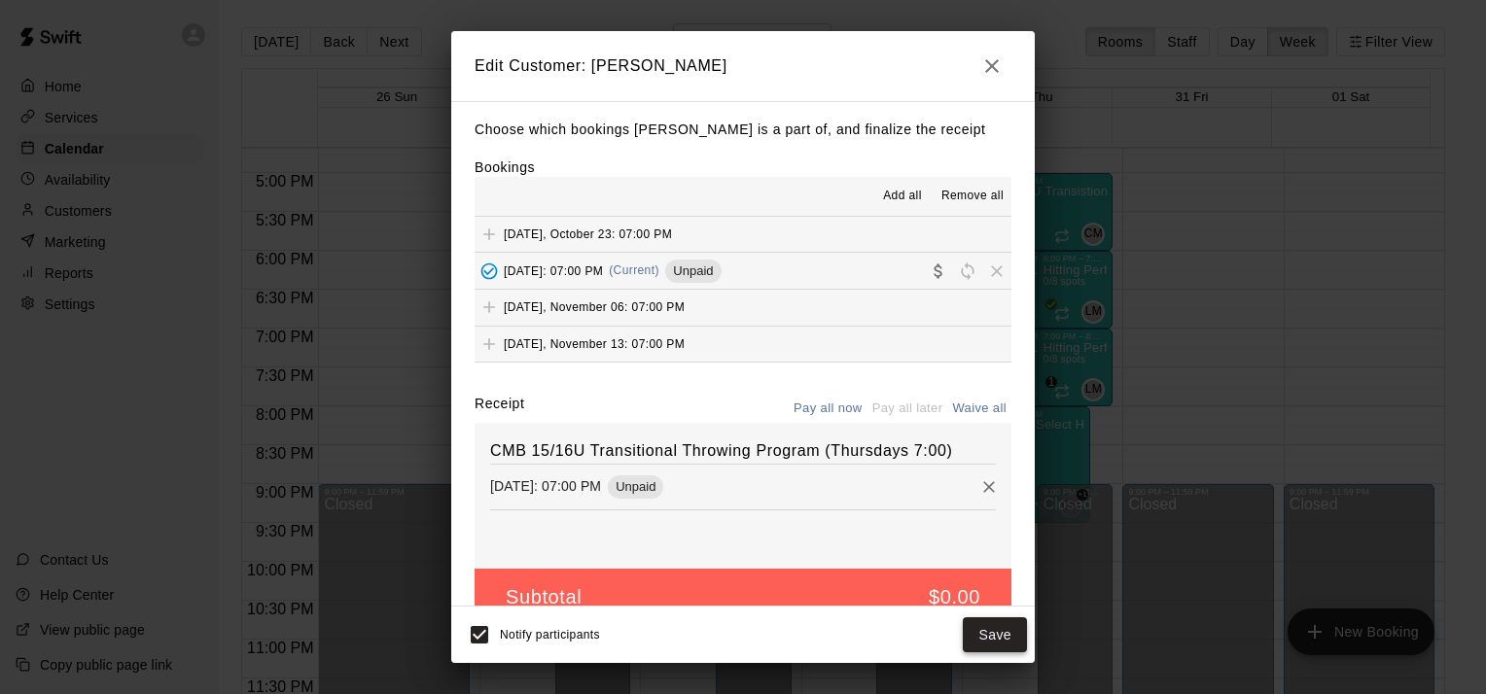
click at [1006, 642] on button "Save" at bounding box center [995, 636] width 64 height 36
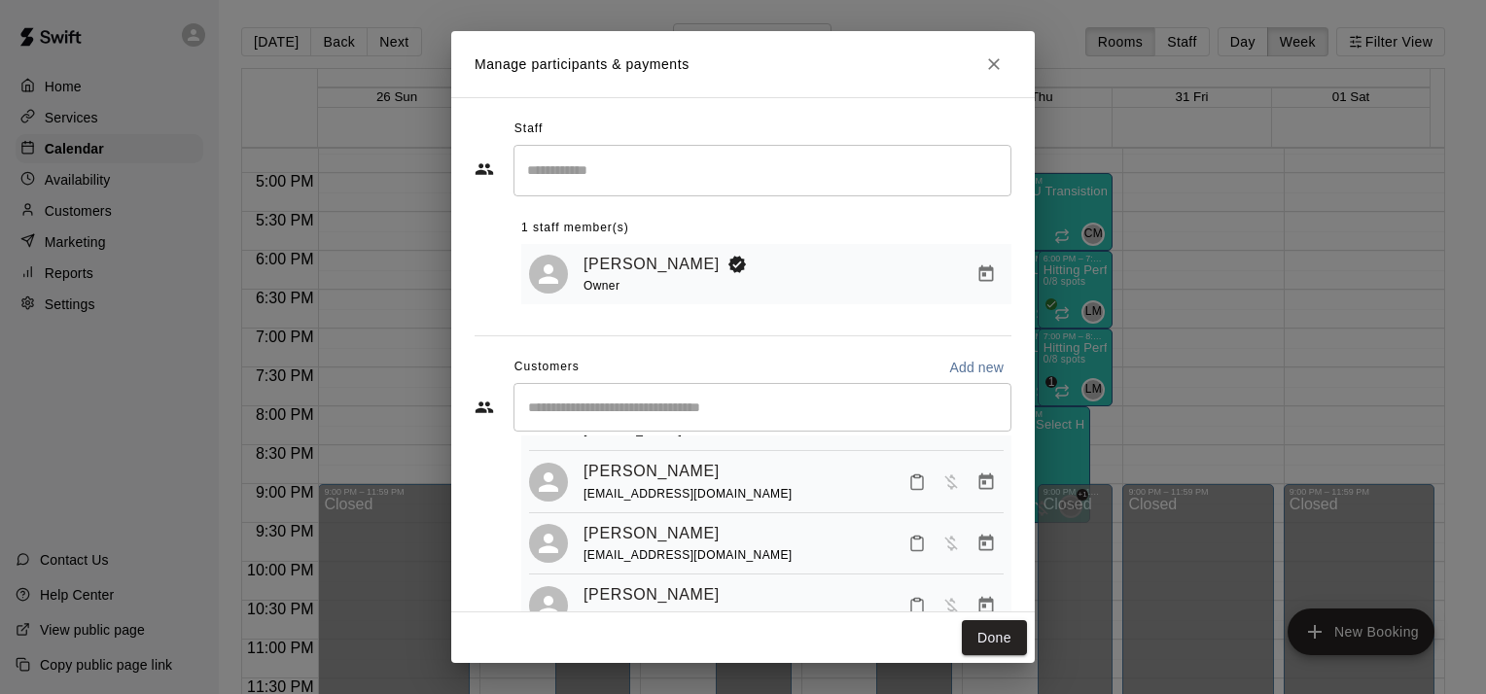
scroll to position [53, 0]
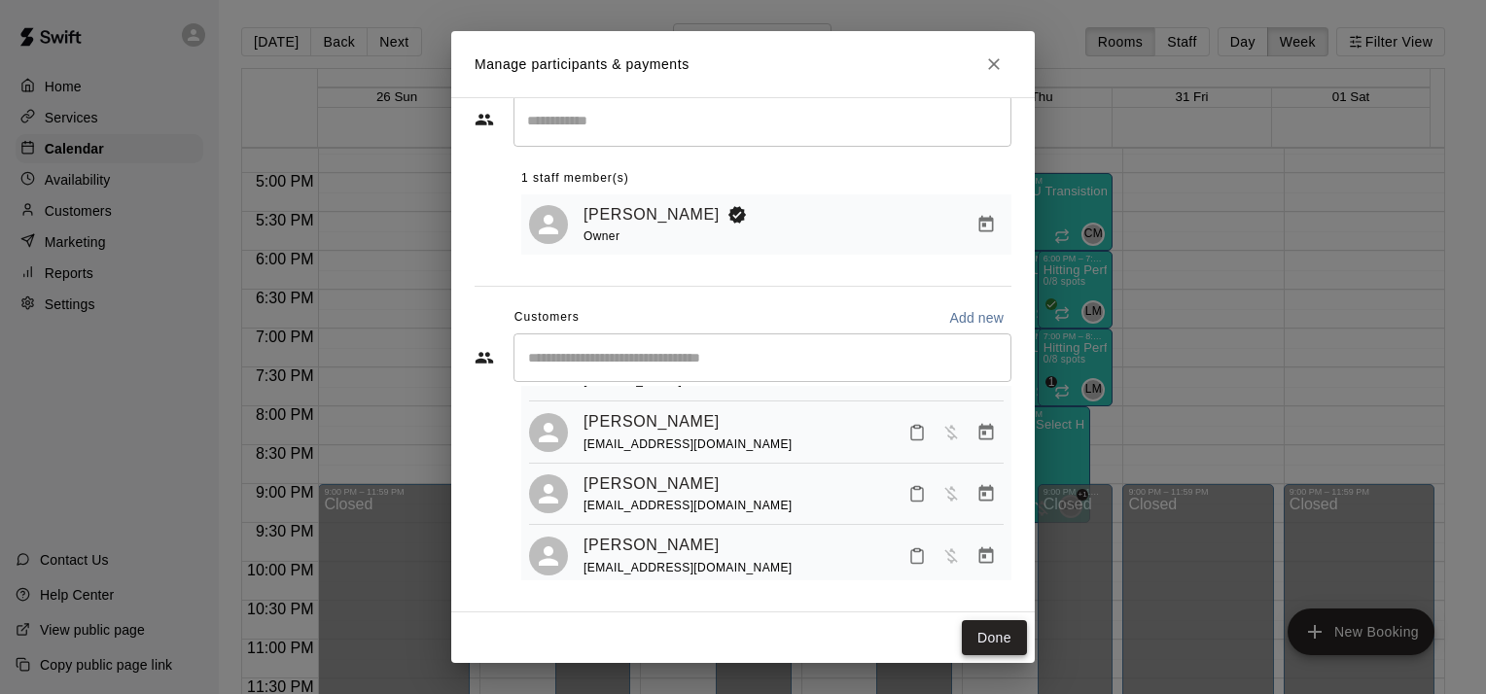
click at [995, 647] on button "Done" at bounding box center [994, 639] width 65 height 36
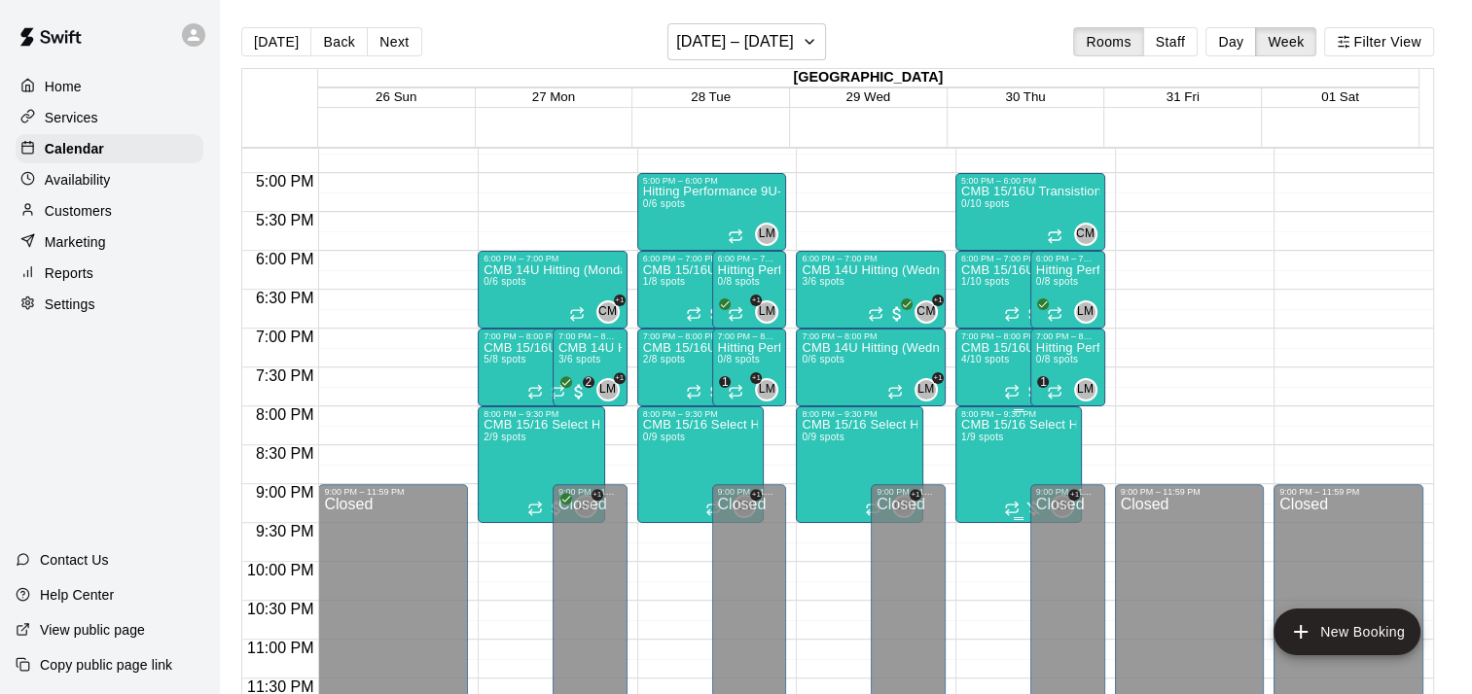
click at [1019, 425] on p "CMB 15/16 Select Hitting (Thursdays)" at bounding box center [1019, 425] width 116 height 0
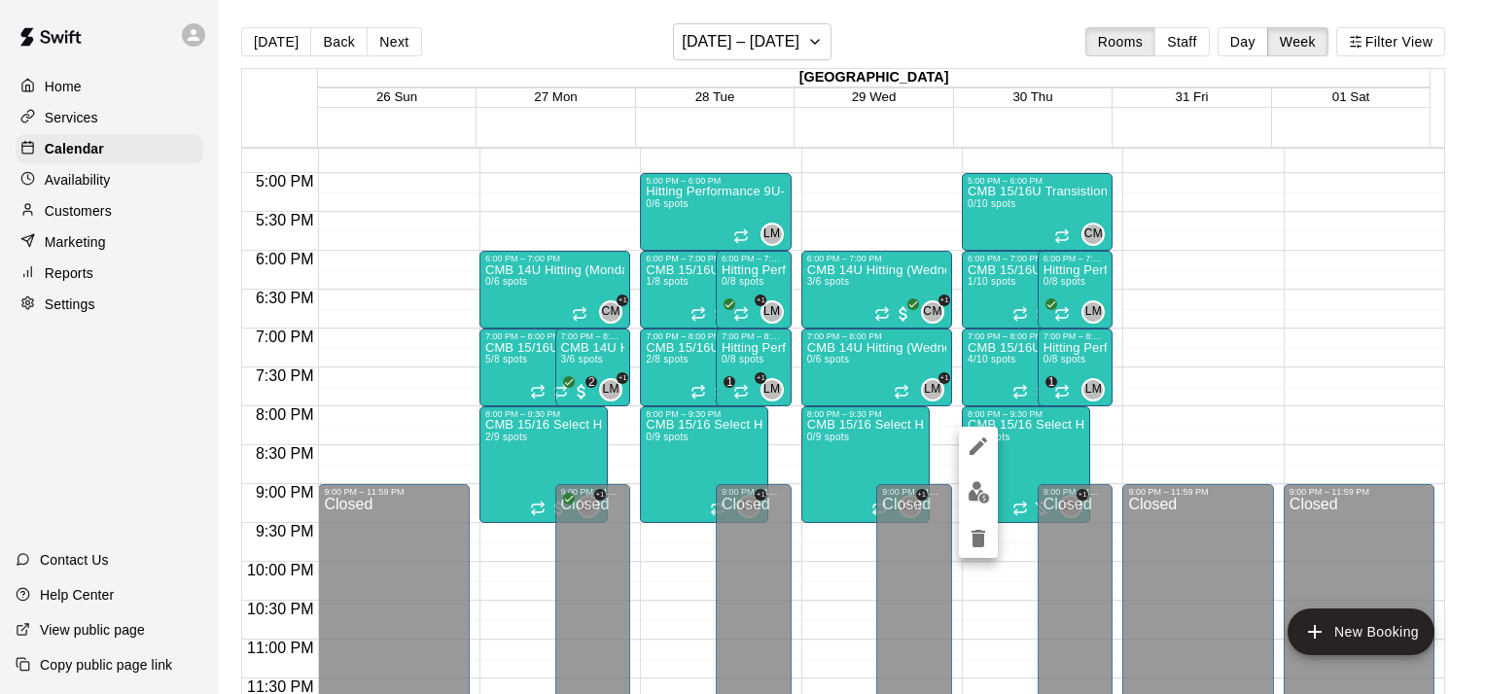
click at [980, 498] on img "edit" at bounding box center [979, 492] width 22 height 22
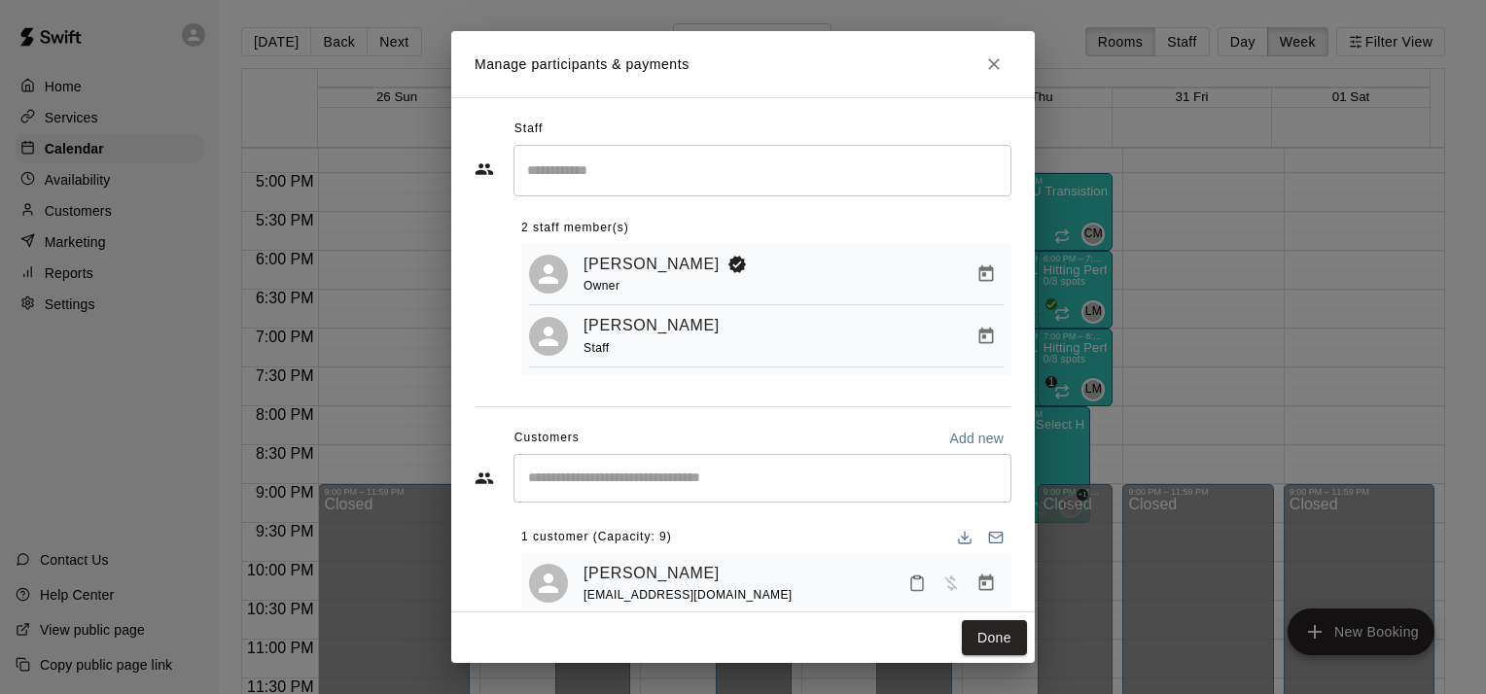
scroll to position [41, 0]
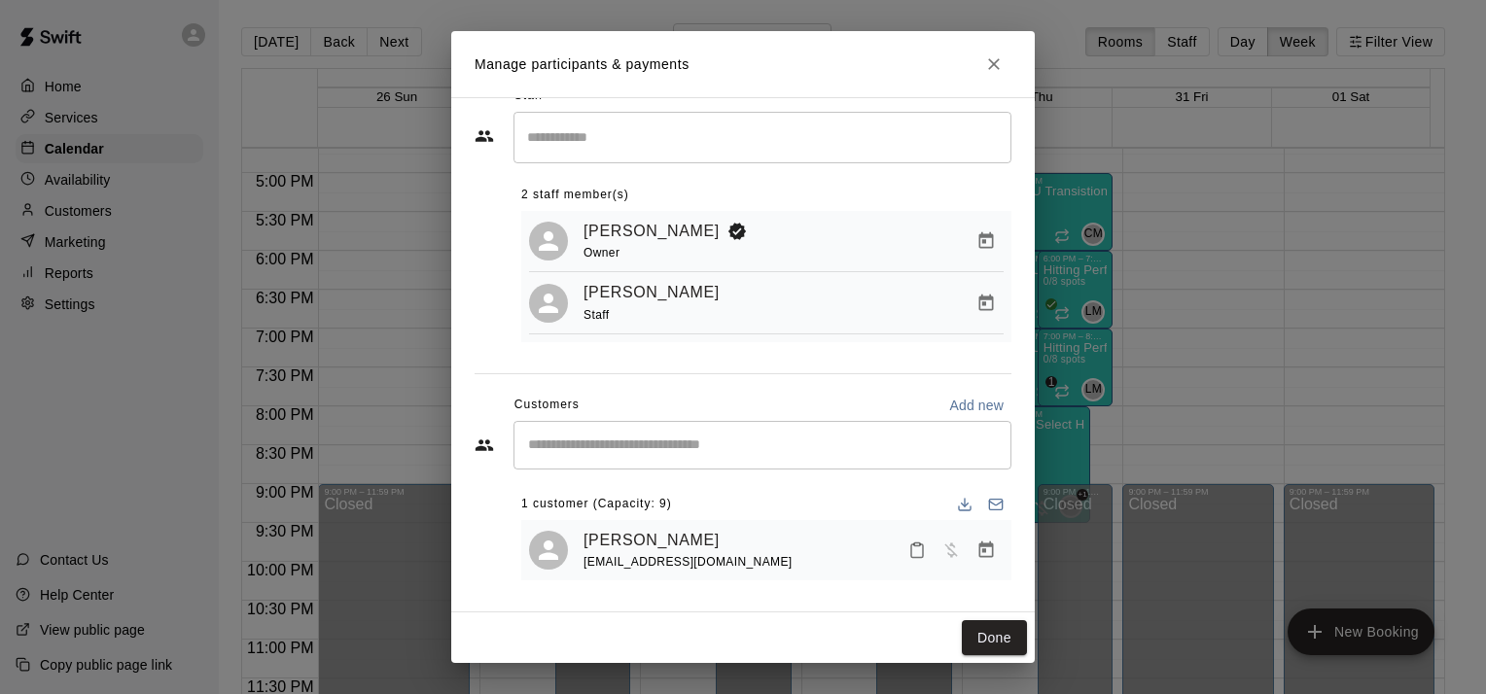
click at [996, 58] on icon "Close" at bounding box center [993, 63] width 19 height 19
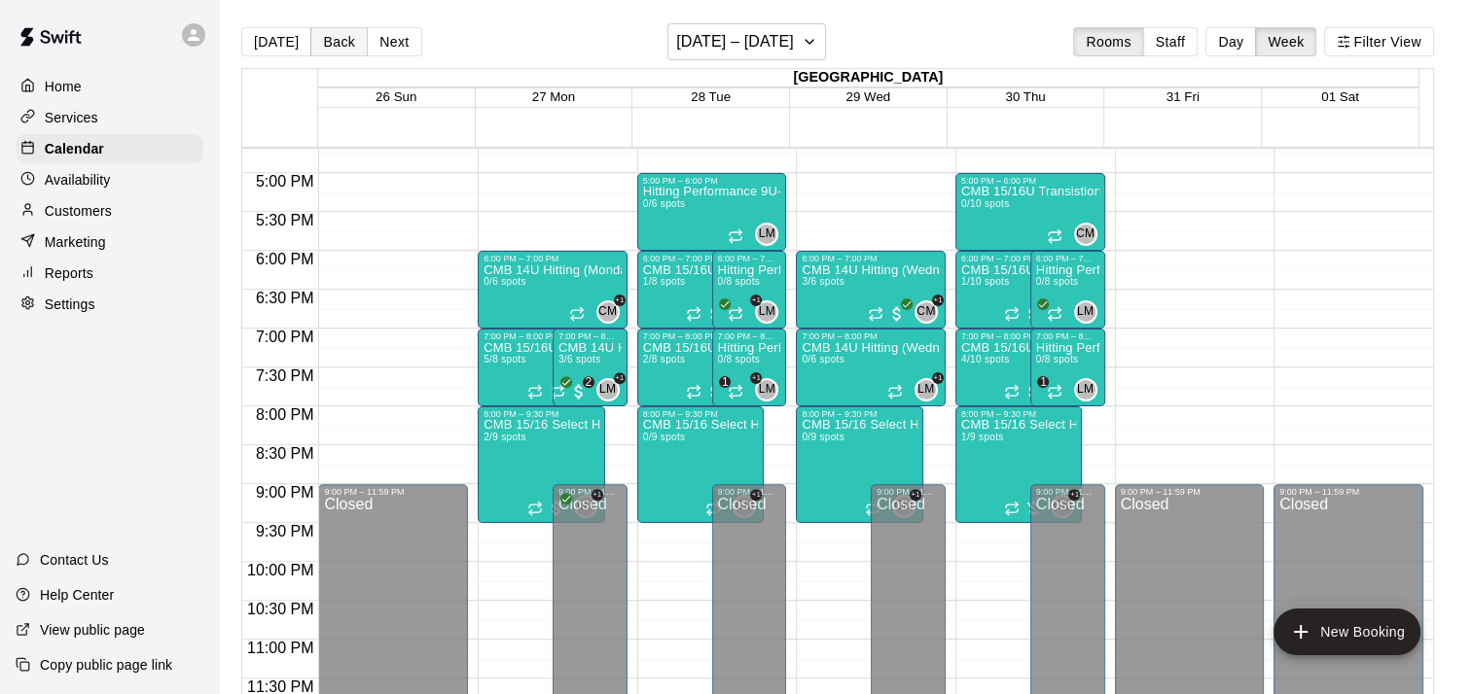
click at [334, 49] on button "Back" at bounding box center [338, 41] width 57 height 29
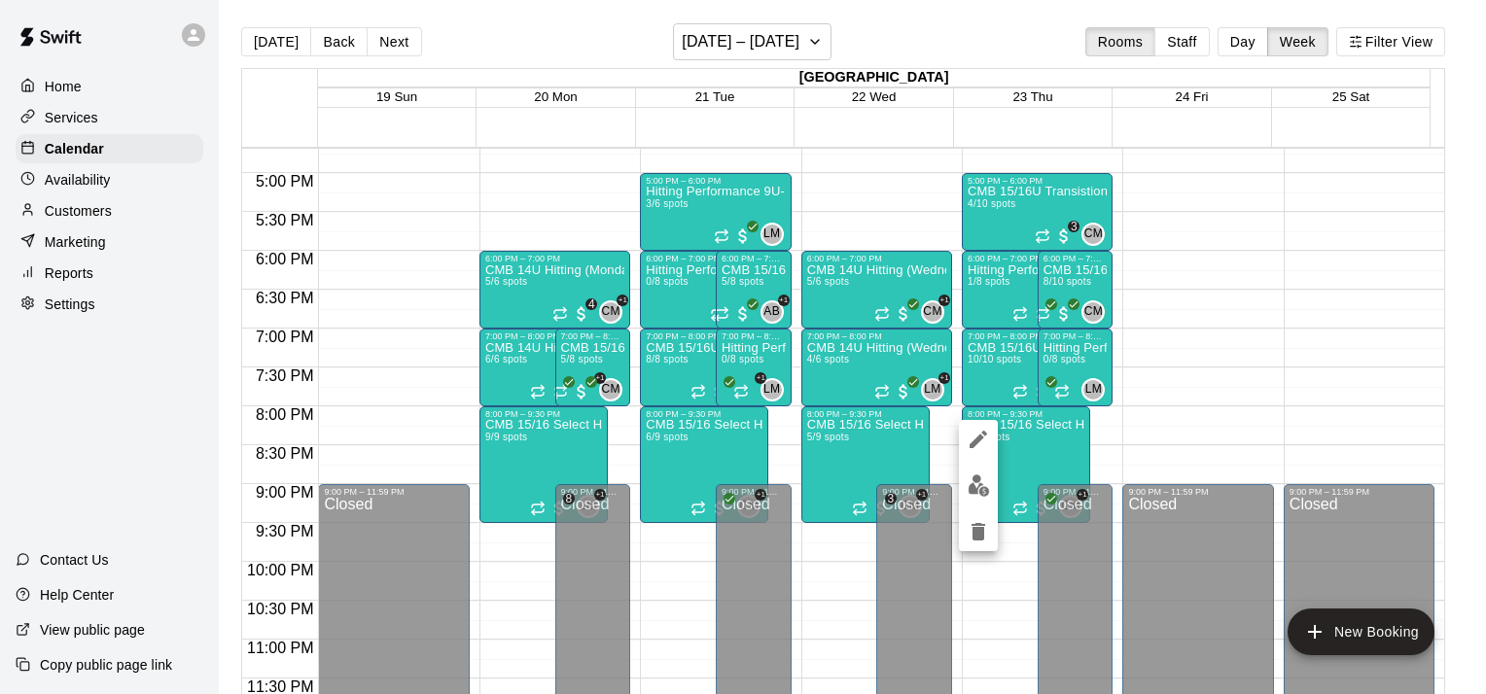
click at [985, 494] on img "edit" at bounding box center [979, 486] width 22 height 22
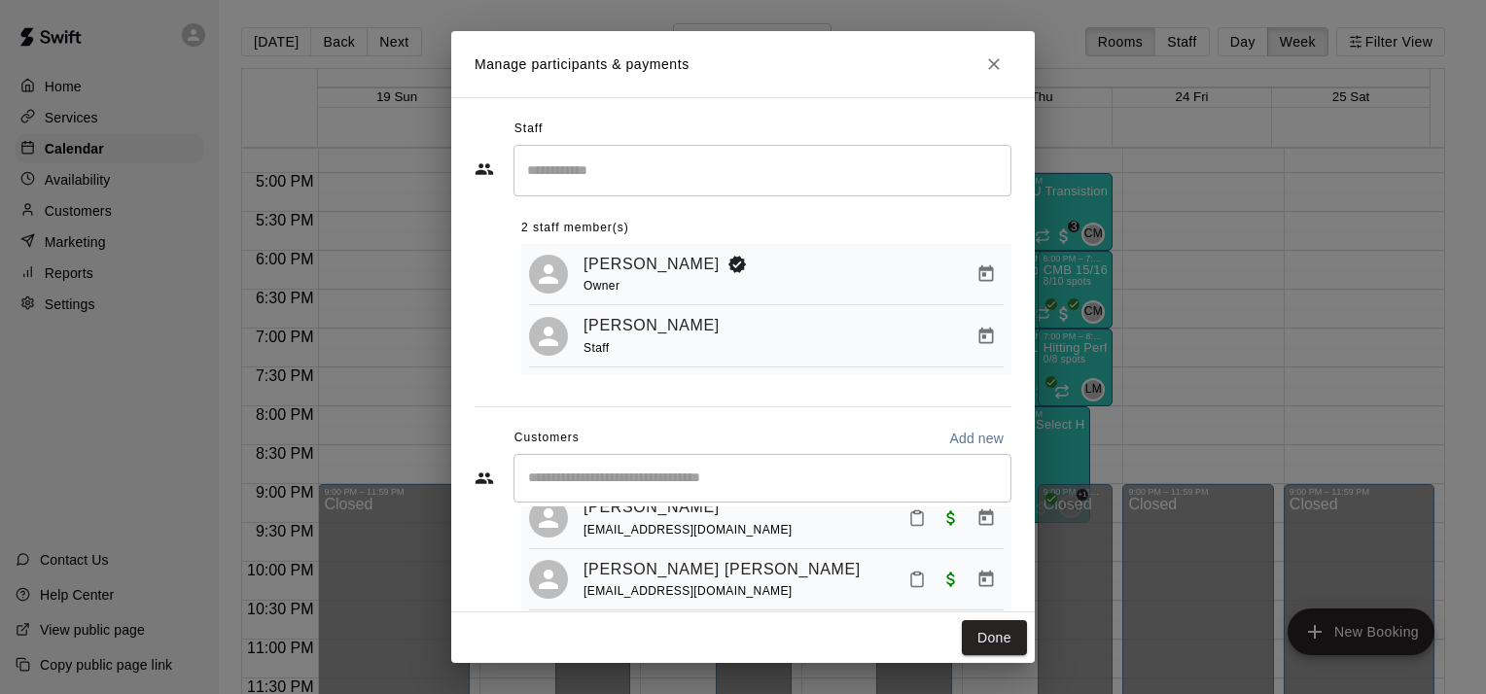
scroll to position [375, 0]
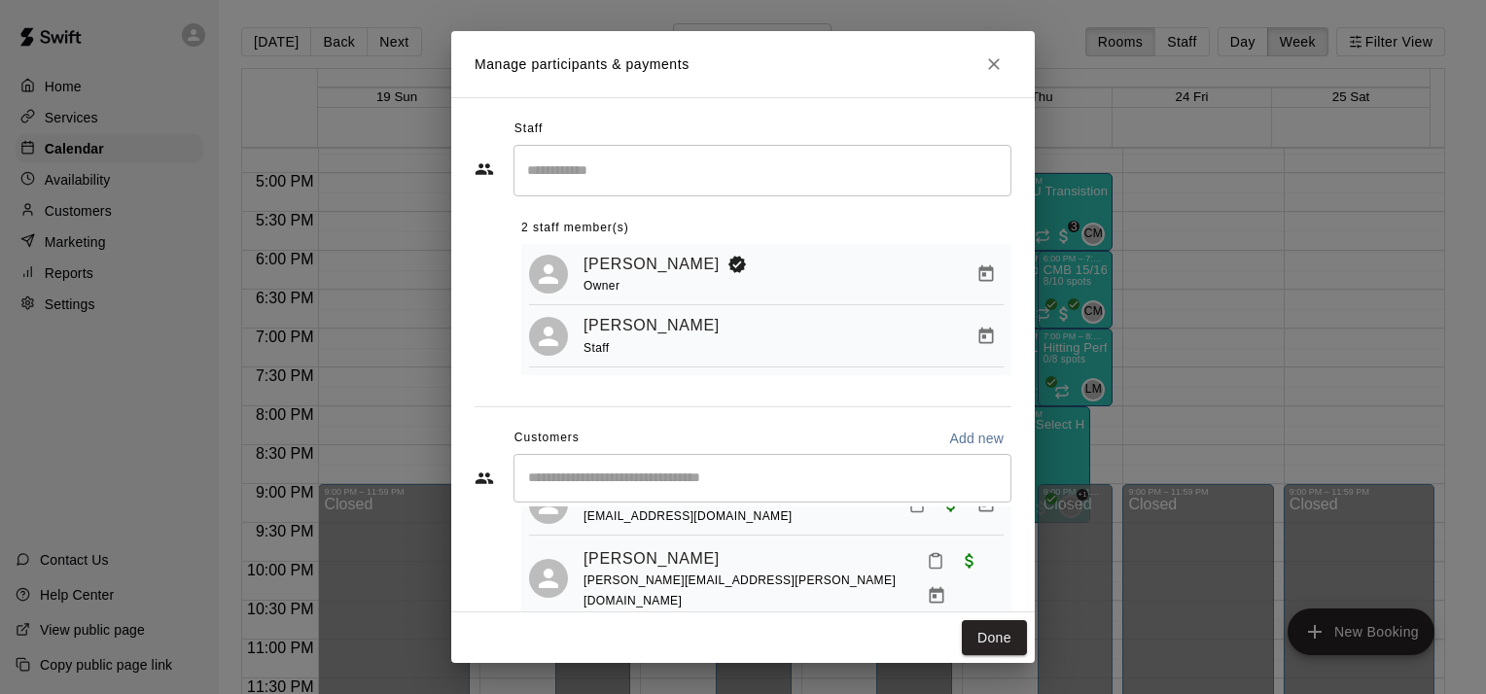
click at [834, 479] on input "Start typing to search customers..." at bounding box center [762, 478] width 480 height 19
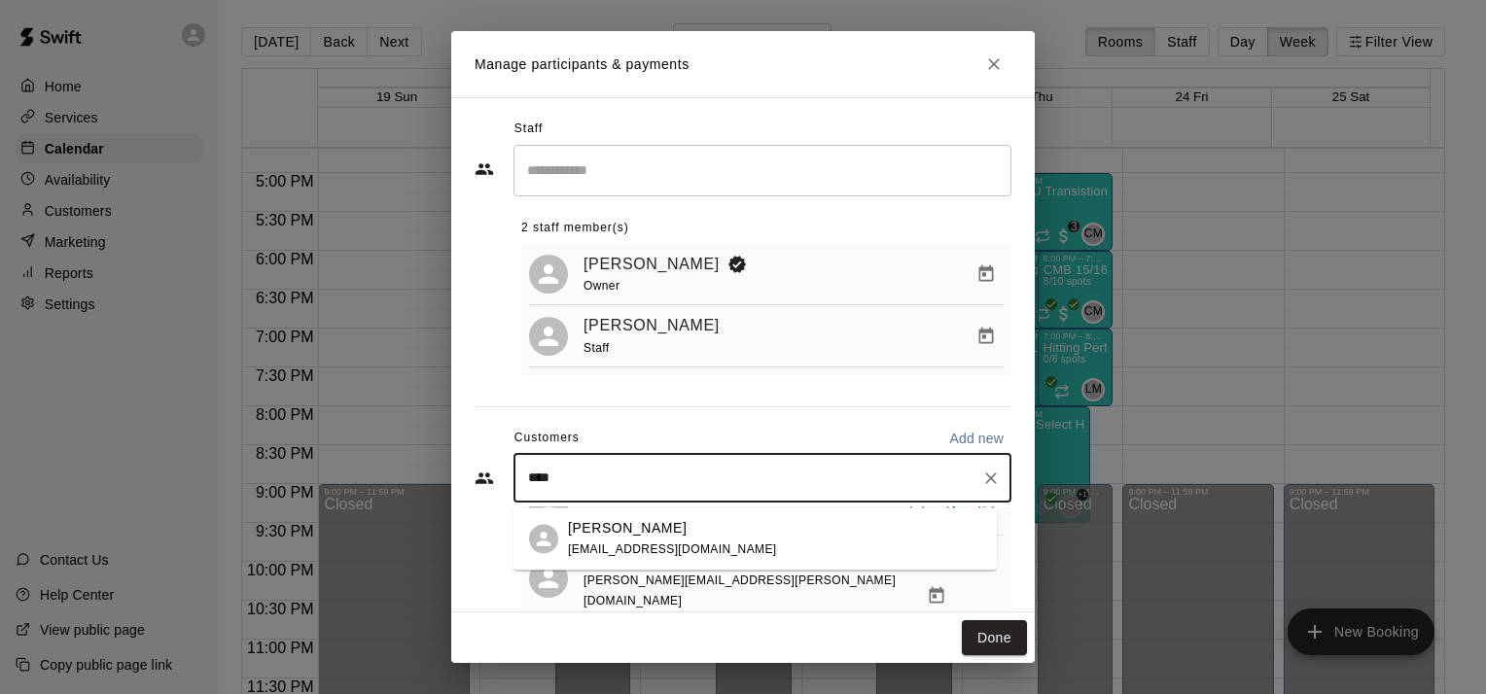
type input "*****"
click at [633, 549] on span "[EMAIL_ADDRESS][DOMAIN_NAME]" at bounding box center [672, 550] width 209 height 14
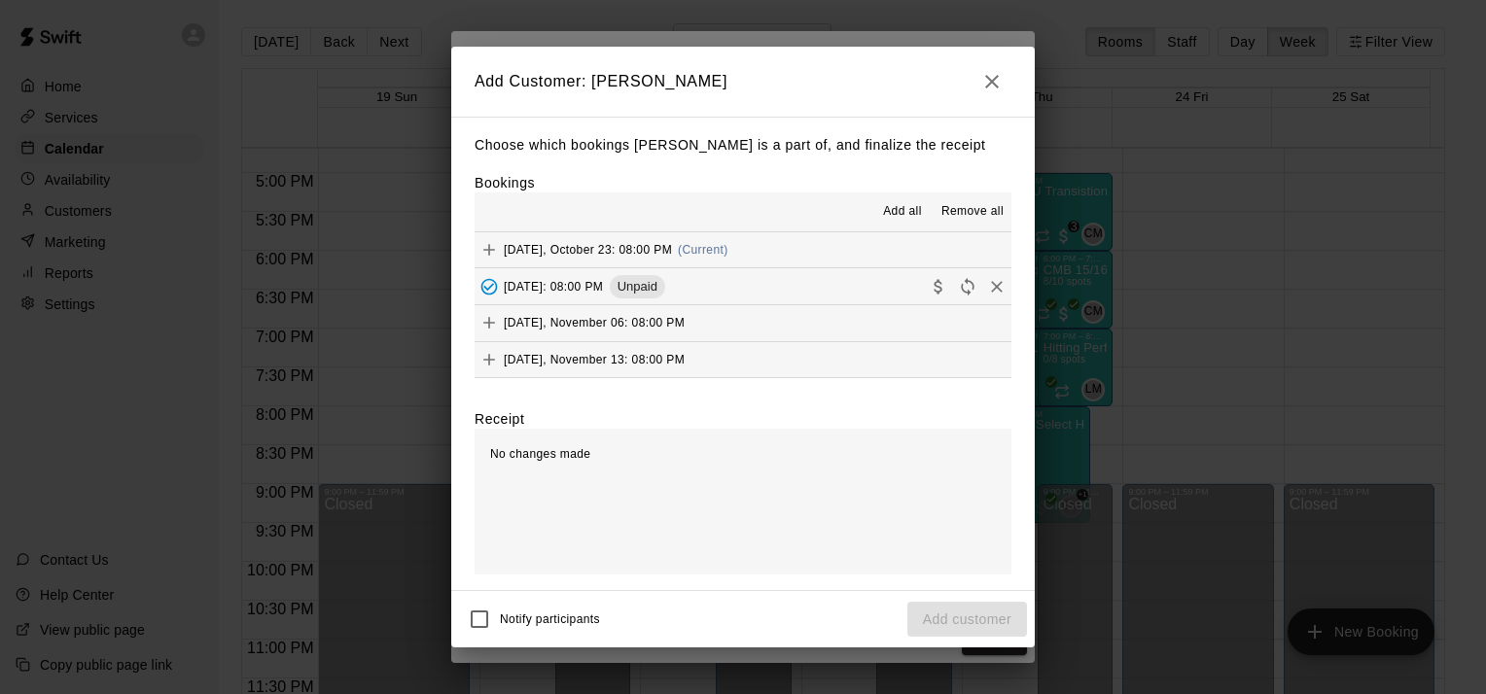
click at [906, 213] on span "Add all" at bounding box center [902, 211] width 39 height 19
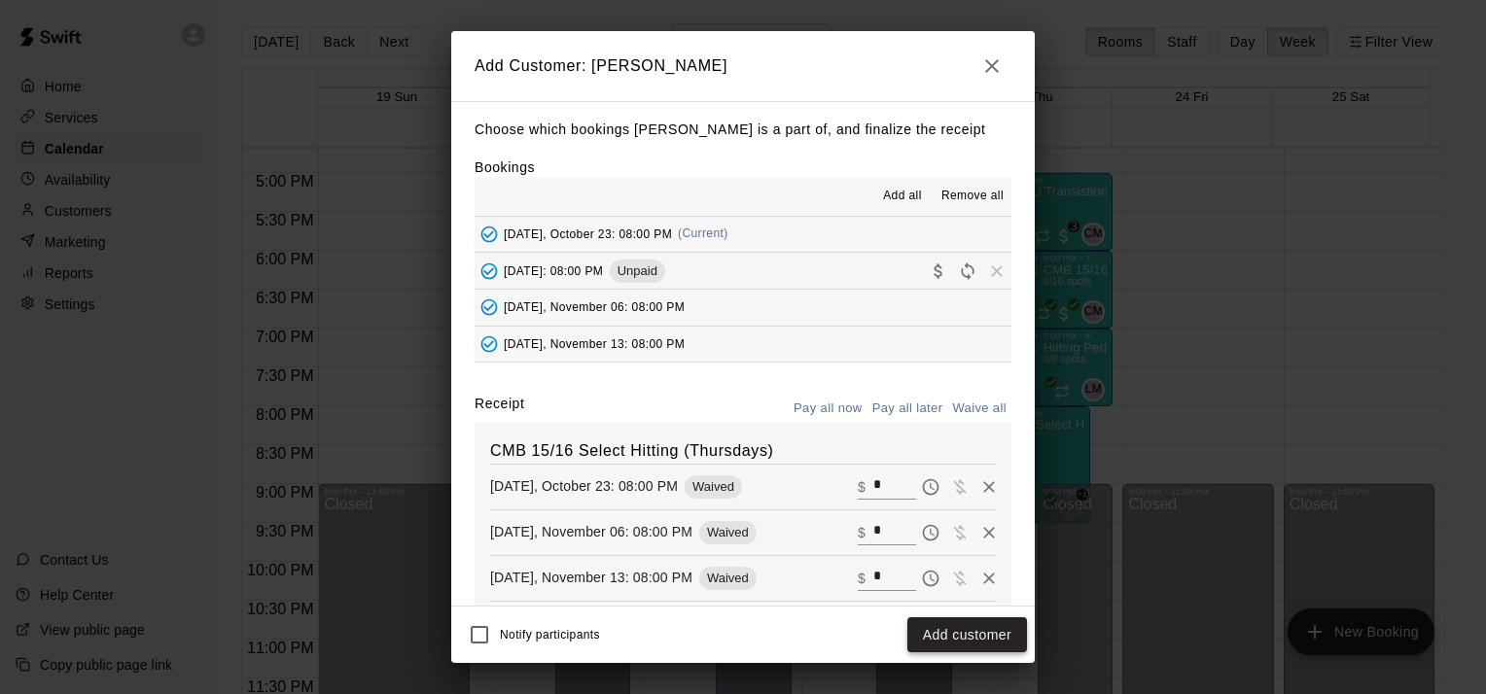
click at [938, 632] on button "Add customer" at bounding box center [967, 636] width 120 height 36
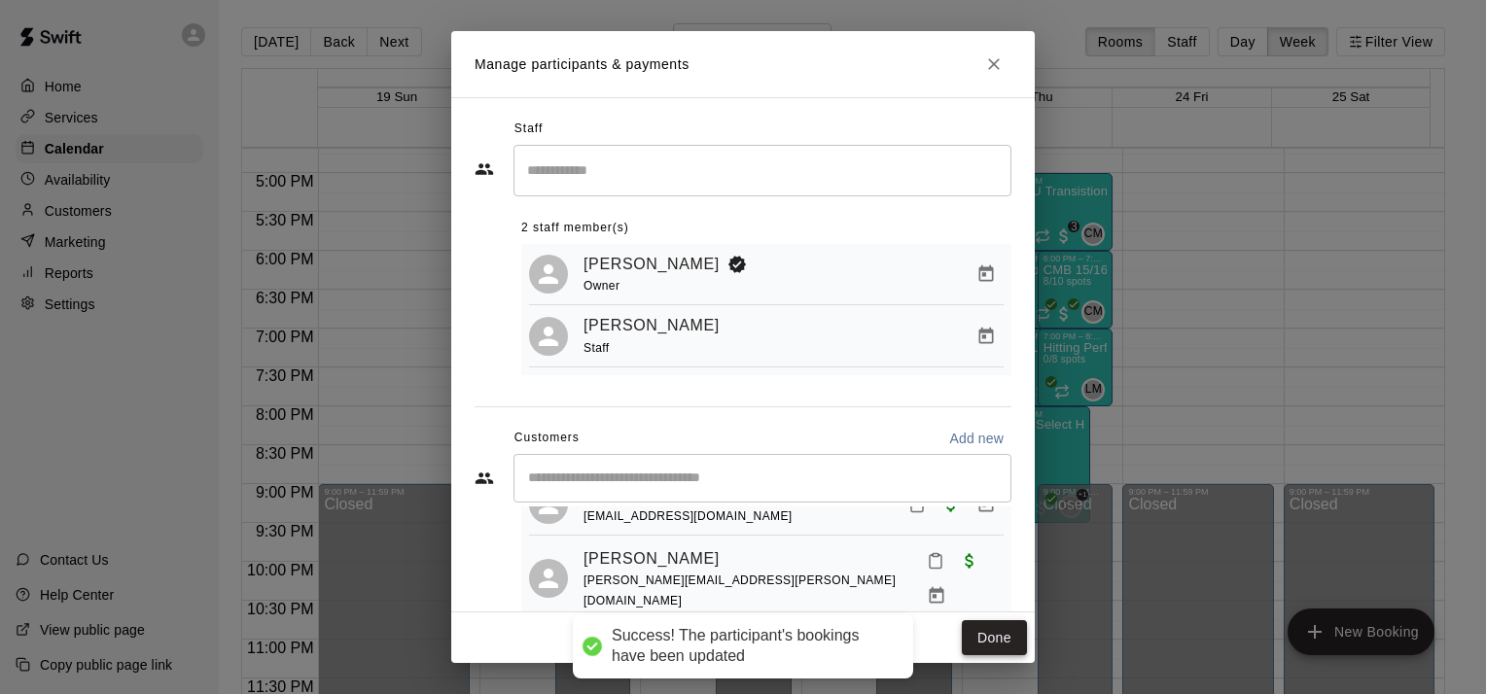
click at [1000, 638] on button "Done" at bounding box center [994, 639] width 65 height 36
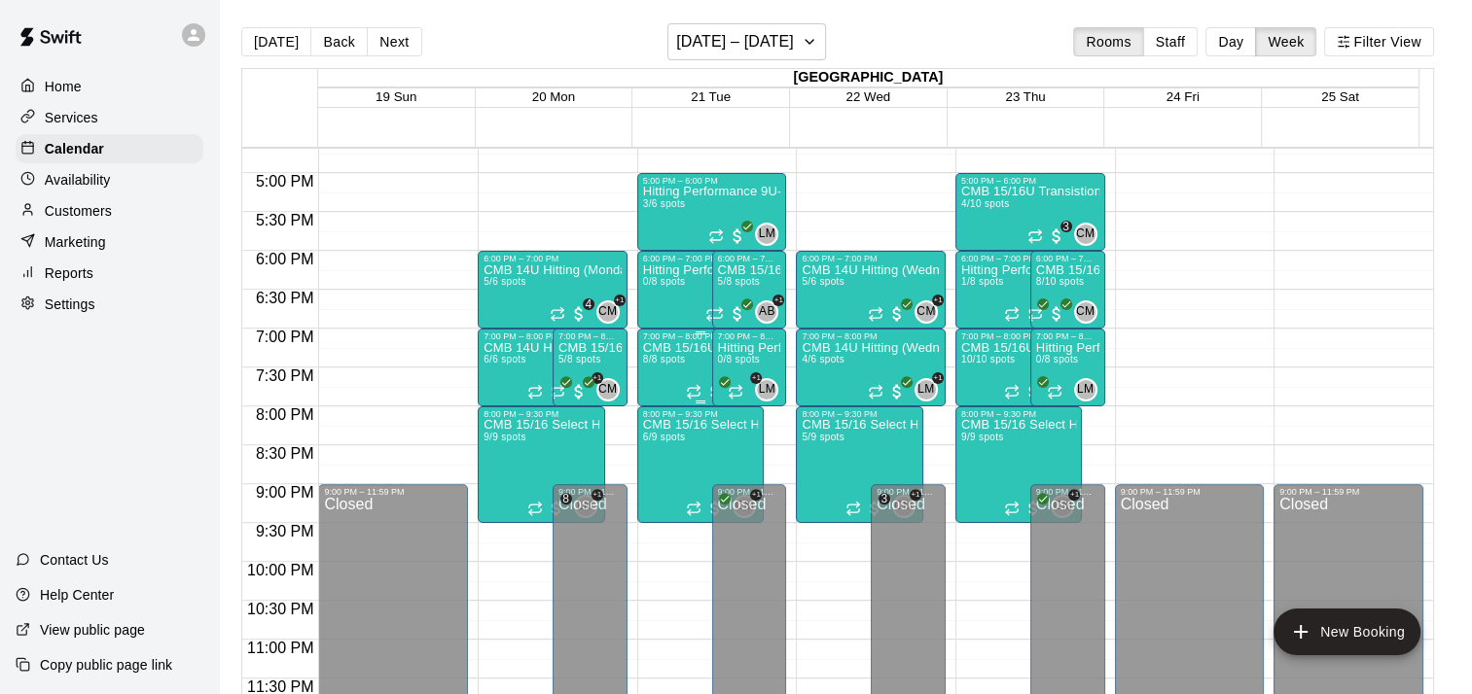
click at [675, 358] on span "8/8 spots" at bounding box center [664, 359] width 43 height 11
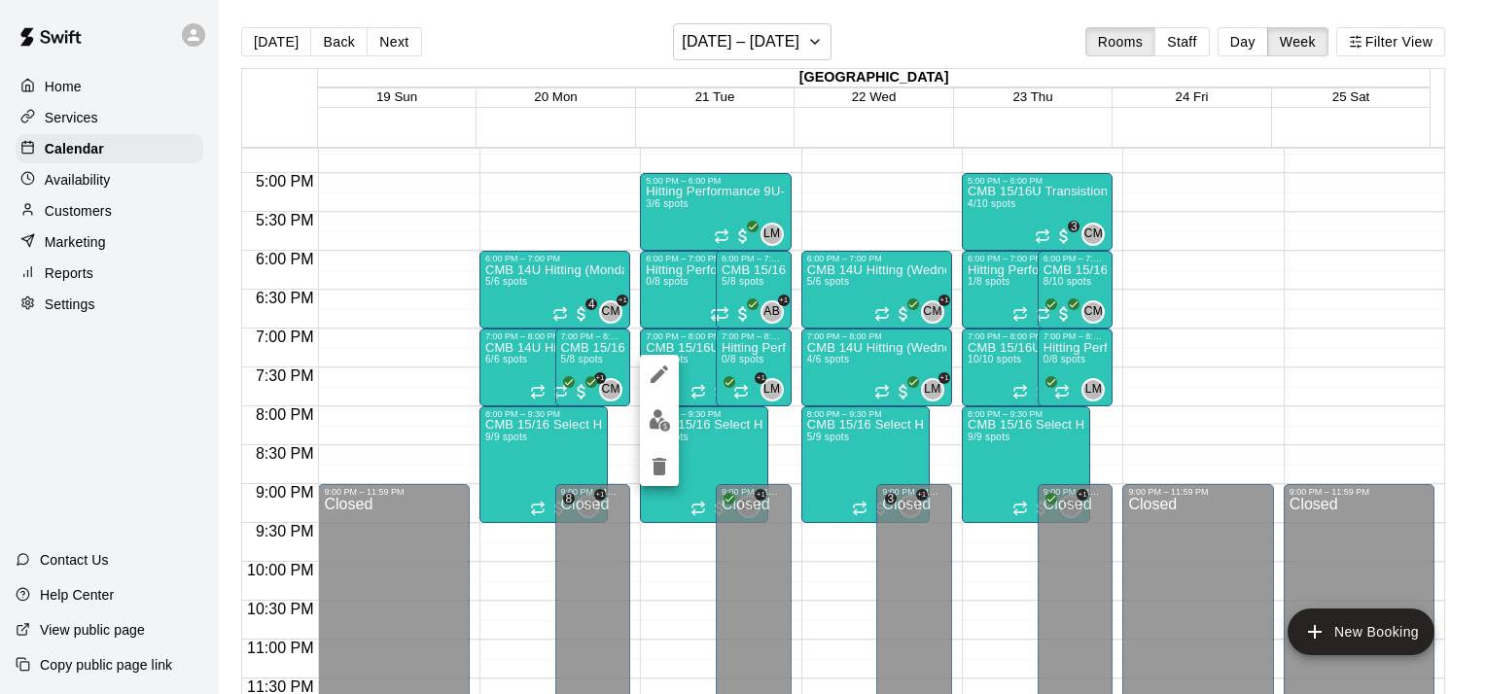
click at [661, 416] on img "edit" at bounding box center [660, 420] width 22 height 22
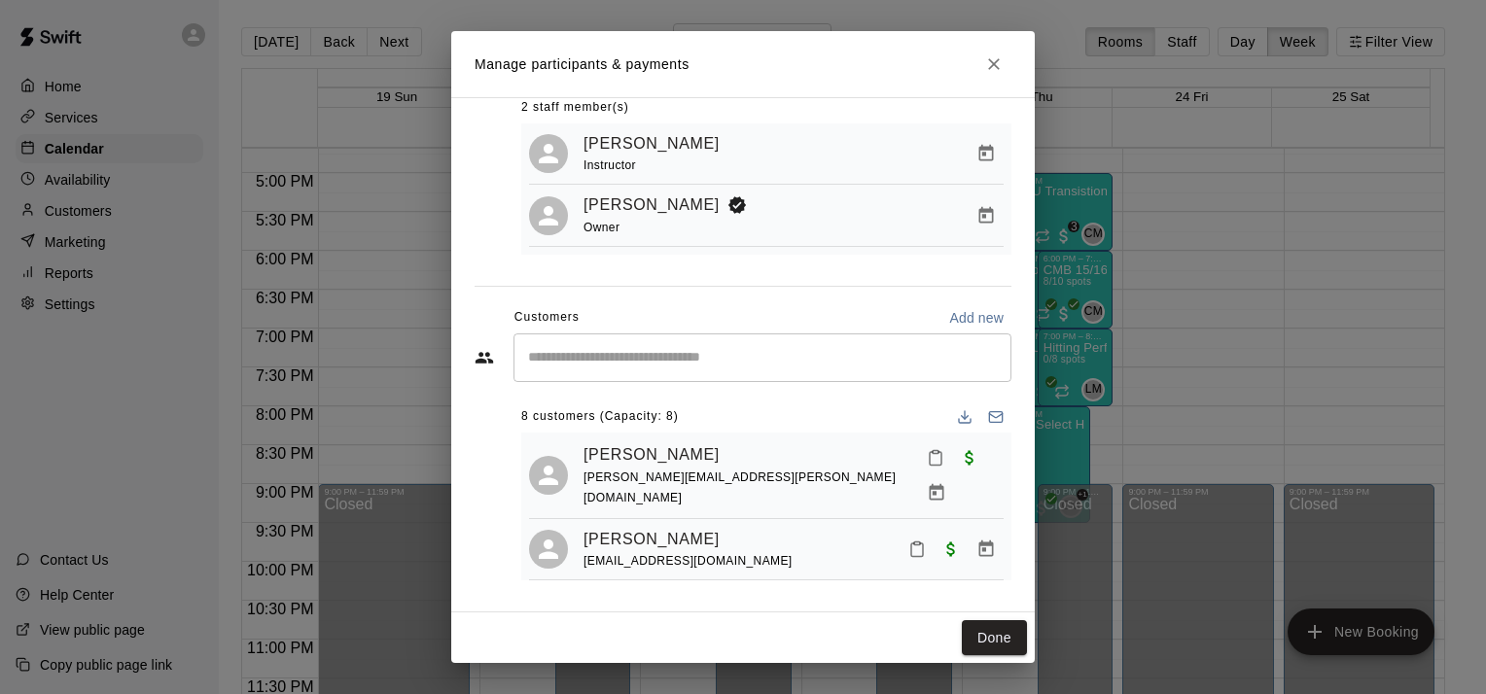
scroll to position [0, 0]
click at [994, 63] on icon "Close" at bounding box center [994, 64] width 12 height 12
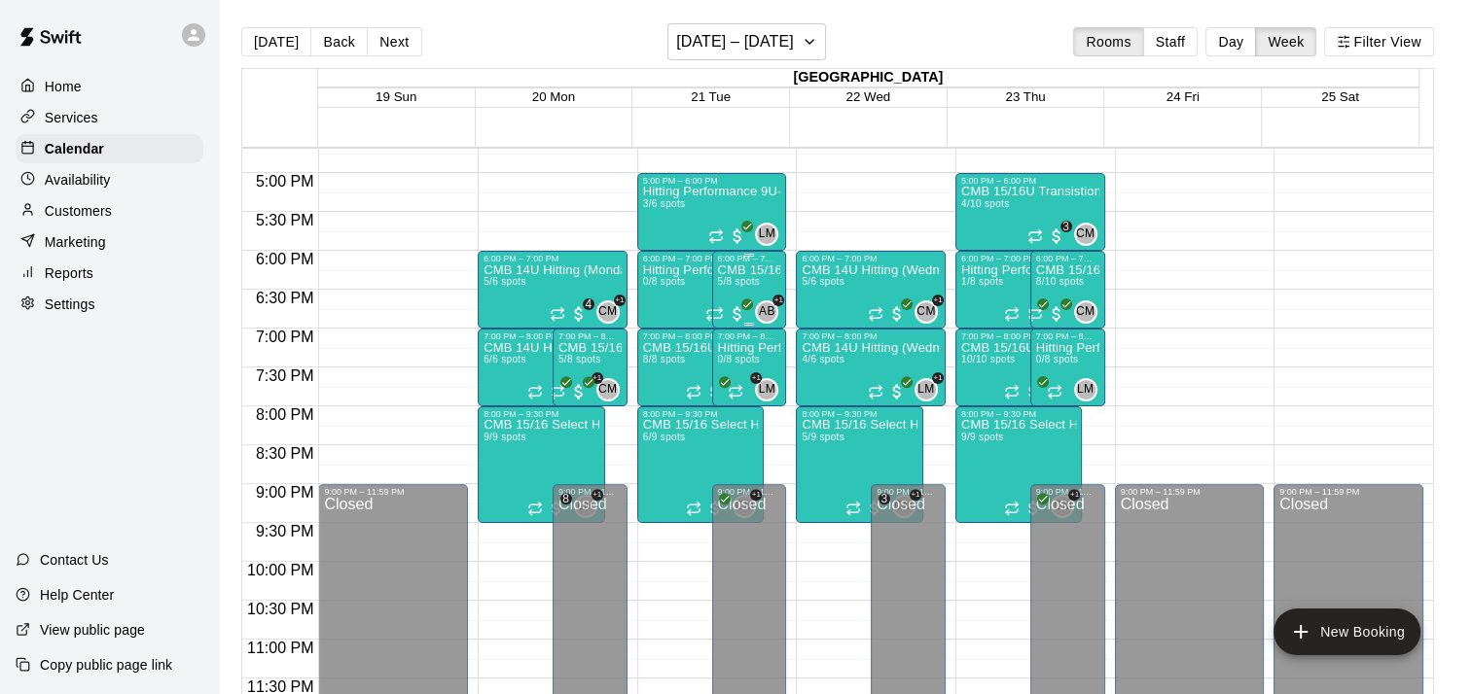
click at [750, 281] on span "5/8 spots" at bounding box center [739, 281] width 43 height 11
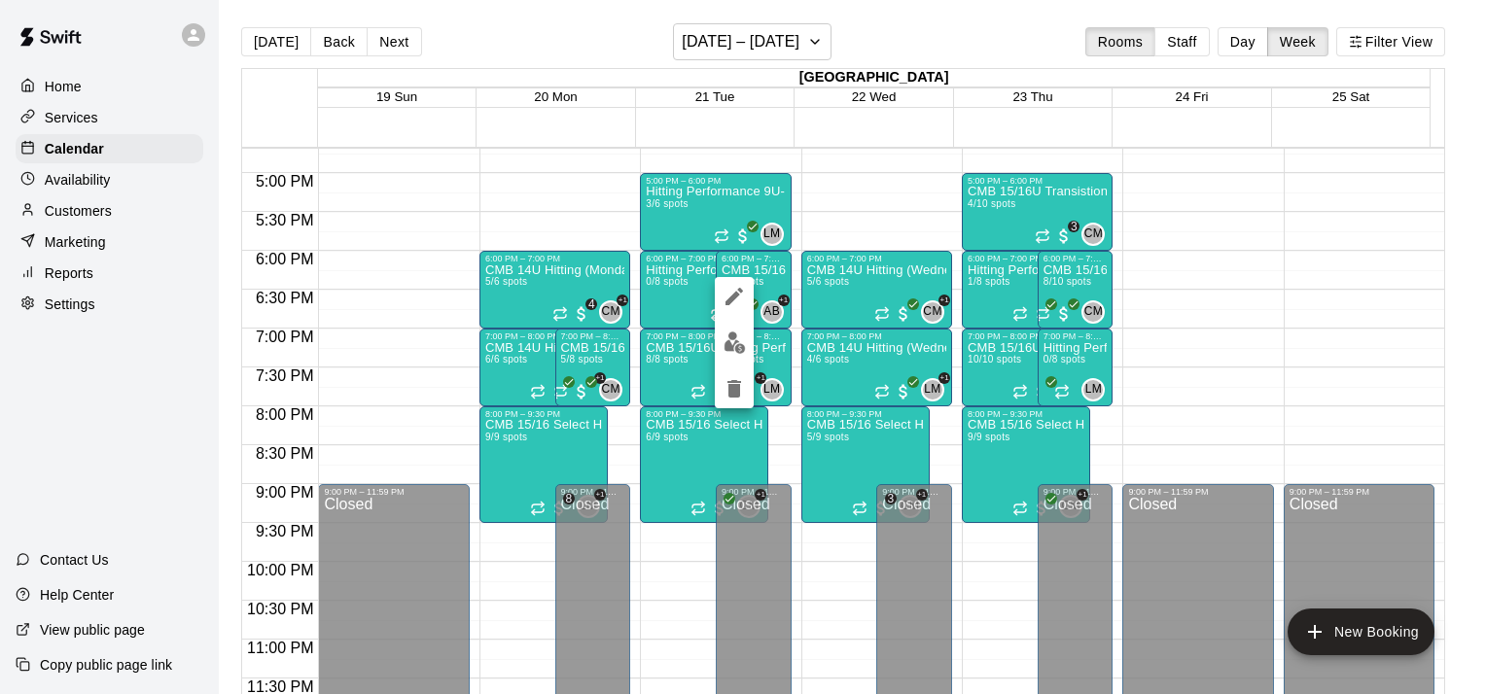
click at [731, 343] on img "edit" at bounding box center [735, 343] width 22 height 22
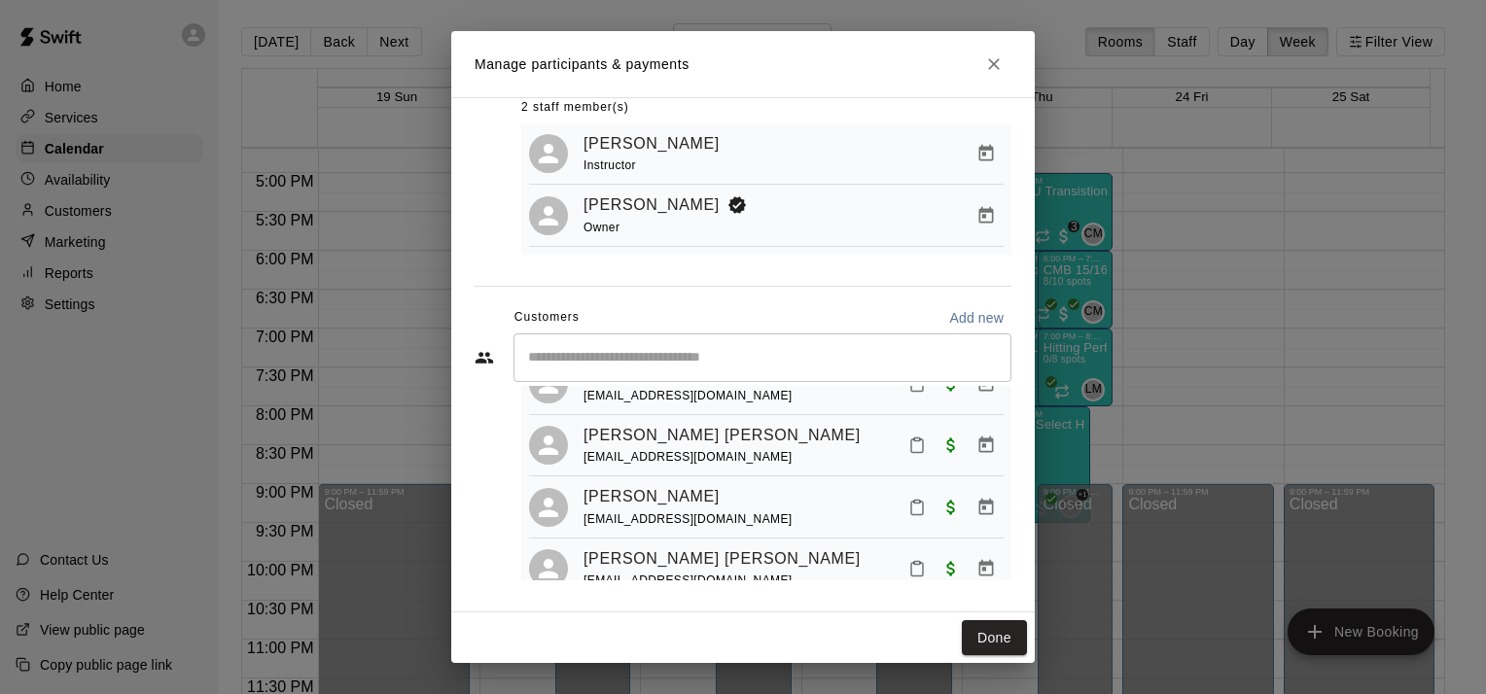
scroll to position [182, 0]
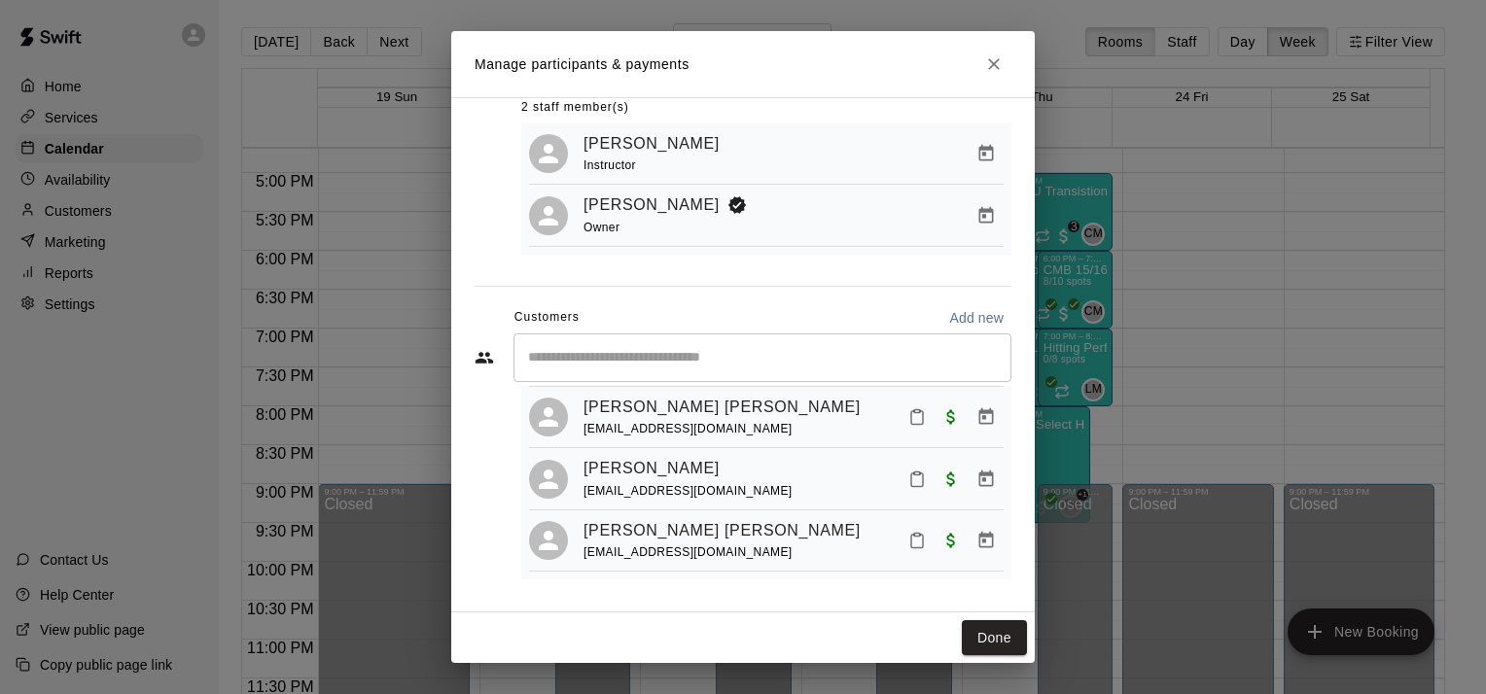
click at [976, 475] on icon "Manage bookings & payment" at bounding box center [985, 479] width 19 height 19
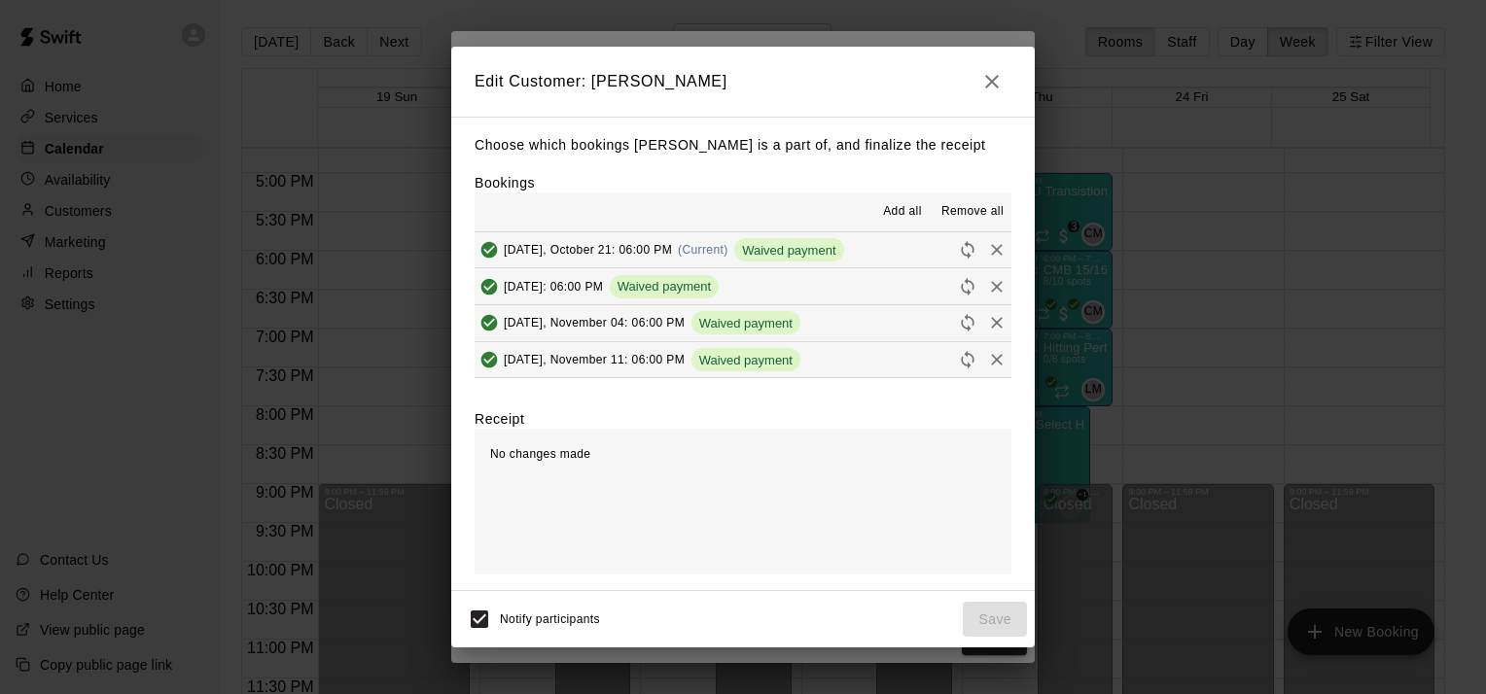
click at [973, 215] on span "Remove all" at bounding box center [972, 211] width 62 height 19
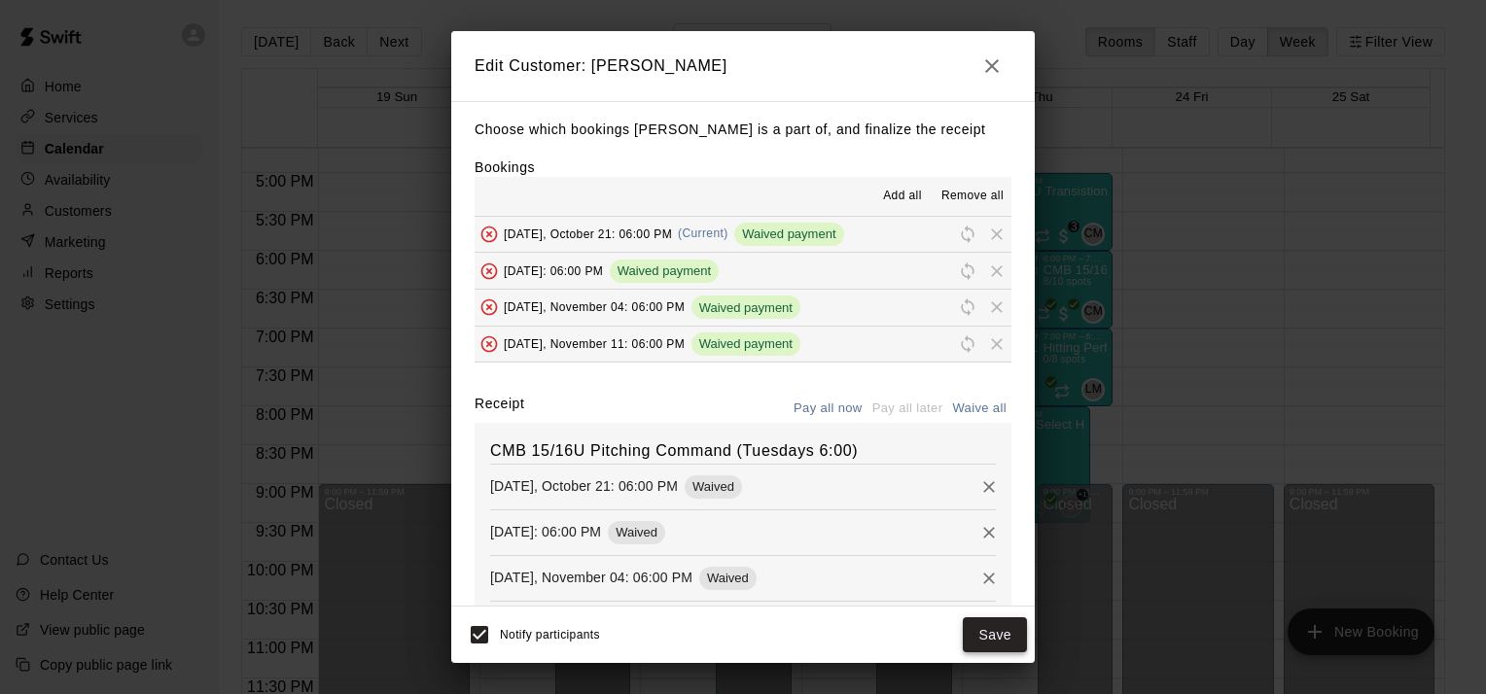
click at [1000, 640] on button "Save" at bounding box center [995, 636] width 64 height 36
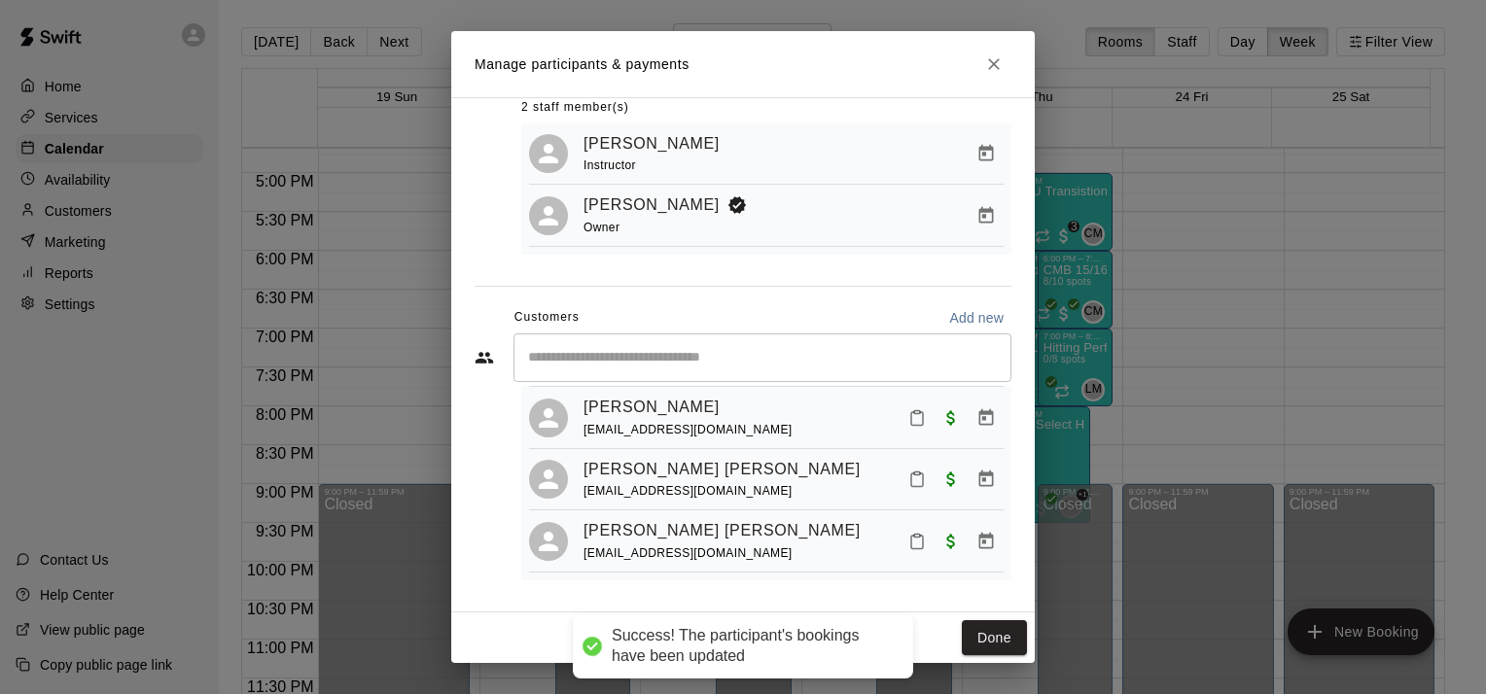
scroll to position [118, 0]
click at [901, 527] on div at bounding box center [952, 541] width 103 height 35
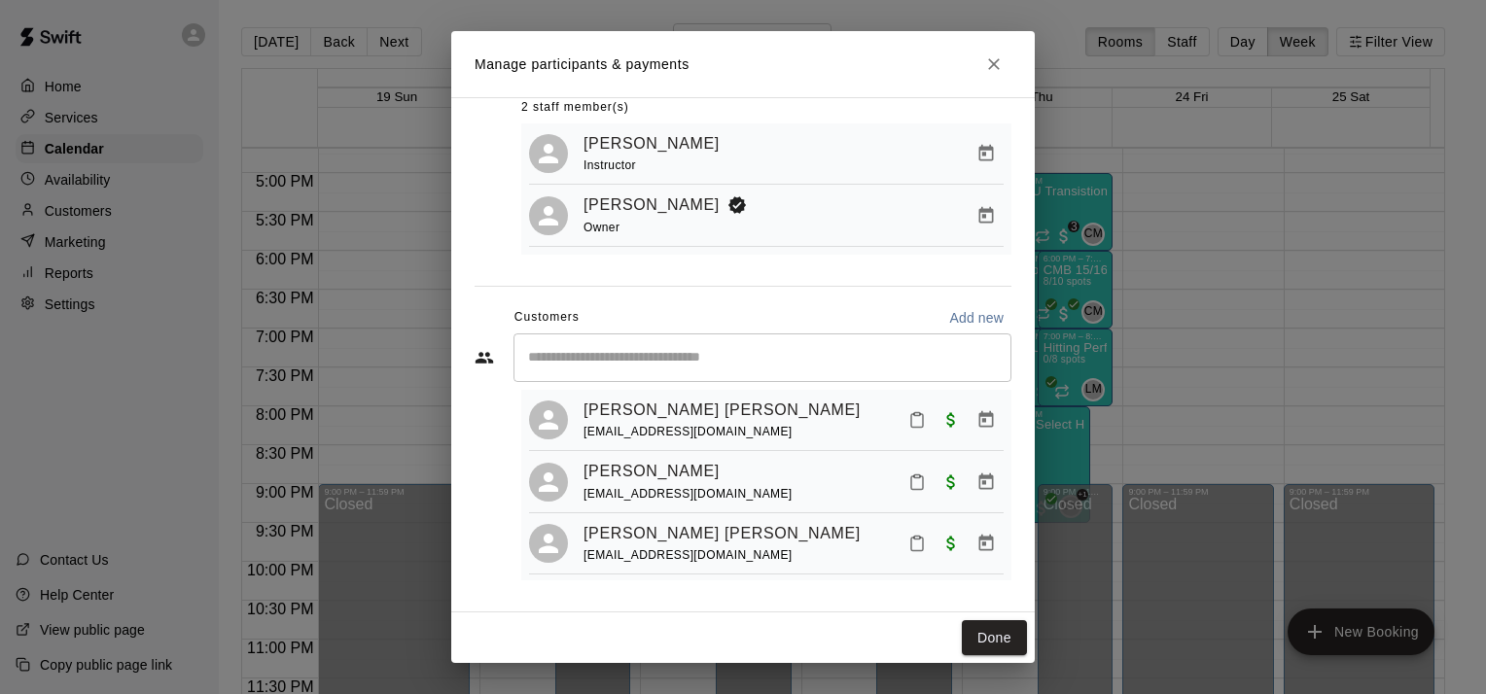
scroll to position [117, 0]
click at [976, 539] on icon "Manage bookings & payment" at bounding box center [985, 541] width 19 height 19
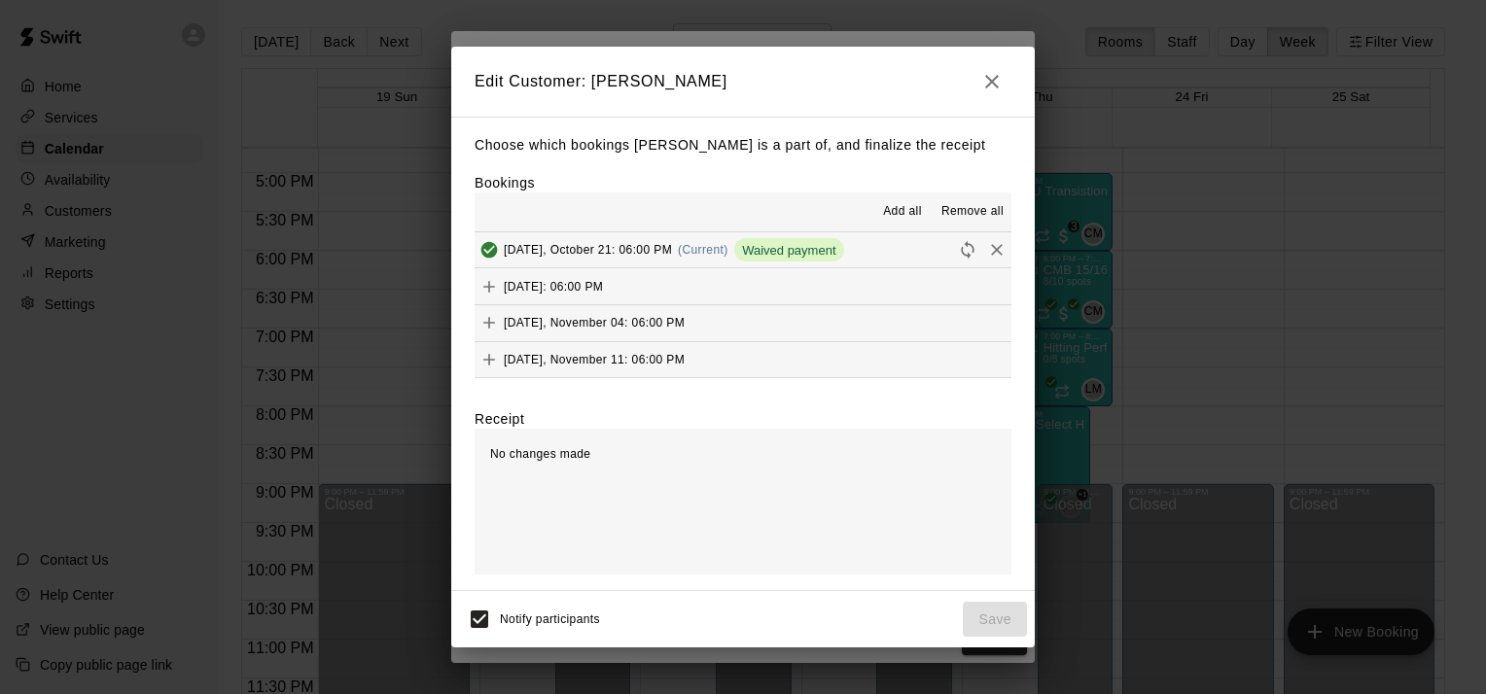
click at [979, 218] on span "Remove all" at bounding box center [972, 211] width 62 height 19
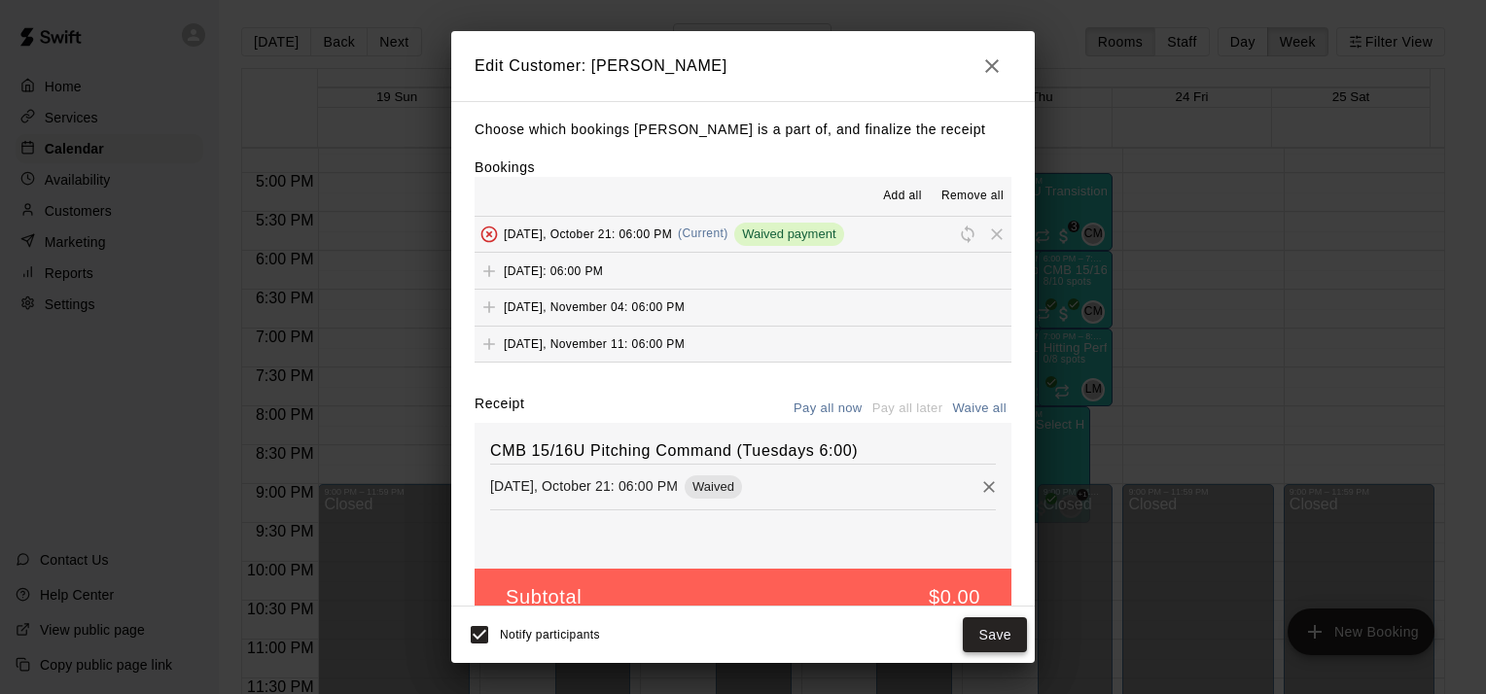
click at [1000, 638] on button "Save" at bounding box center [995, 636] width 64 height 36
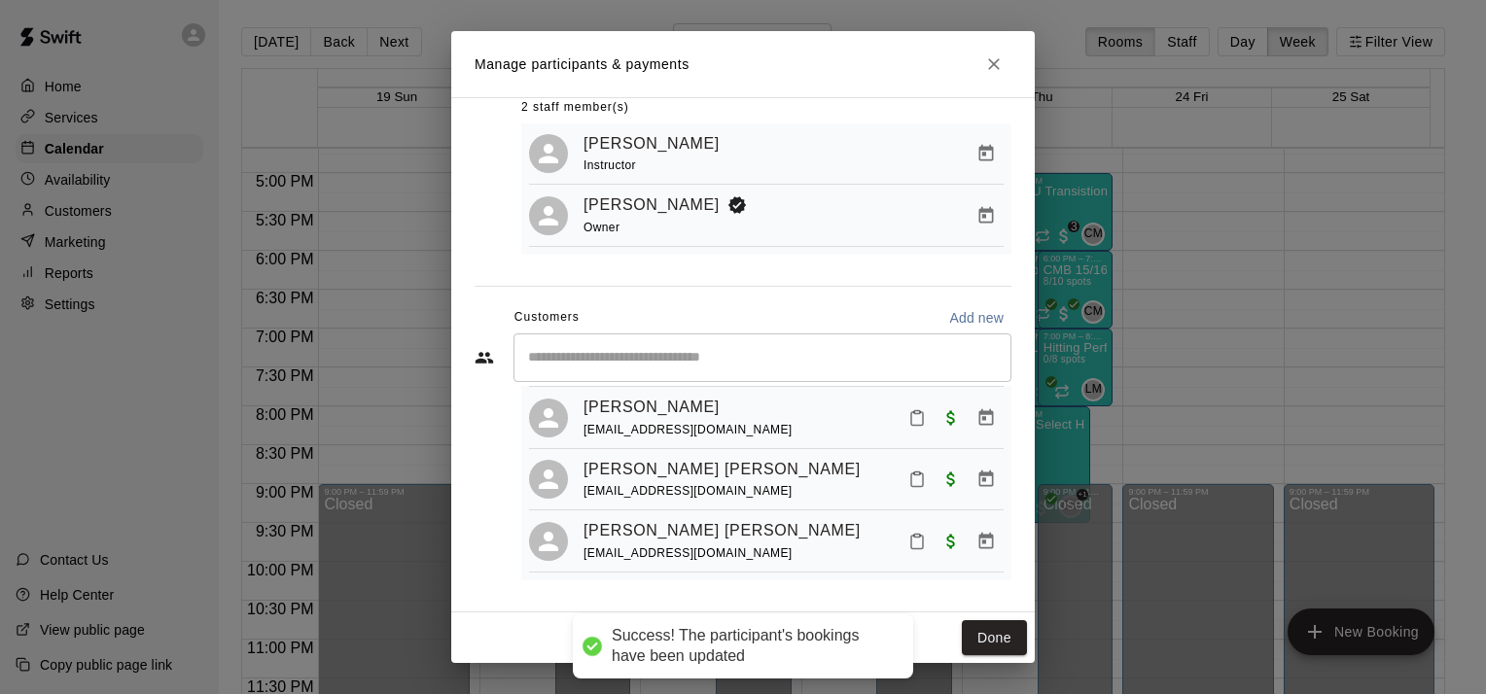
scroll to position [53, 0]
click at [1003, 645] on button "Done" at bounding box center [994, 639] width 65 height 36
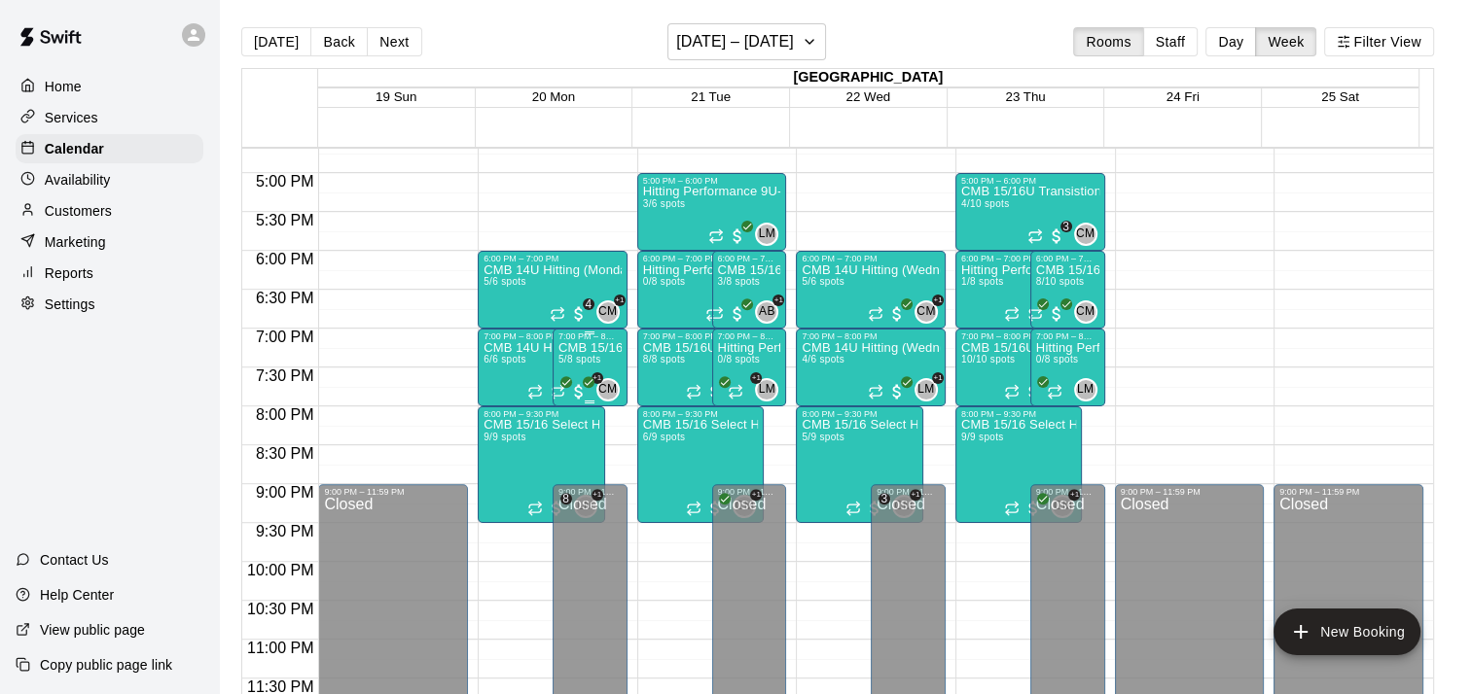
click at [595, 359] on span "5/8 spots" at bounding box center [579, 359] width 43 height 11
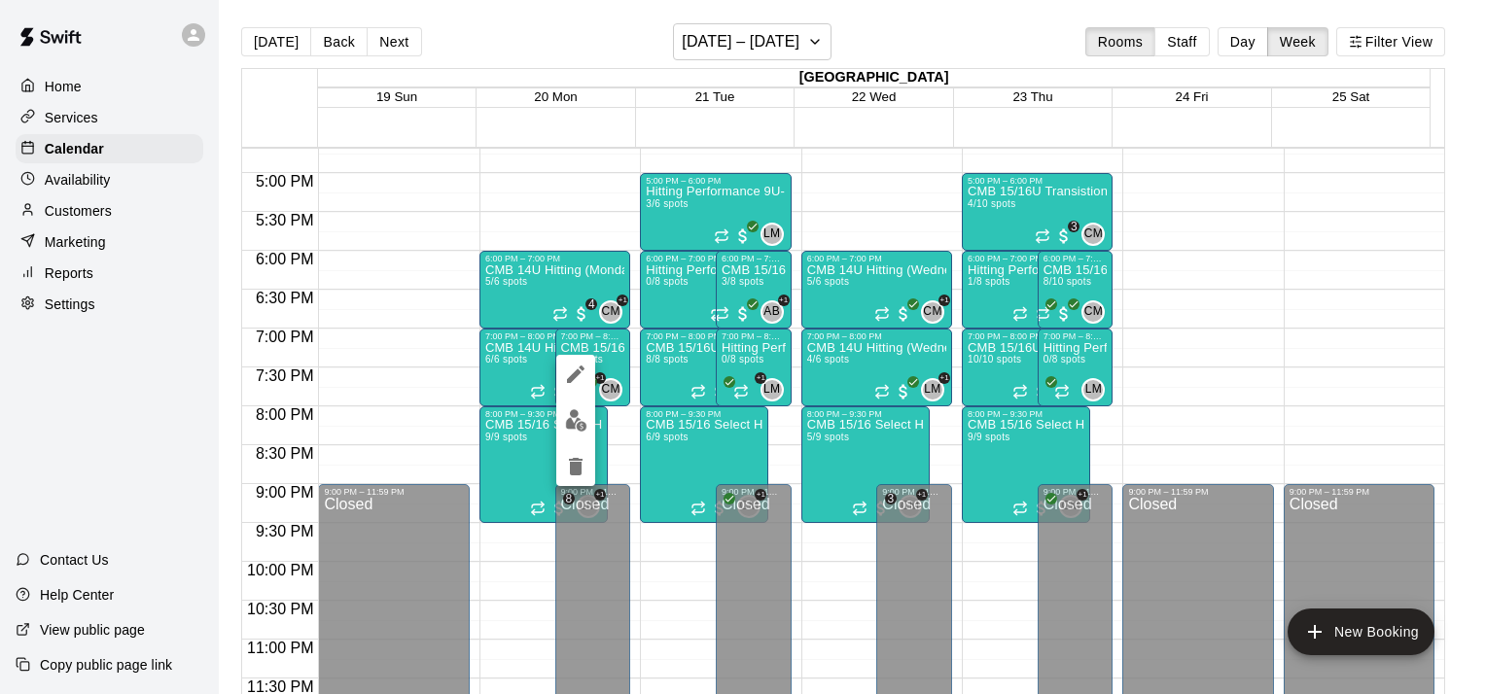
click at [576, 424] on img "edit" at bounding box center [576, 420] width 22 height 22
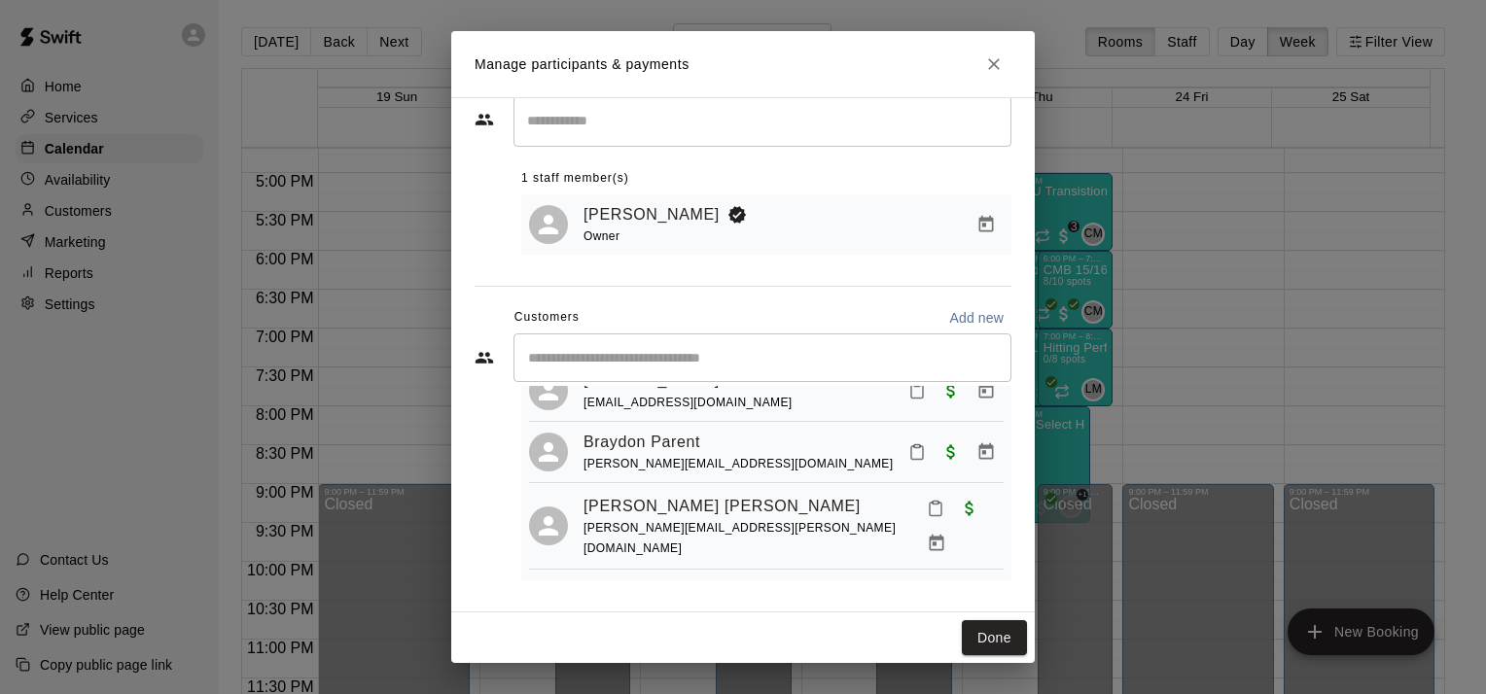
scroll to position [0, 0]
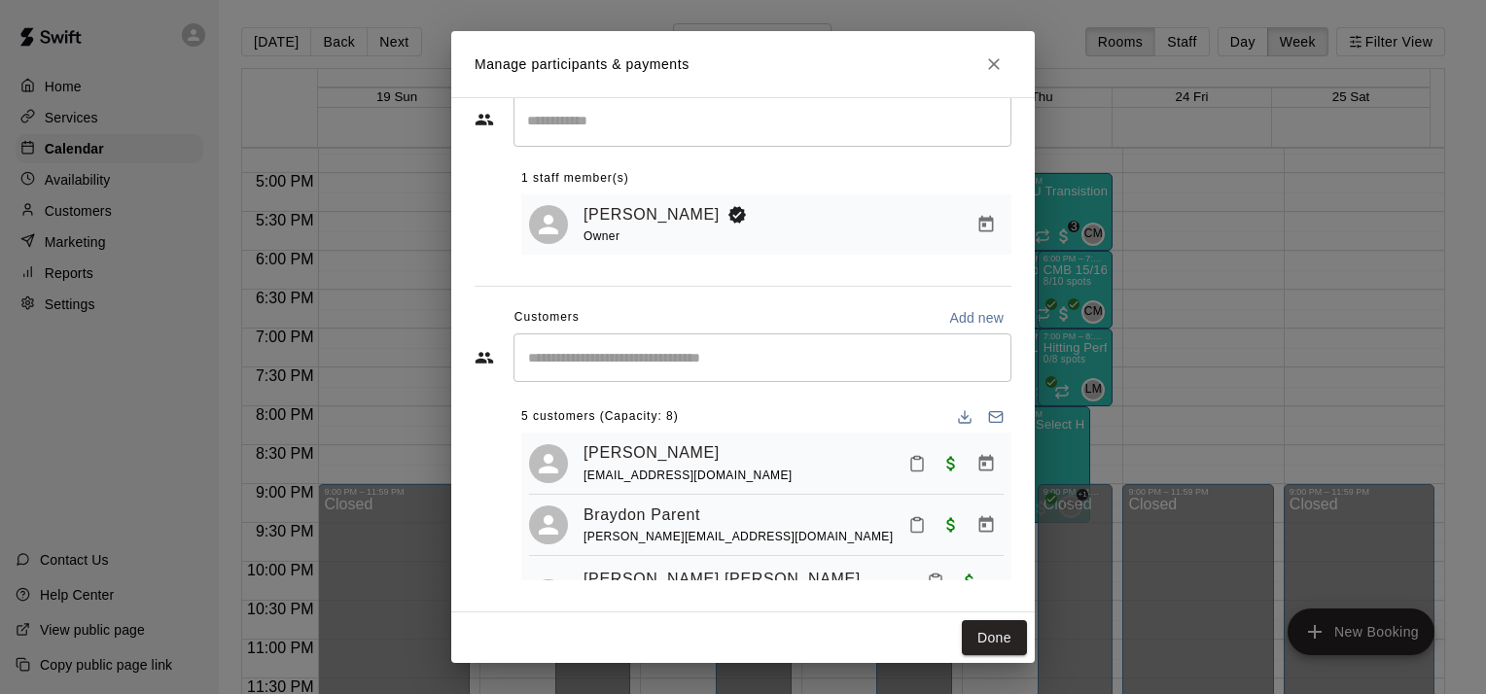
click at [746, 358] on input "Start typing to search customers..." at bounding box center [762, 357] width 480 height 19
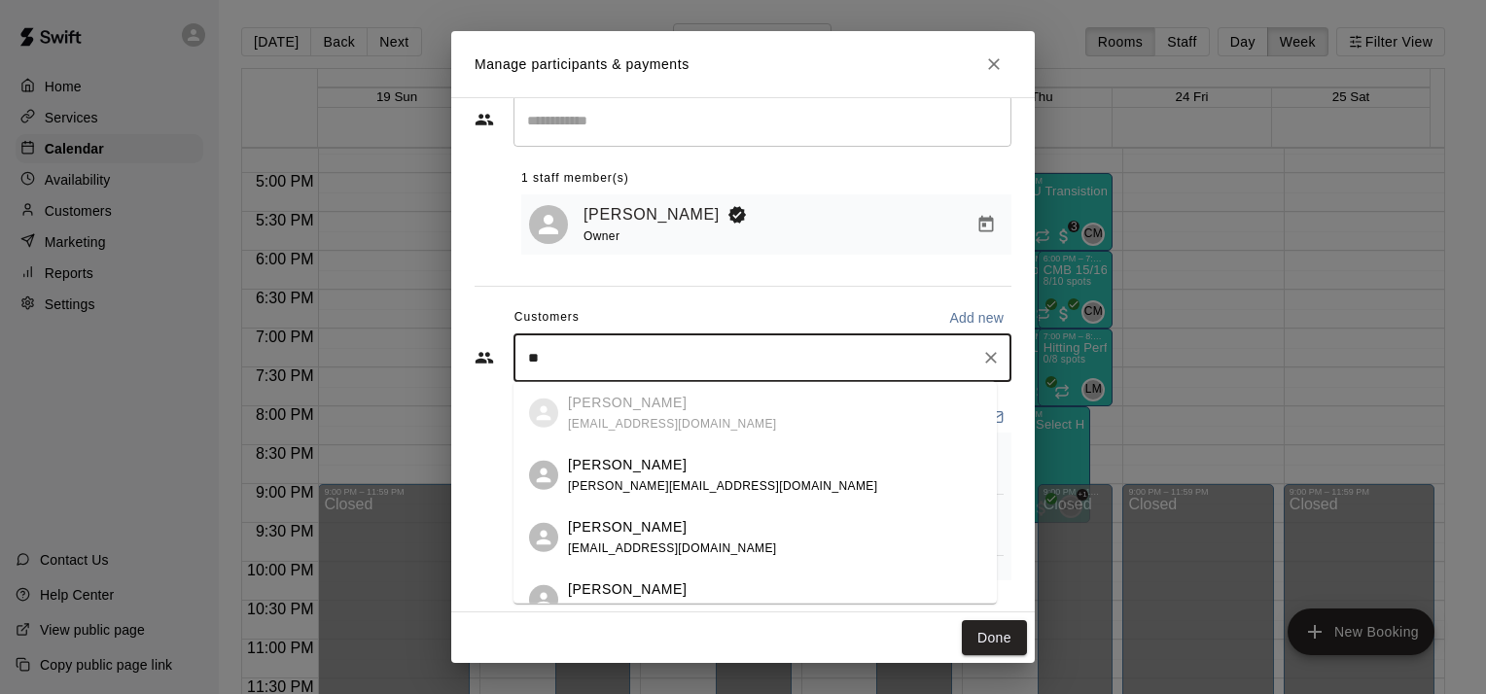
type input "*"
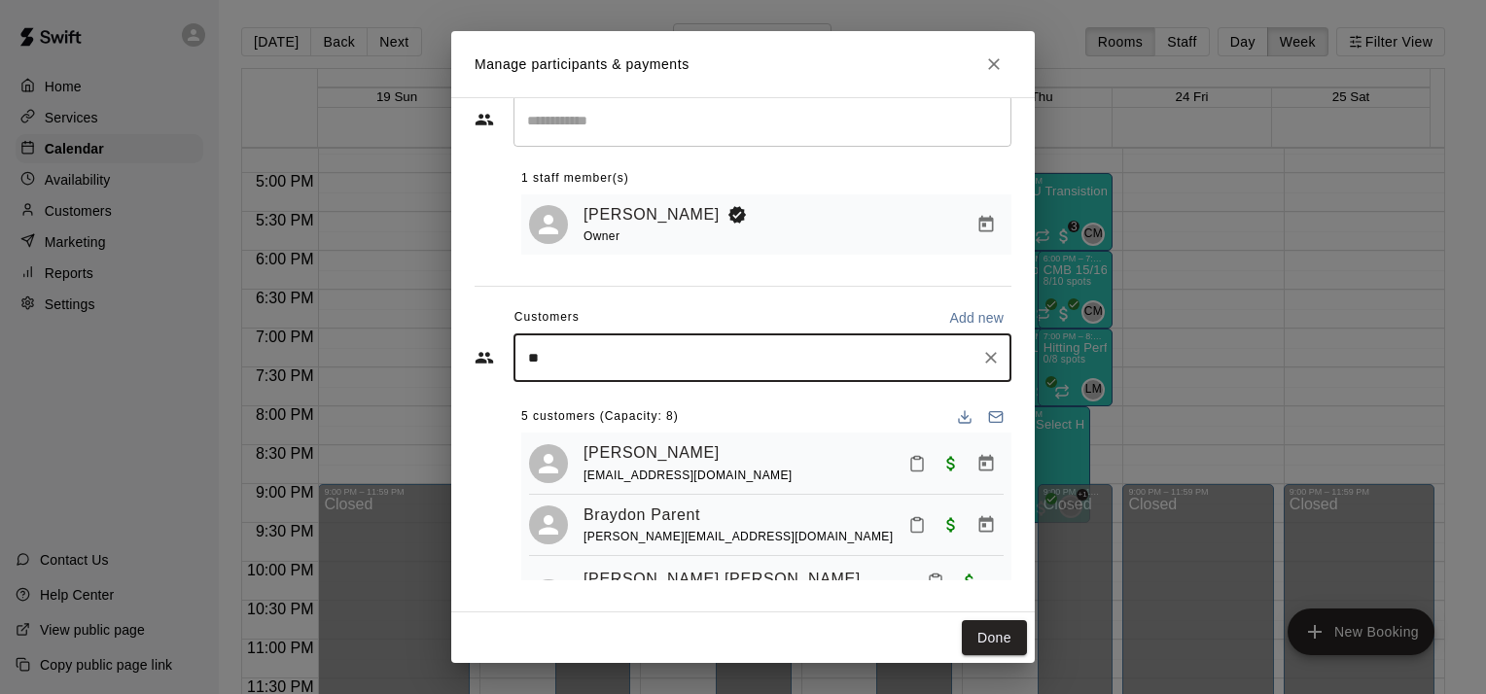
type input "***"
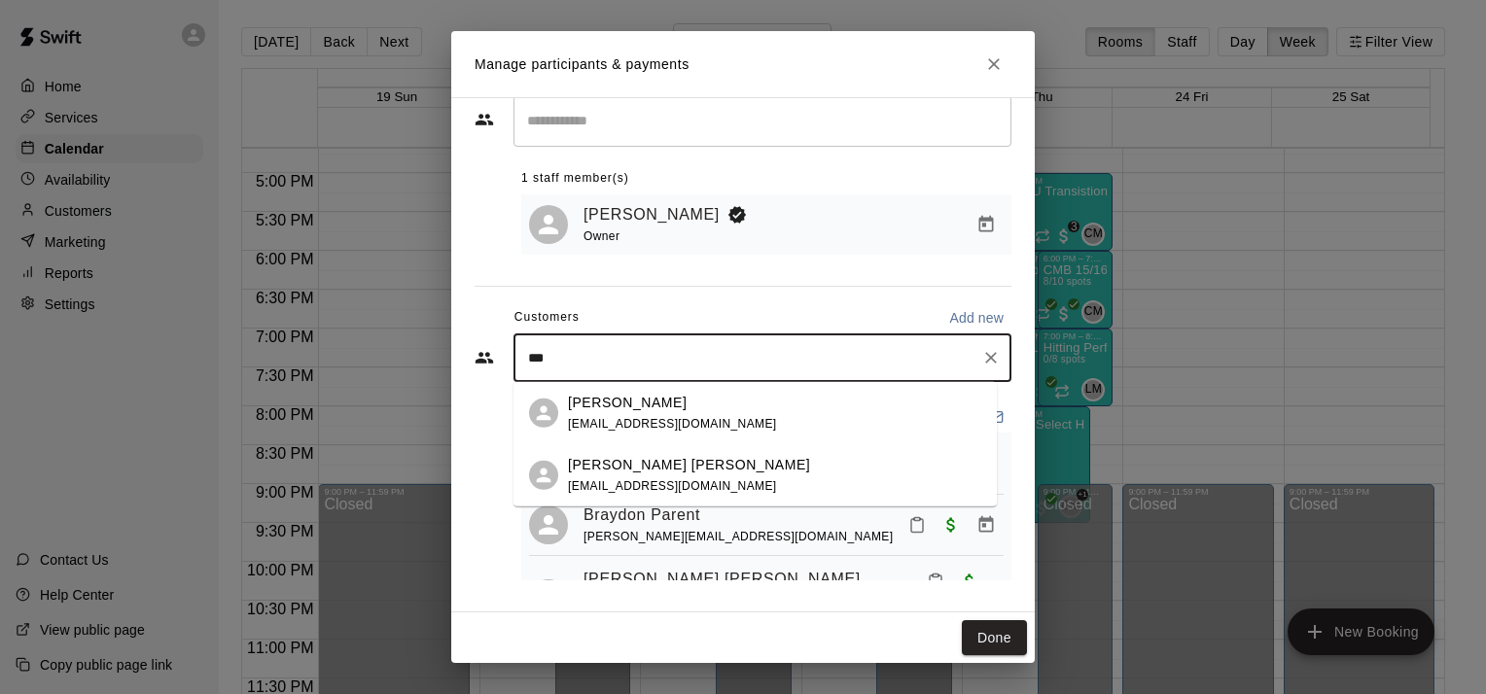
click at [620, 471] on p "[PERSON_NAME] [PERSON_NAME]" at bounding box center [689, 464] width 242 height 20
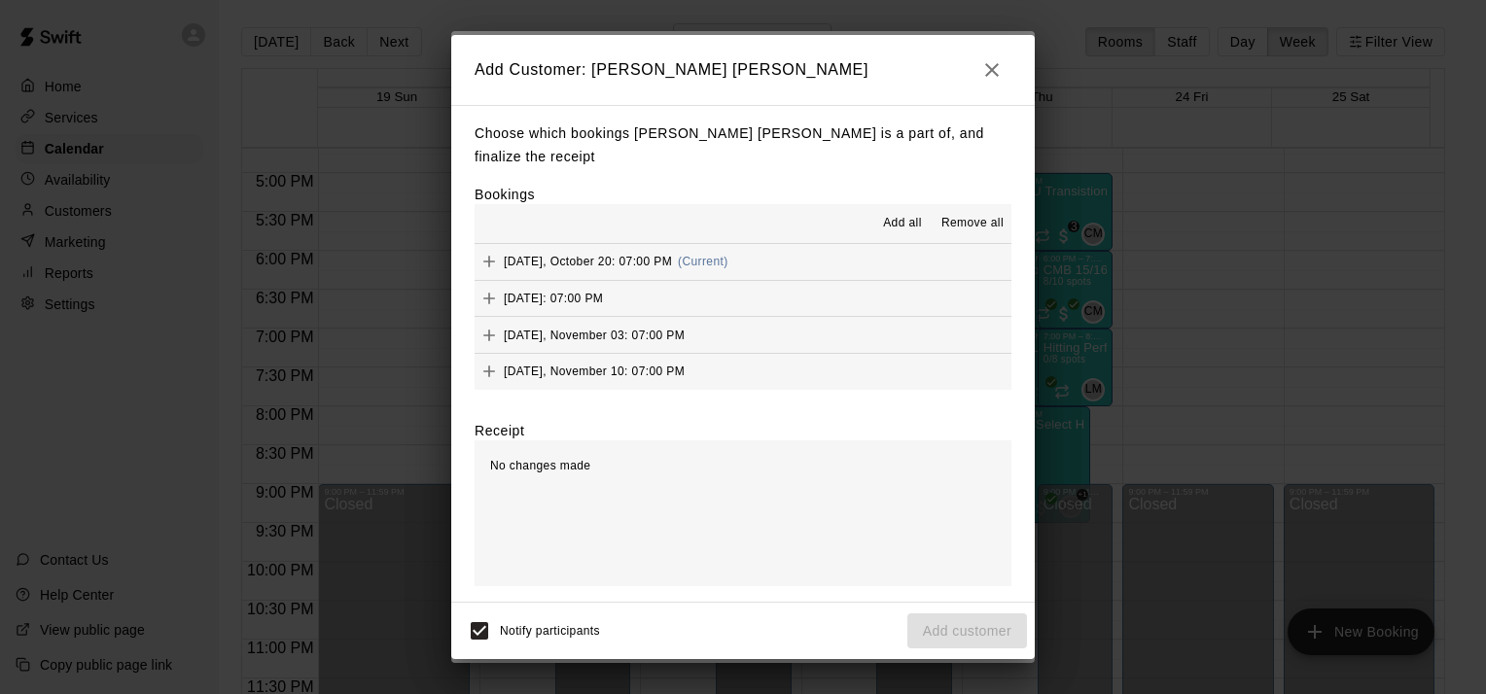
click at [911, 214] on span "Add all" at bounding box center [902, 223] width 39 height 19
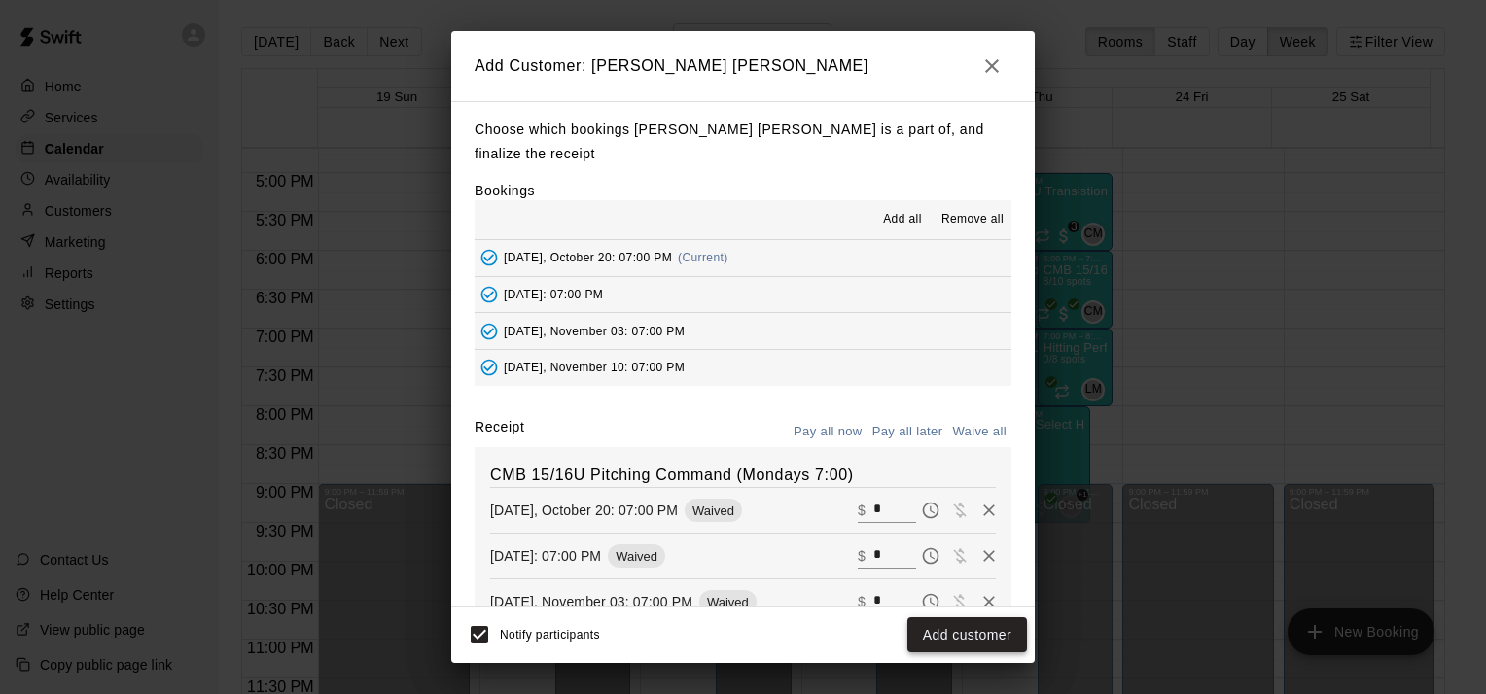
click at [980, 634] on button "Add customer" at bounding box center [967, 636] width 120 height 36
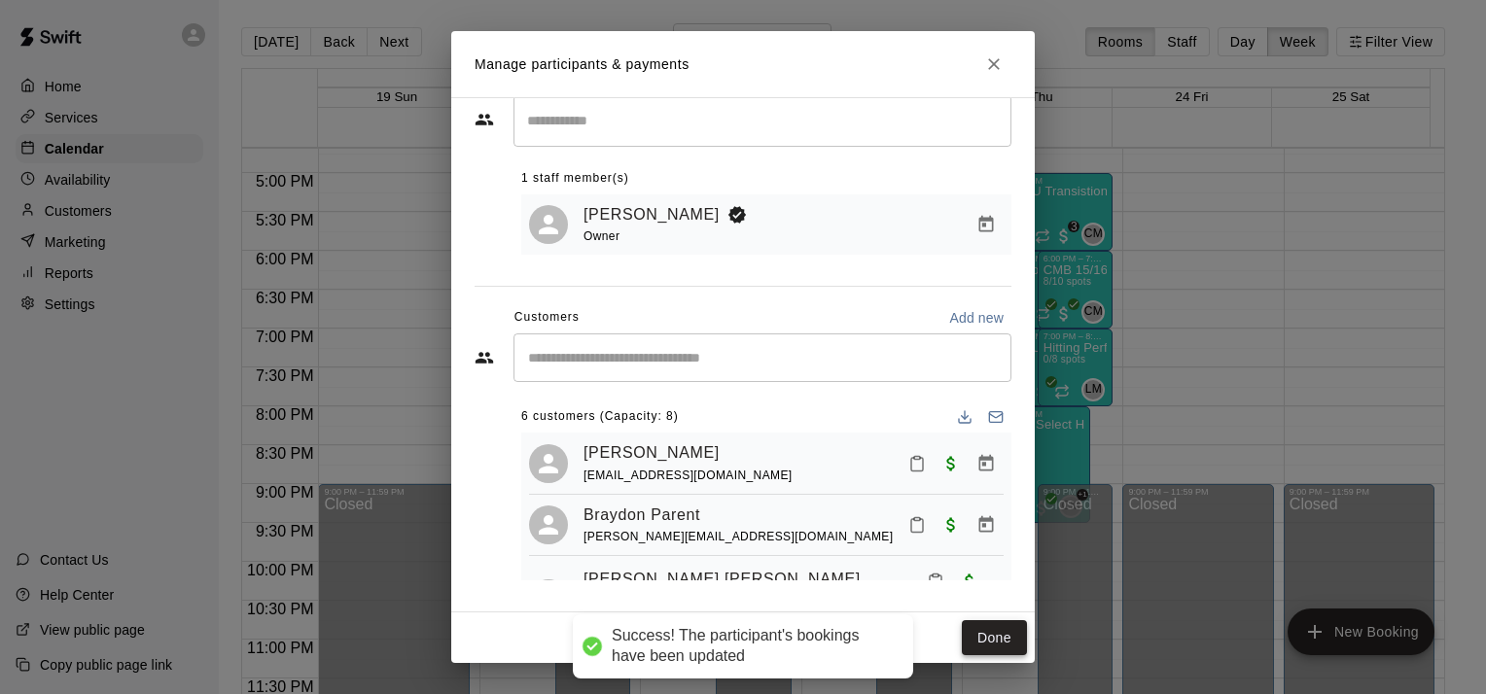
click at [982, 644] on button "Done" at bounding box center [994, 639] width 65 height 36
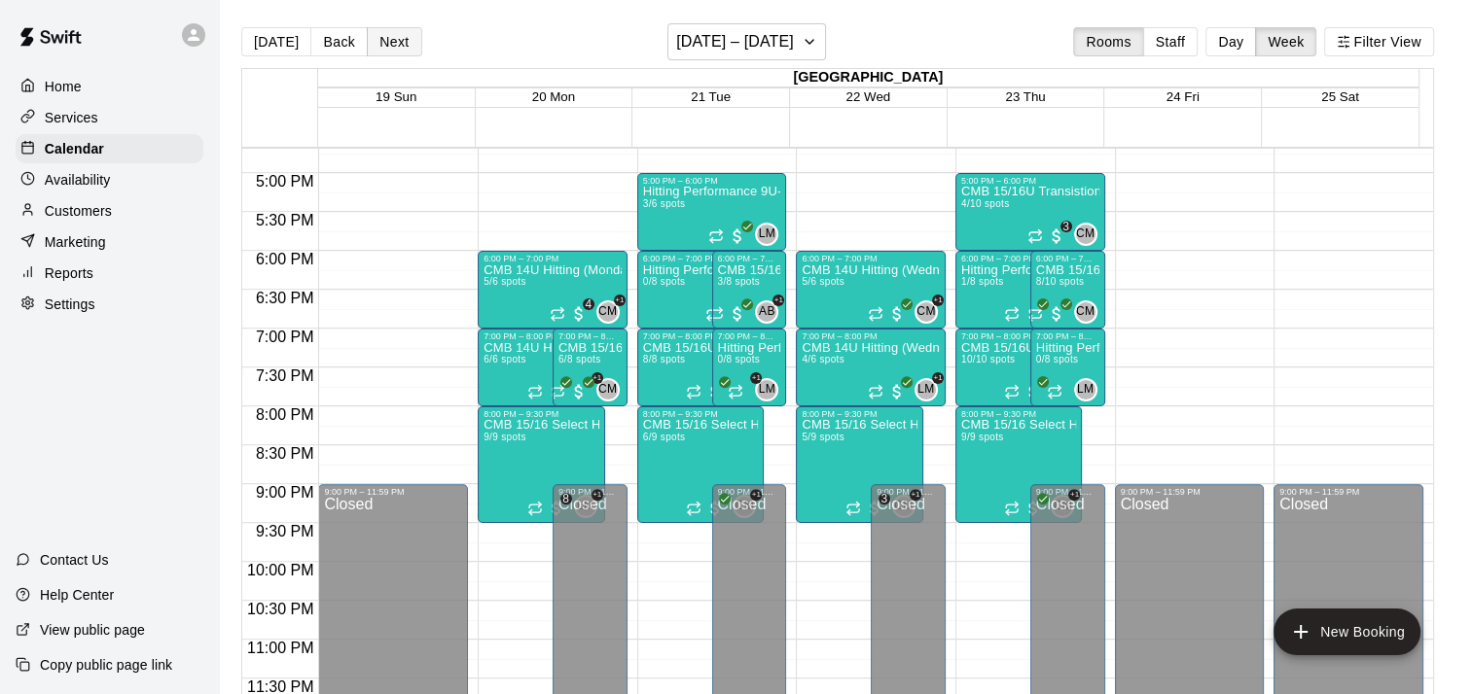
click at [385, 41] on button "Next" at bounding box center [394, 41] width 54 height 29
click at [672, 363] on span "2/8 spots" at bounding box center [664, 359] width 43 height 11
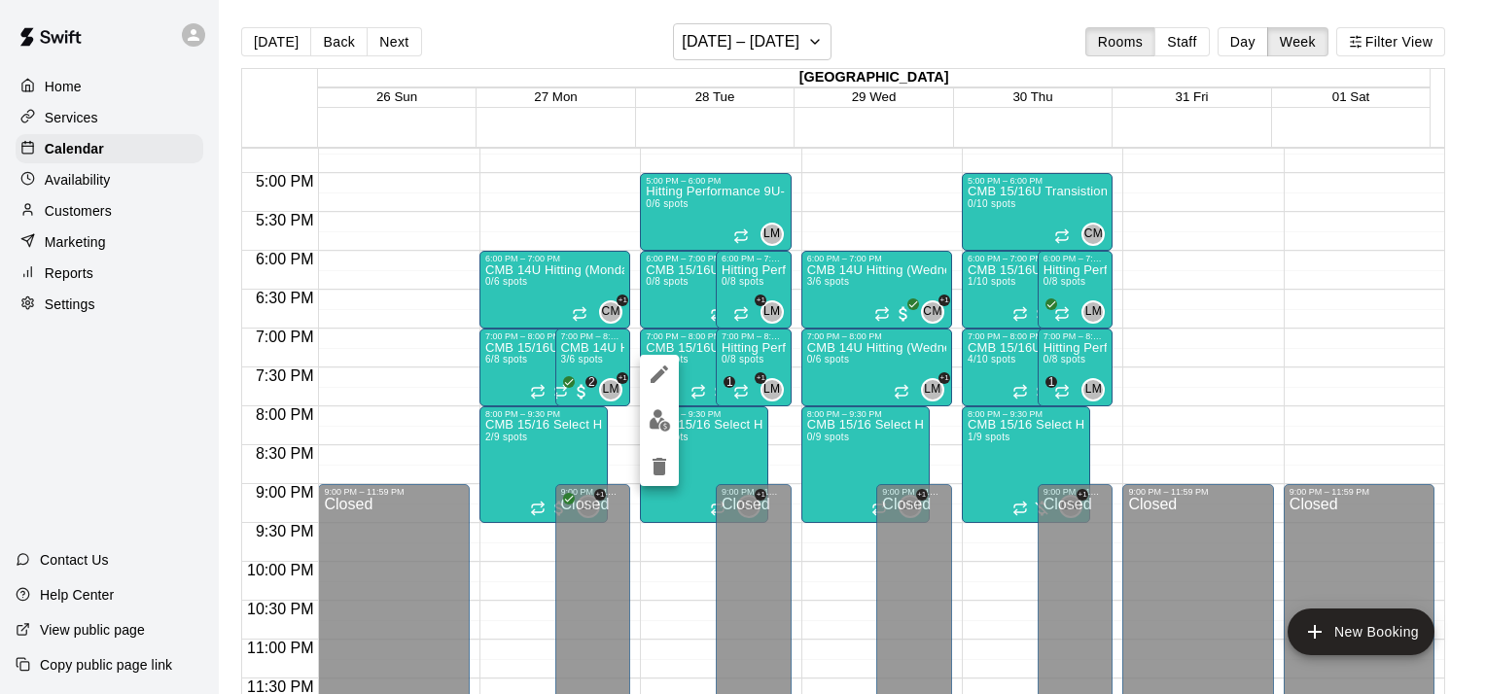
click at [661, 428] on img "edit" at bounding box center [660, 420] width 22 height 22
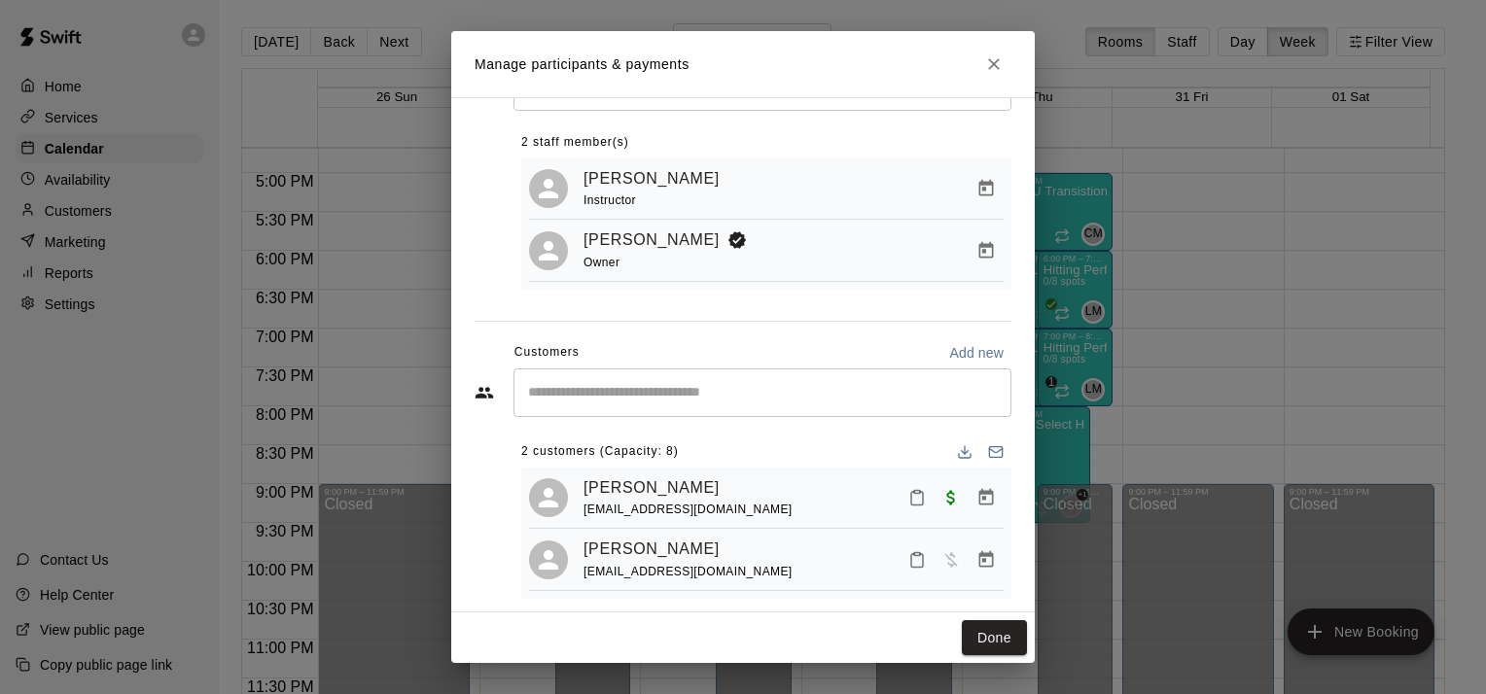
scroll to position [85, 0]
click at [1008, 68] on button "Close" at bounding box center [993, 64] width 35 height 35
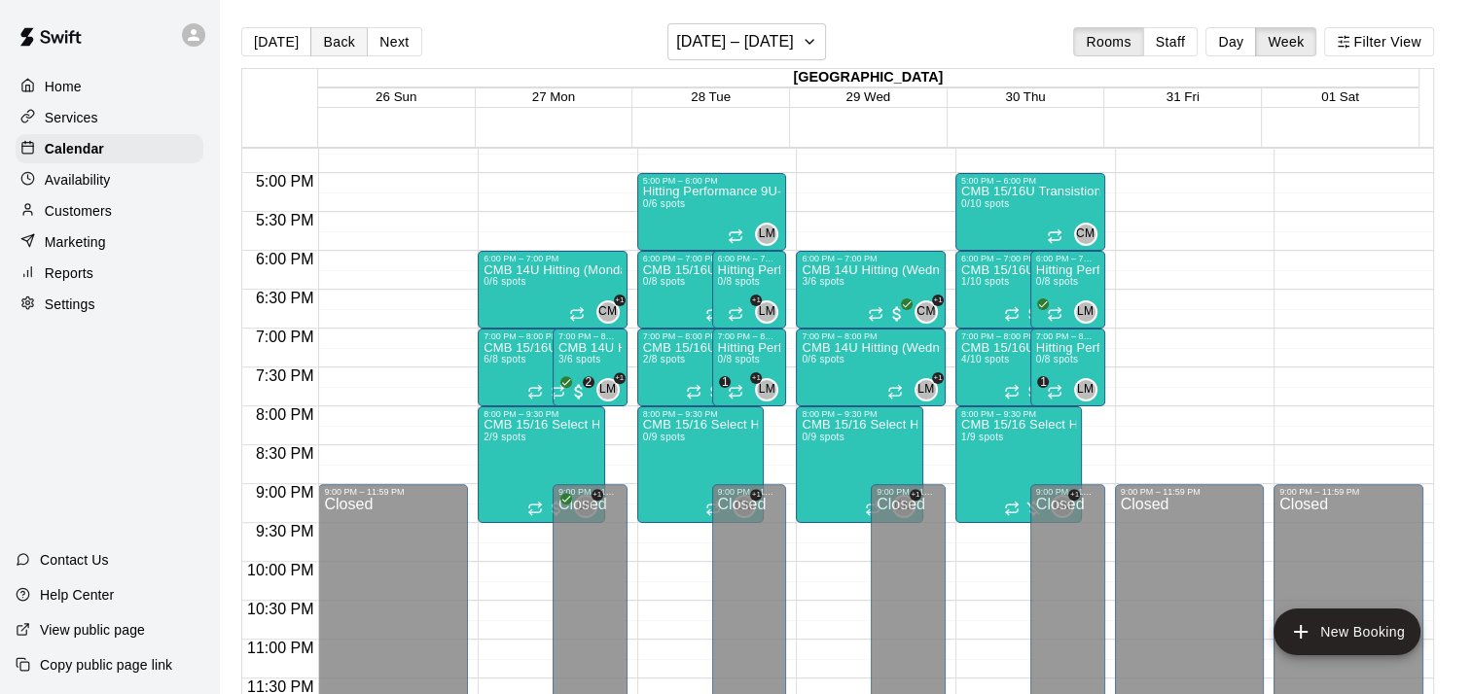
click at [322, 32] on button "Back" at bounding box center [338, 41] width 57 height 29
click at [669, 368] on div "CMB 15/16U Pitching Command (Tuesdays 7:00) 8/8 spots" at bounding box center [701, 688] width 116 height 694
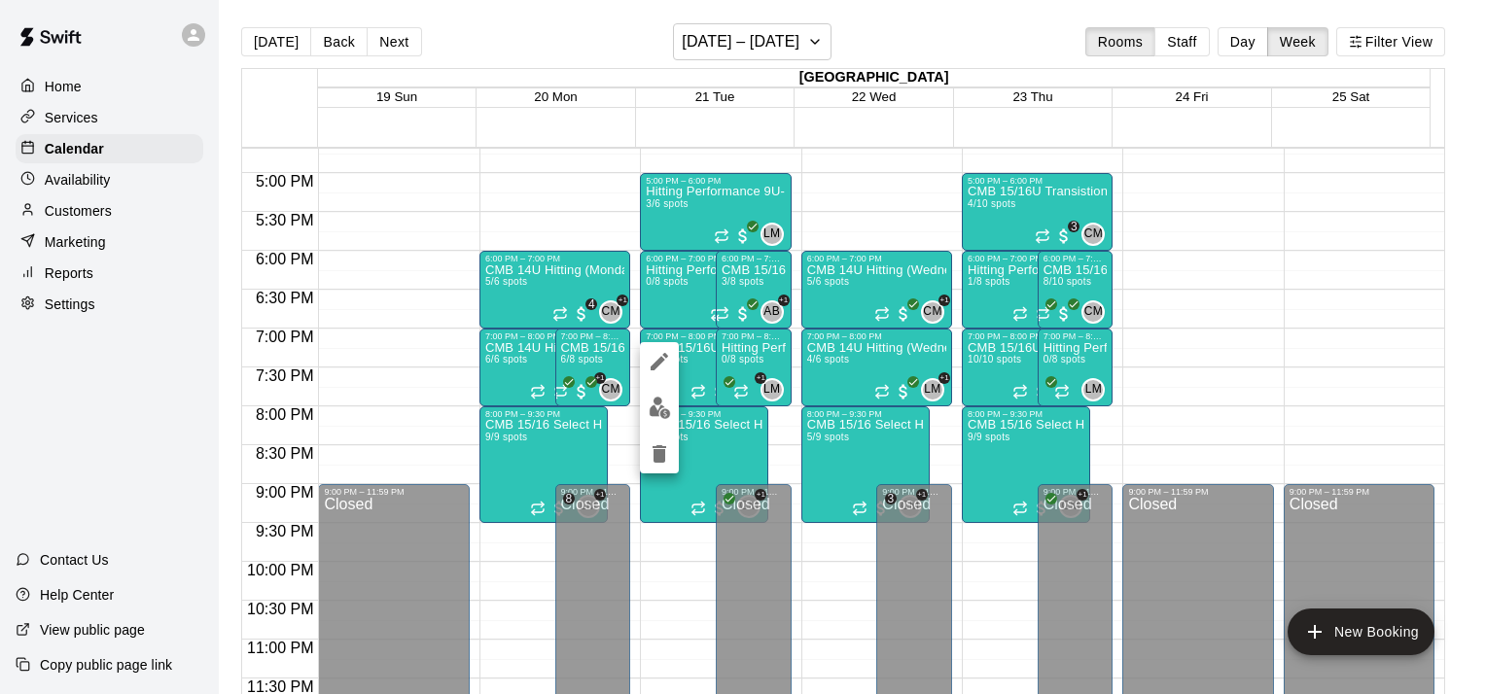
click at [663, 410] on img "edit" at bounding box center [660, 408] width 22 height 22
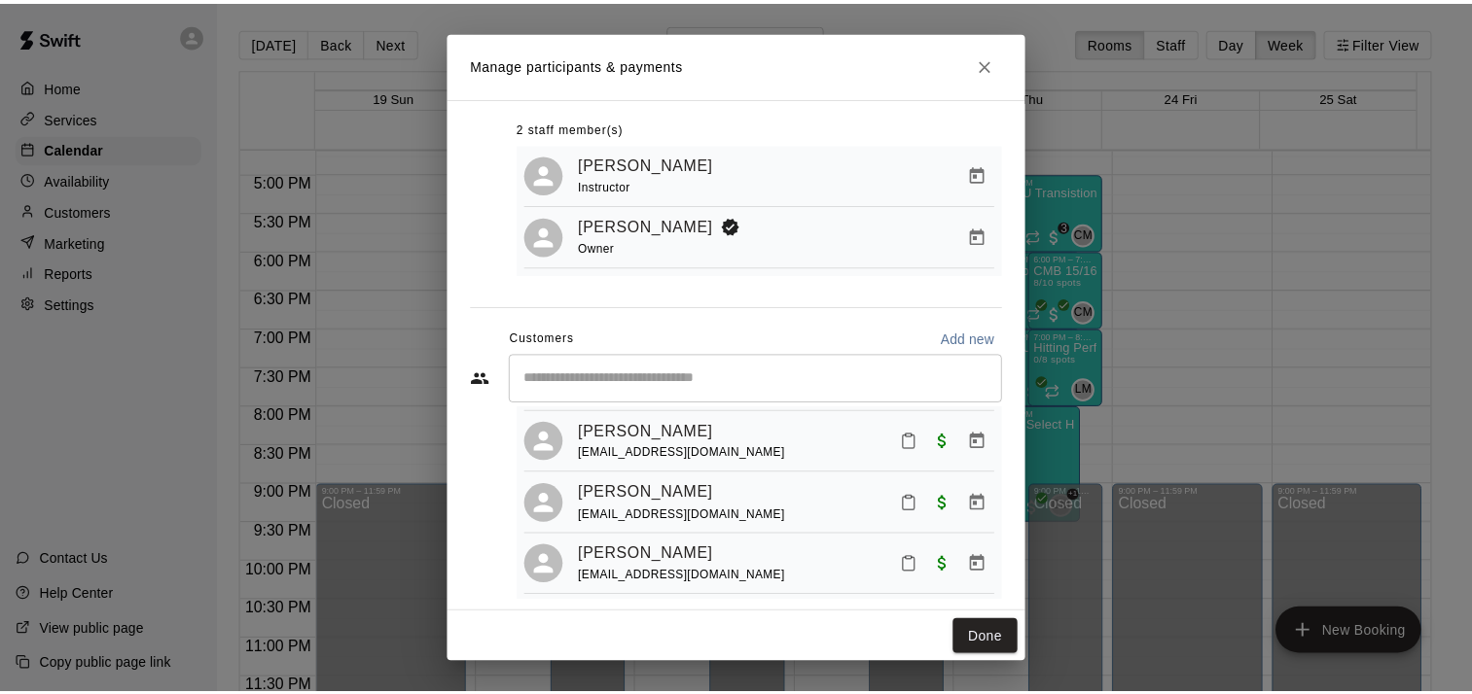
scroll to position [125, 0]
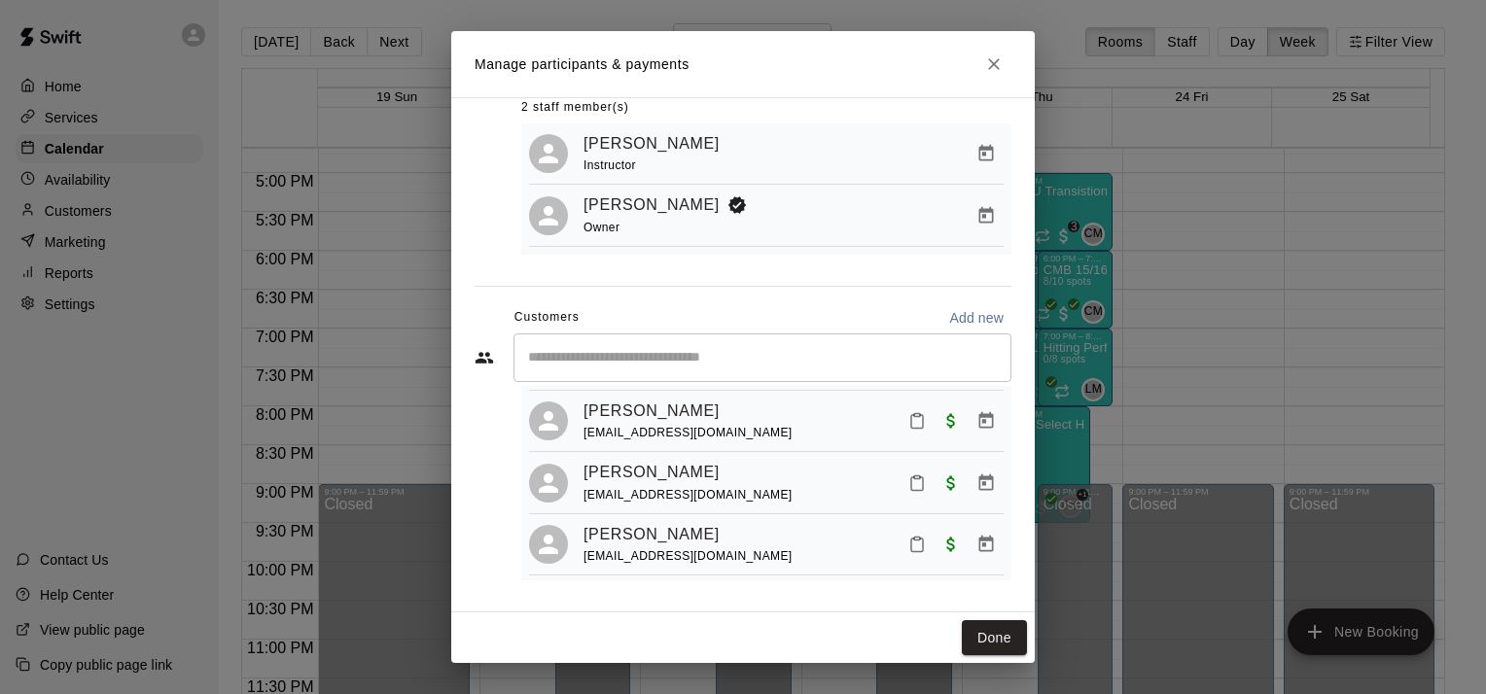
click at [991, 62] on icon "Close" at bounding box center [994, 64] width 12 height 12
